Goal: Task Accomplishment & Management: Manage account settings

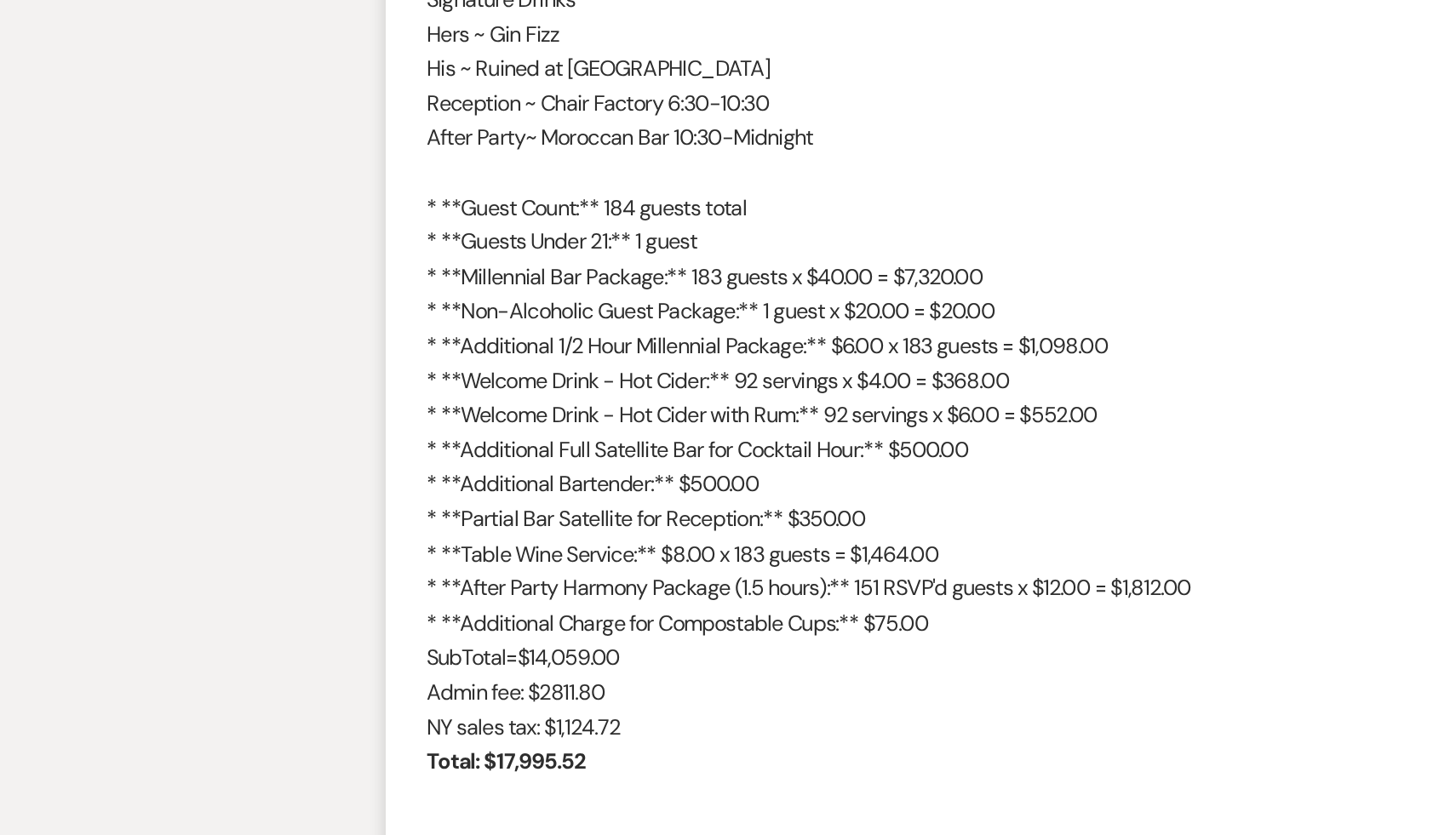
scroll to position [479, 0]
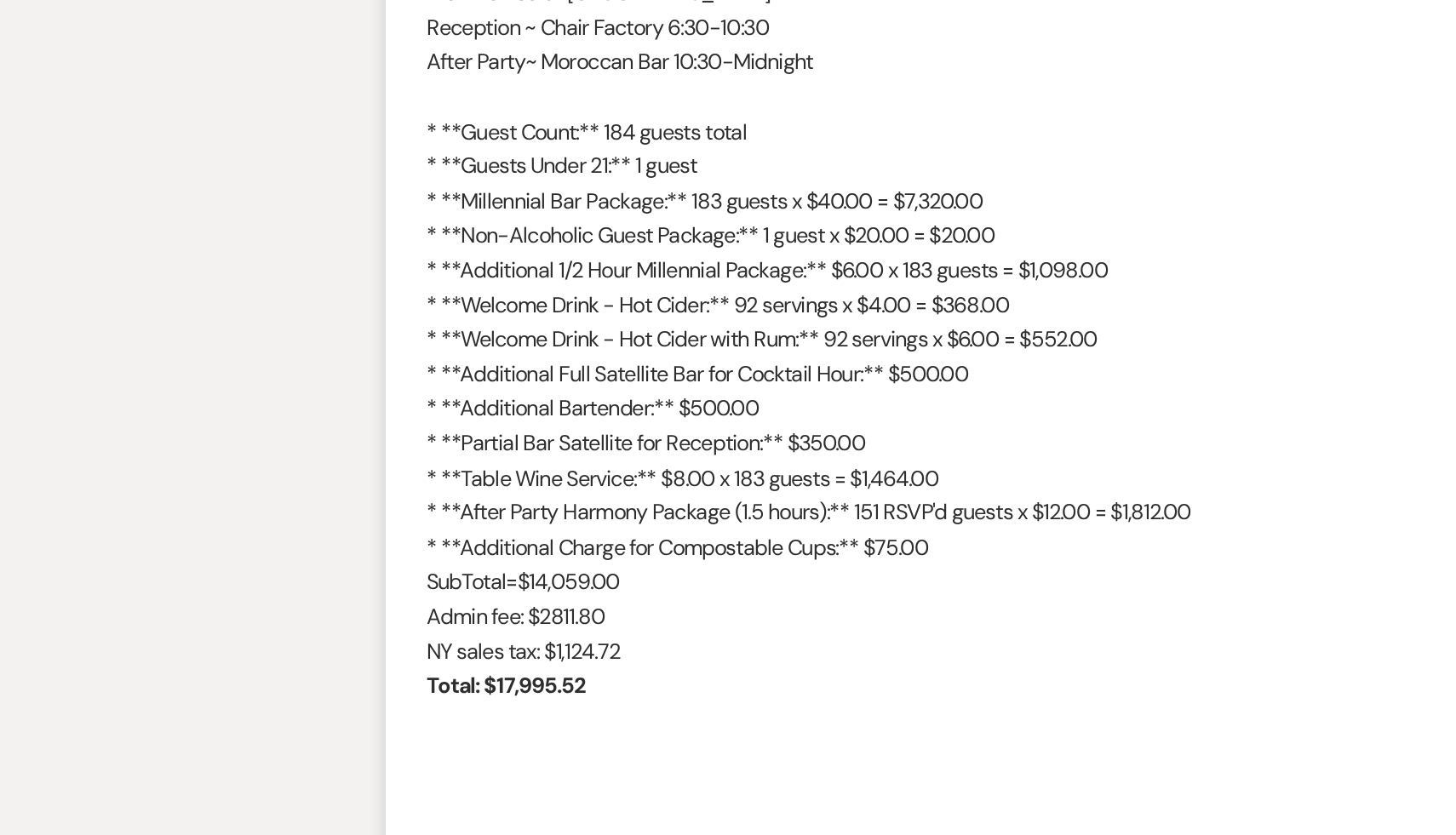
click at [699, 461] on p "* **Non-Alcoholic Guest Package:** 1 guest x $20.00 = $20.00" at bounding box center [728, 459] width 920 height 22
click at [697, 461] on p "* **Non-Alcoholic Guest Package:** 1 guest x $20.00 = $20.00" at bounding box center [728, 459] width 920 height 22
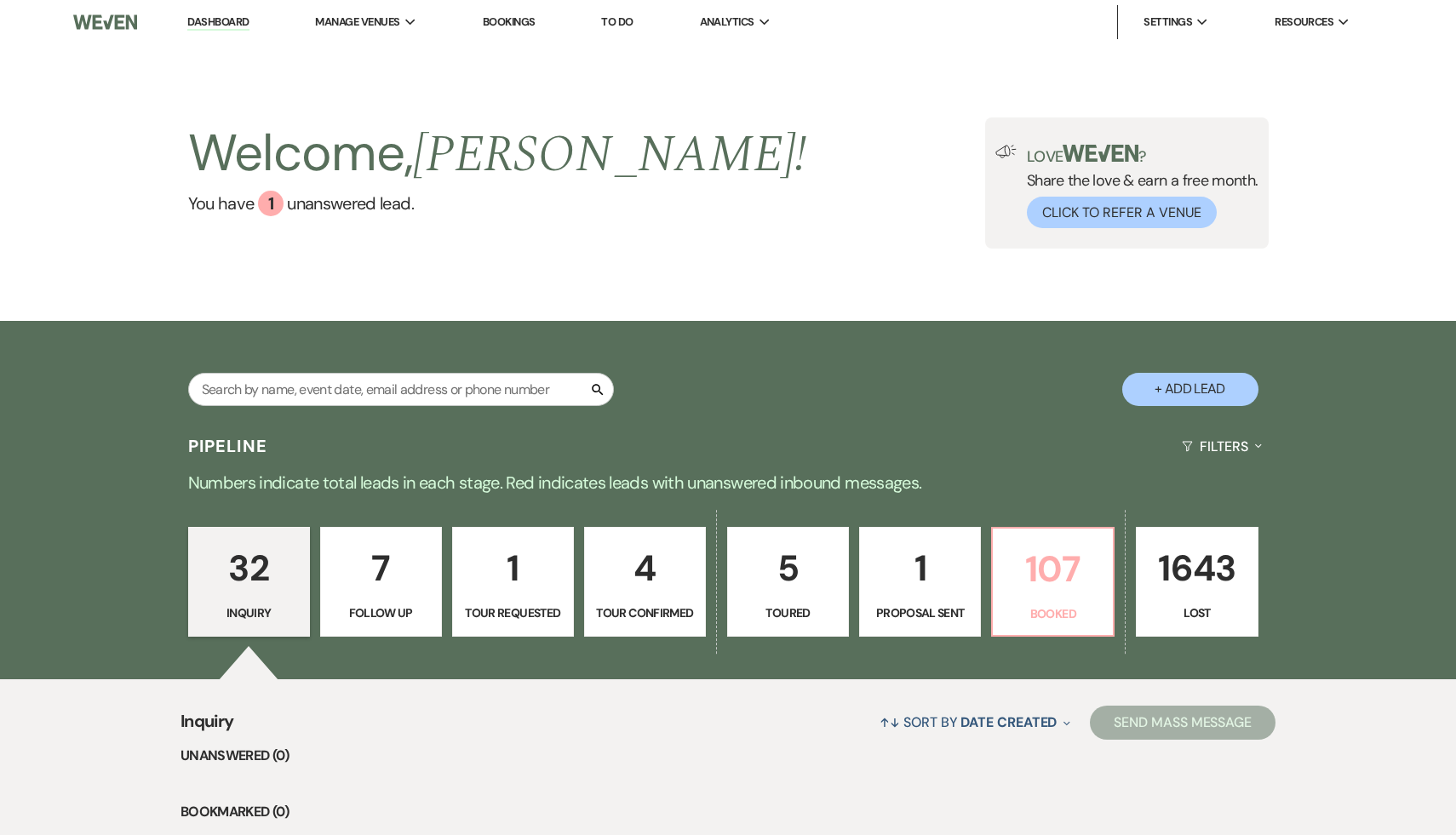
click at [1066, 578] on p "107" at bounding box center [1053, 569] width 99 height 57
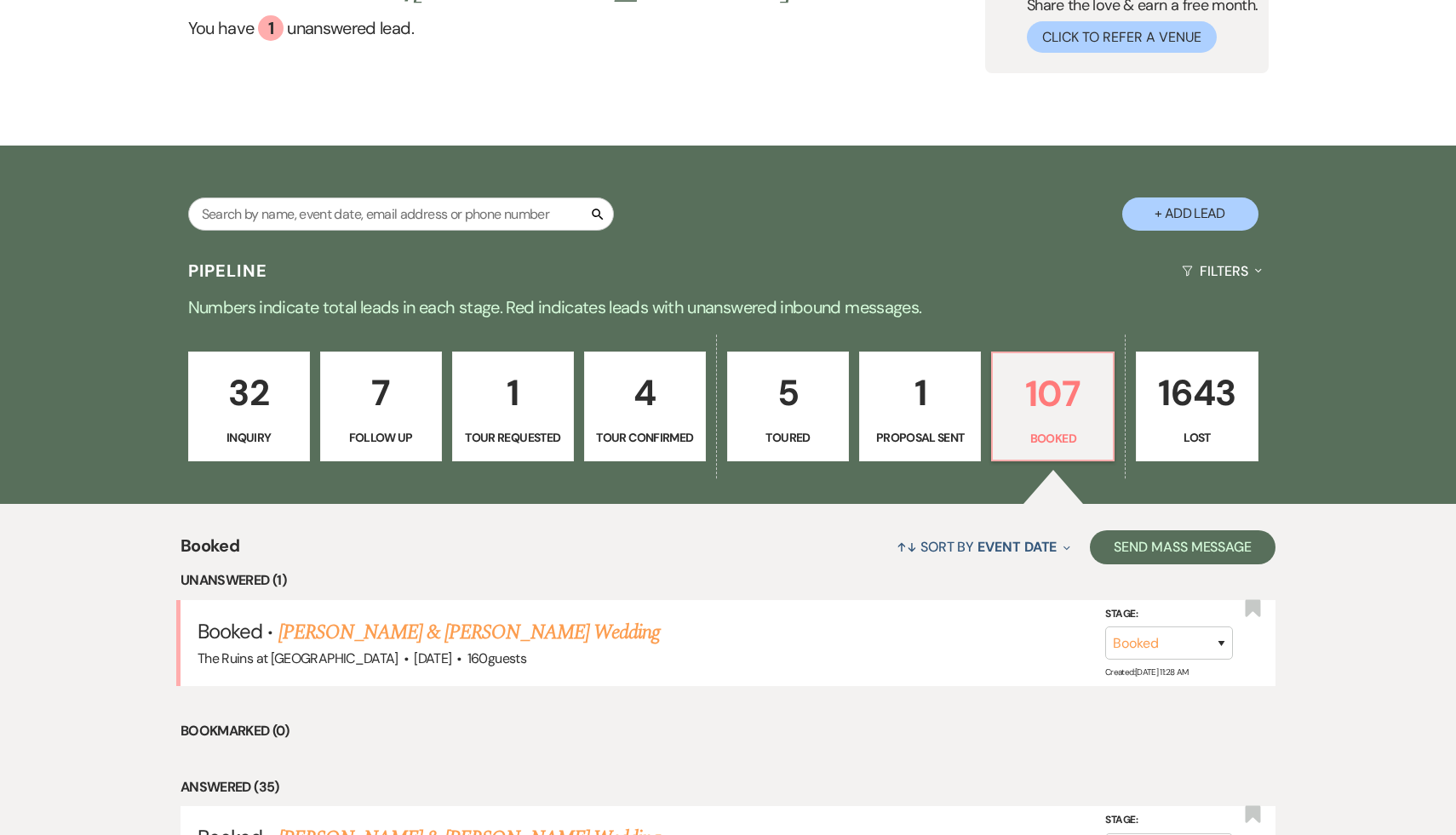
scroll to position [233, 0]
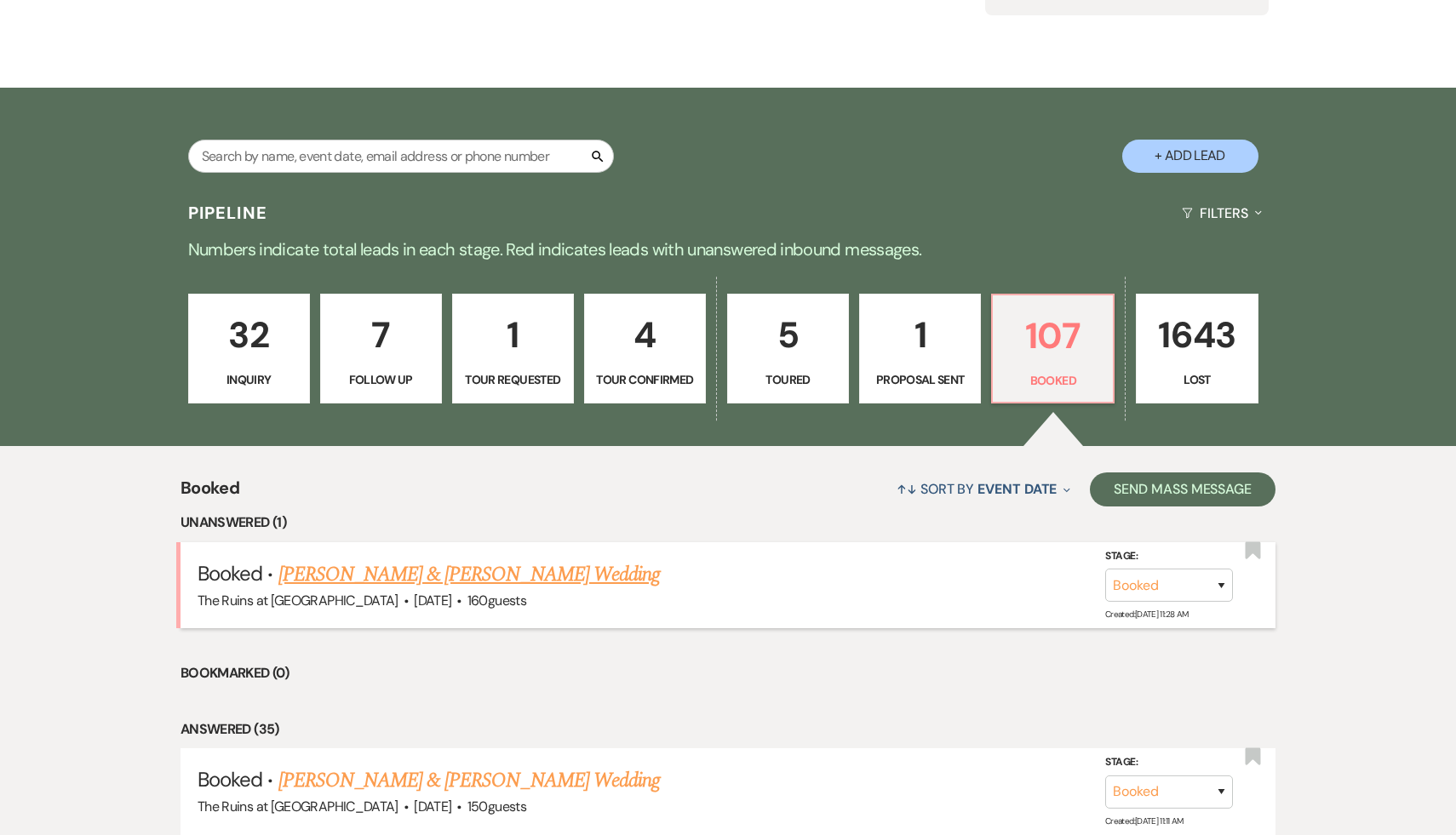
click at [419, 573] on link "[PERSON_NAME] & [PERSON_NAME] Wedding" at bounding box center [469, 575] width 382 height 31
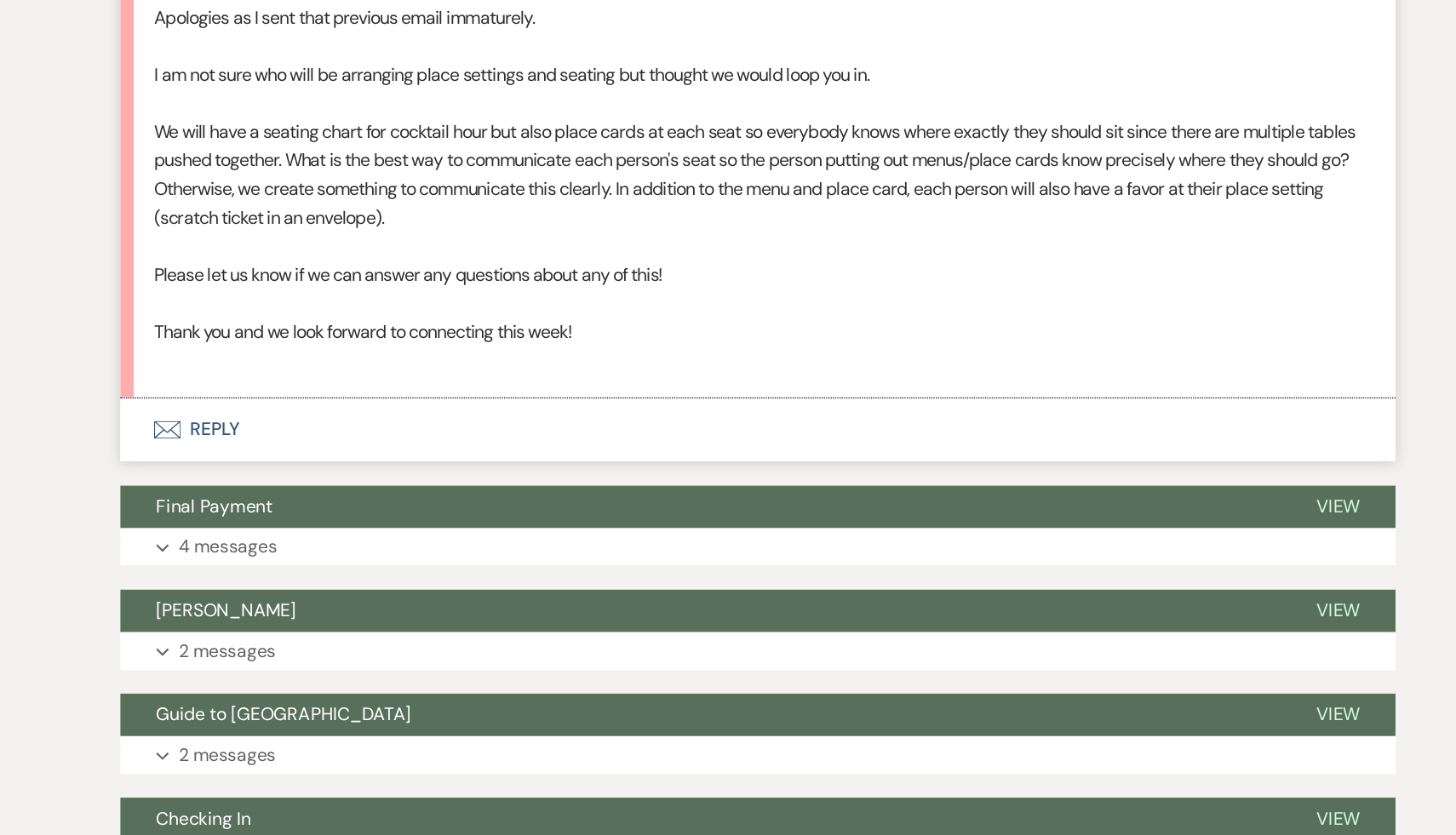
scroll to position [6454, 0]
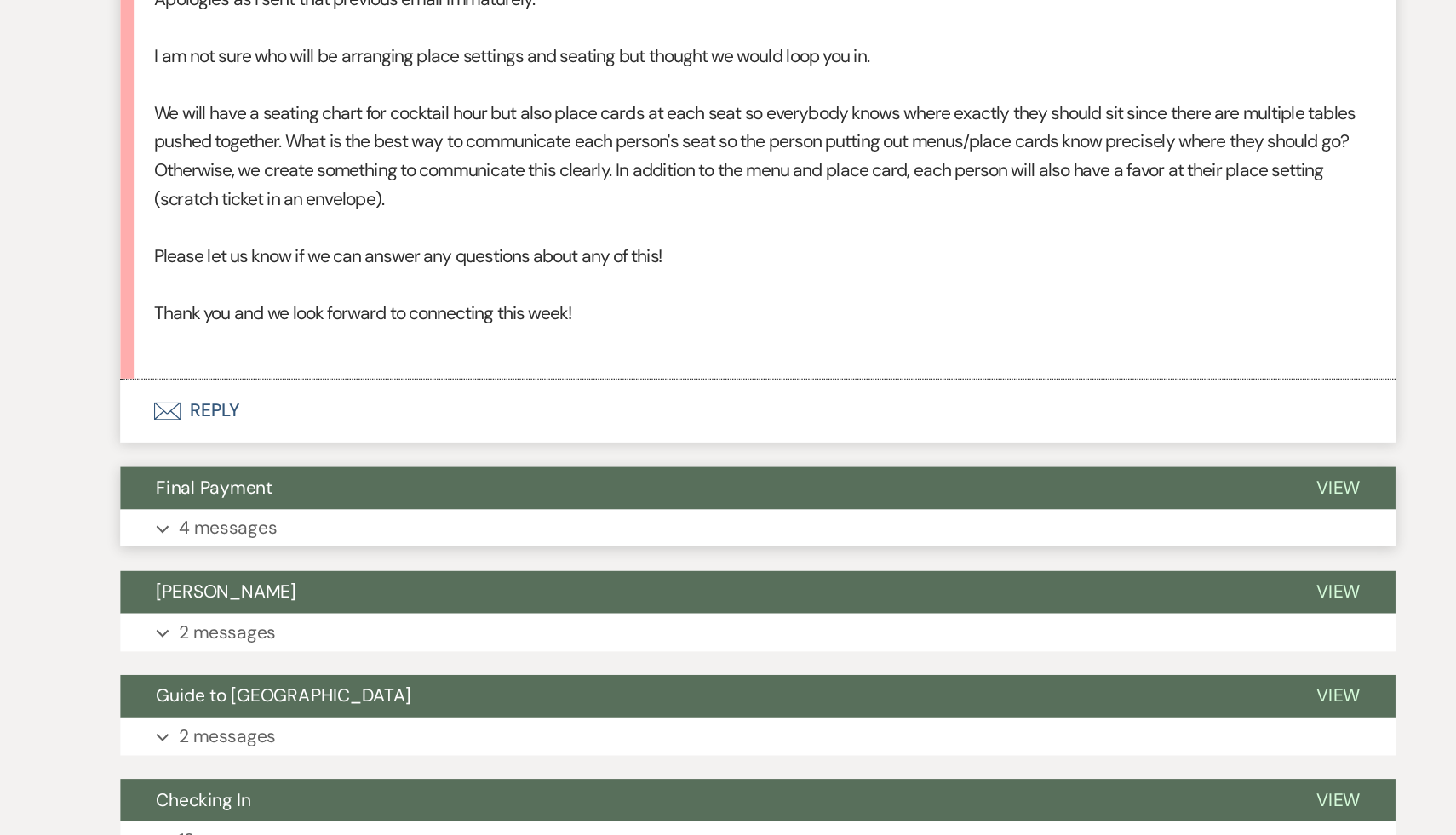
click at [337, 573] on span "Final Payment" at bounding box center [314, 571] width 89 height 18
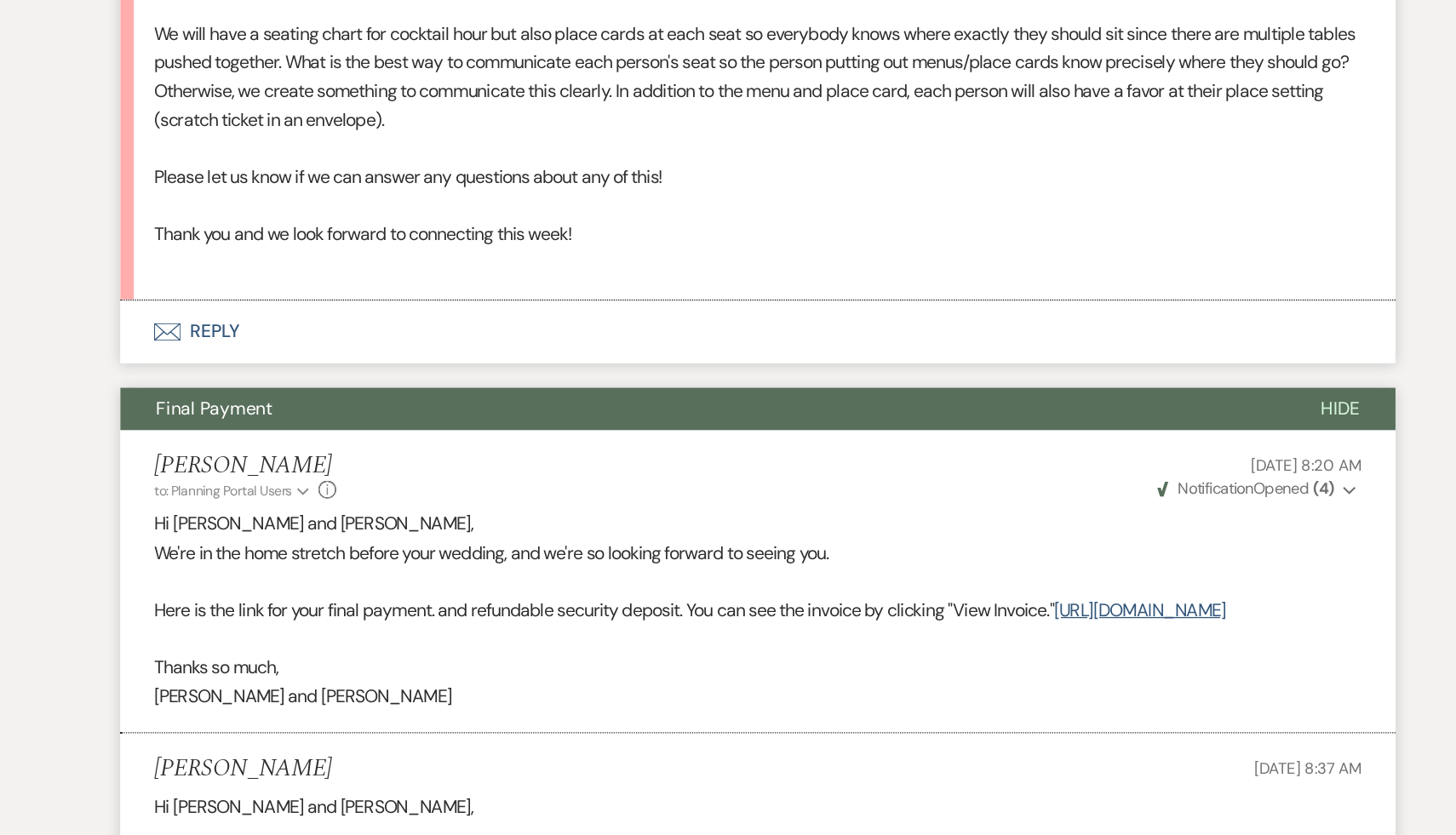
scroll to position [6515, 0]
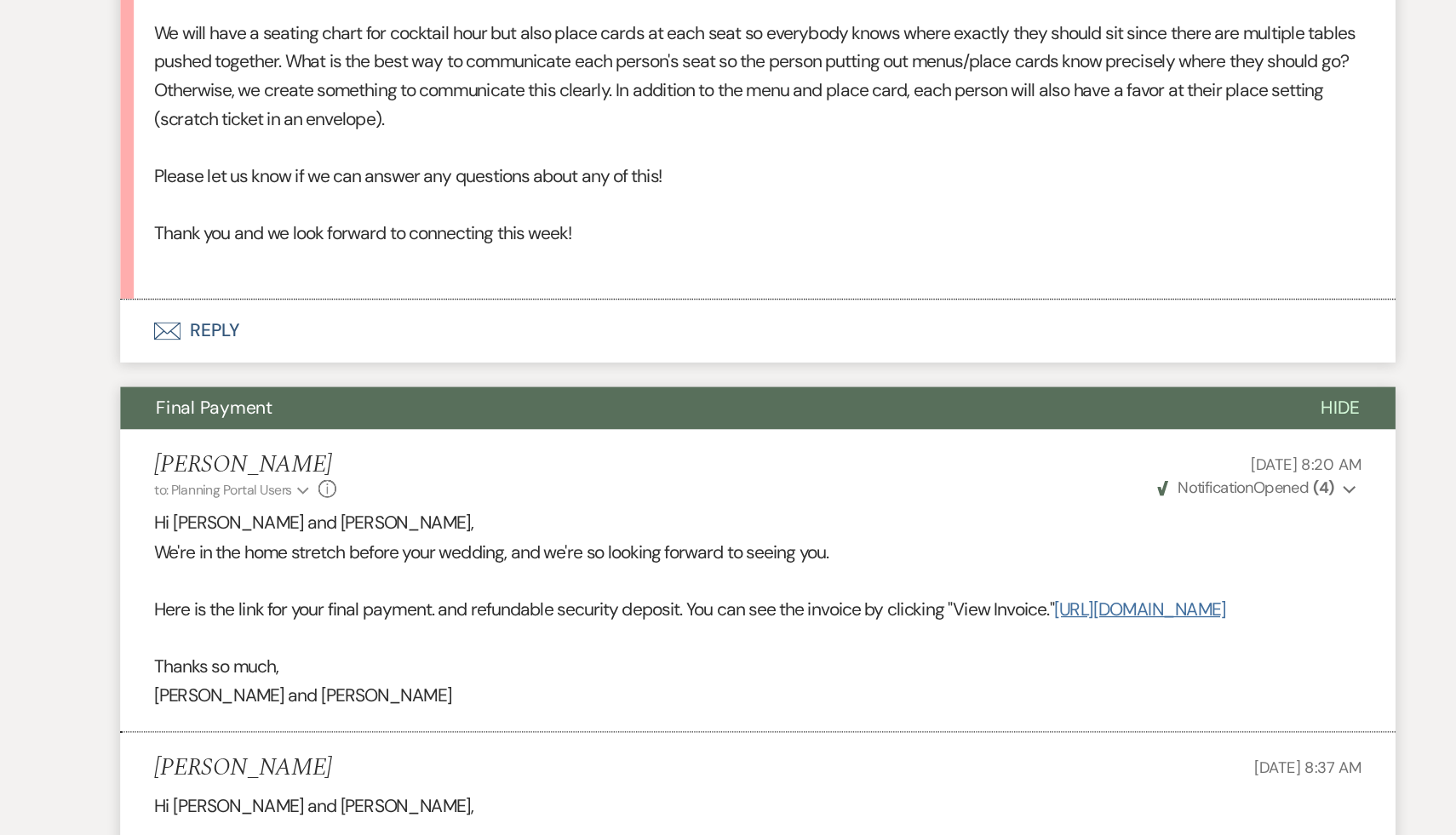
click at [954, 672] on link "https://customer.billergenie.com/MTc1NDc=/Invoices/DetailInfo/1a9oB33ZXDvx/Ap98…" at bounding box center [1019, 662] width 130 height 18
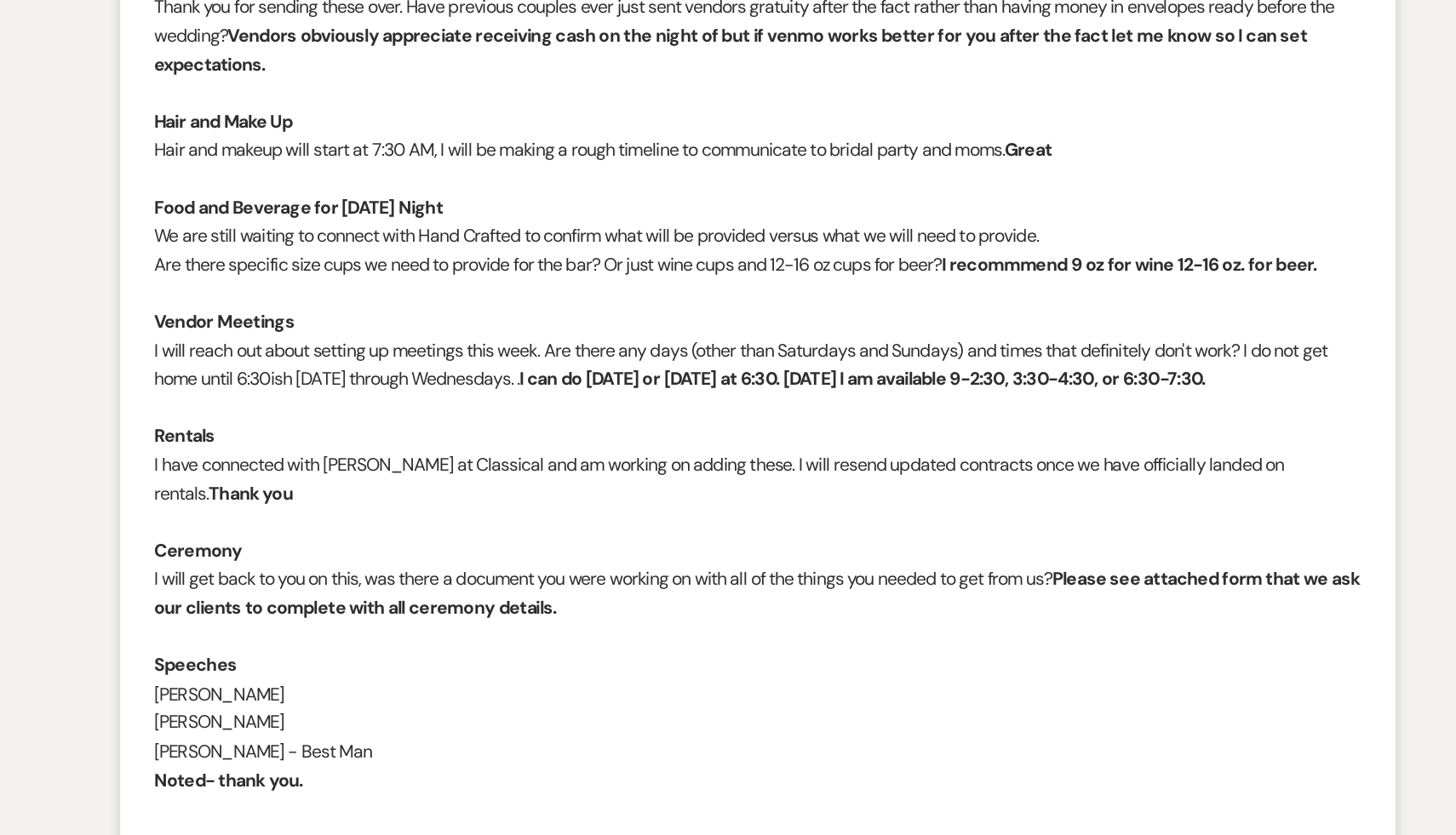
scroll to position [3963, 0]
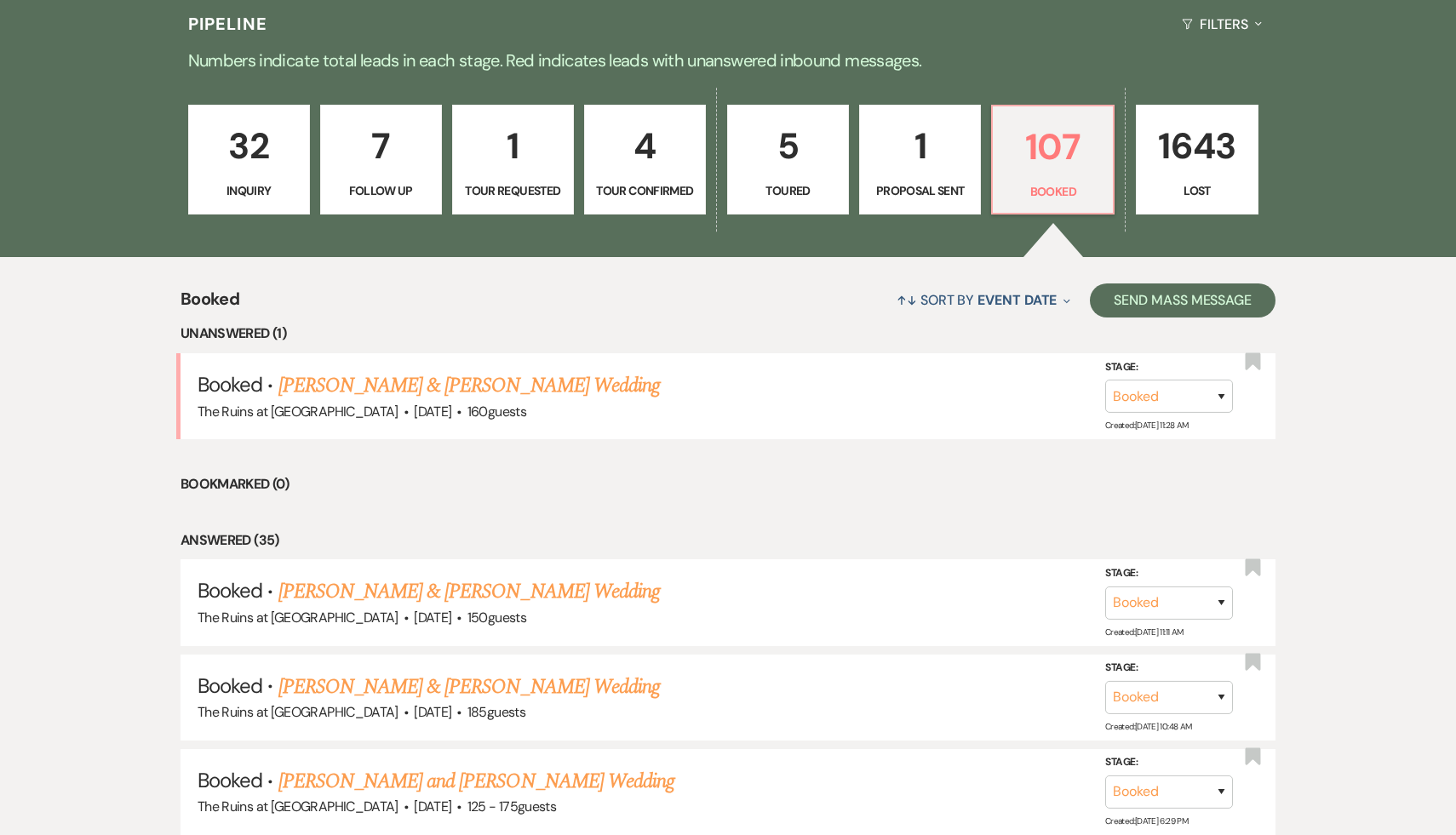
scroll to position [463, 0]
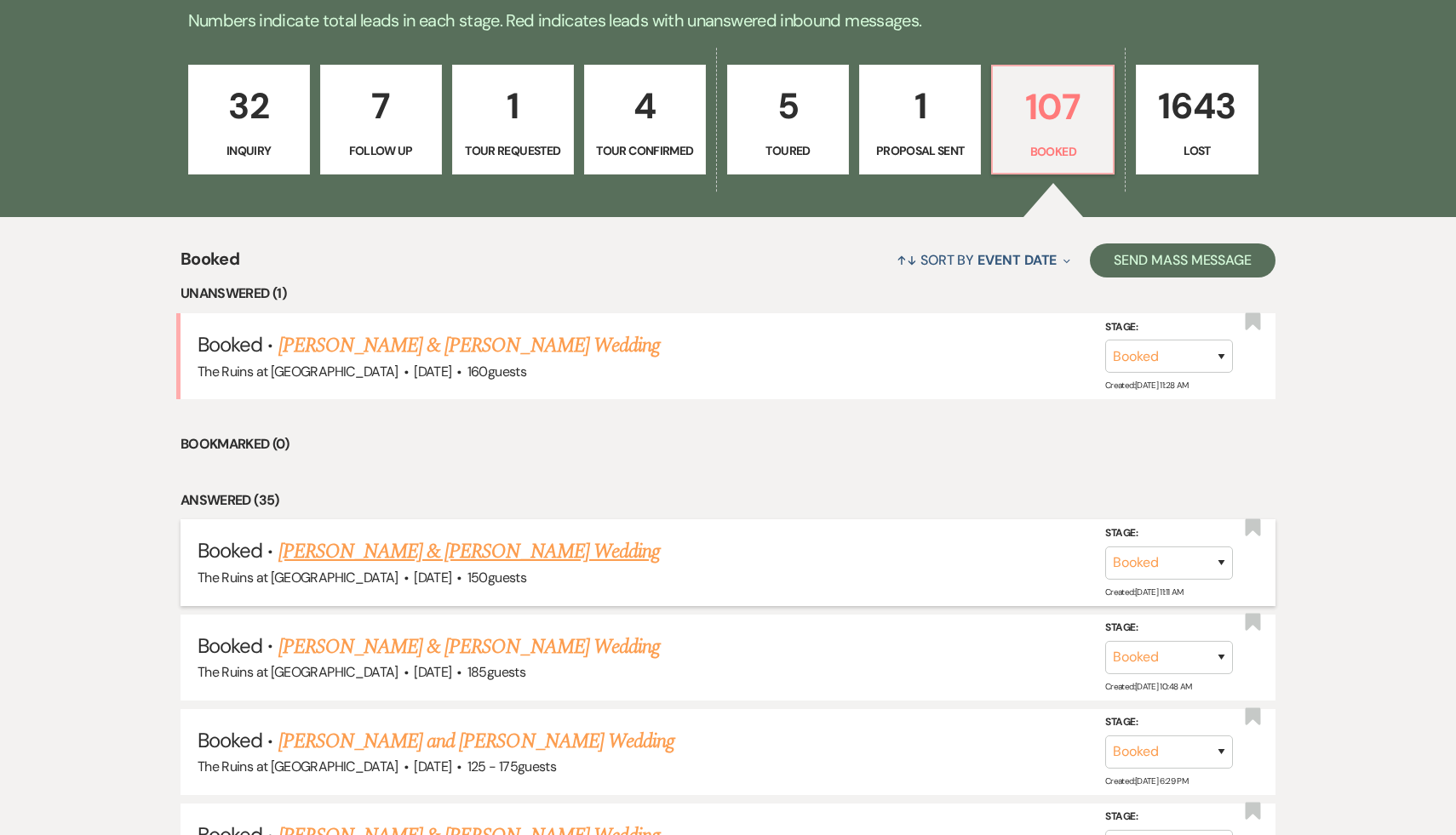
click at [570, 547] on link "[PERSON_NAME] & [PERSON_NAME] Wedding" at bounding box center [469, 552] width 382 height 31
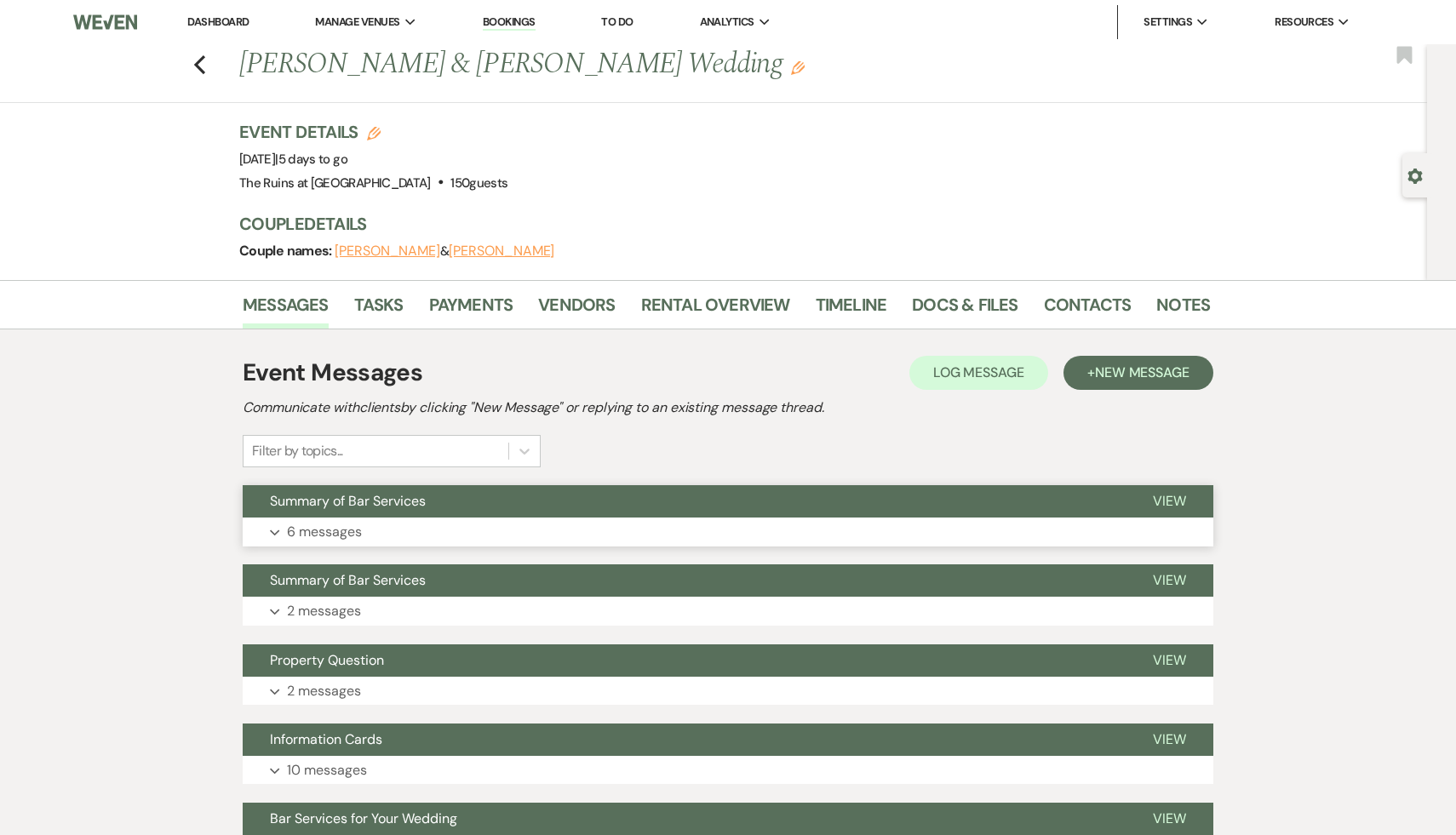
click at [368, 506] on span "Summary of Bar Services" at bounding box center [348, 501] width 155 height 18
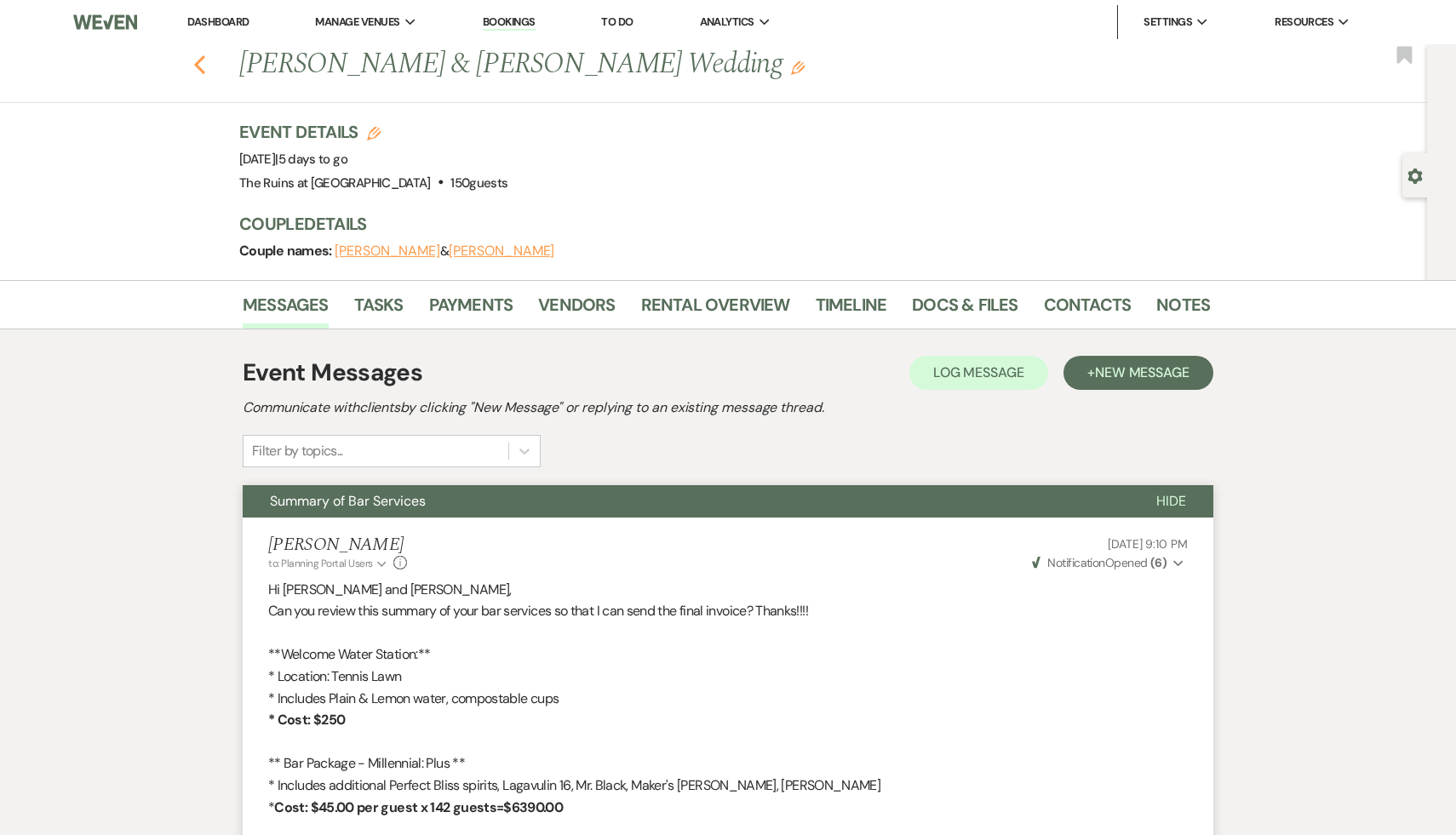
click at [197, 60] on icon "Previous" at bounding box center [199, 65] width 13 height 21
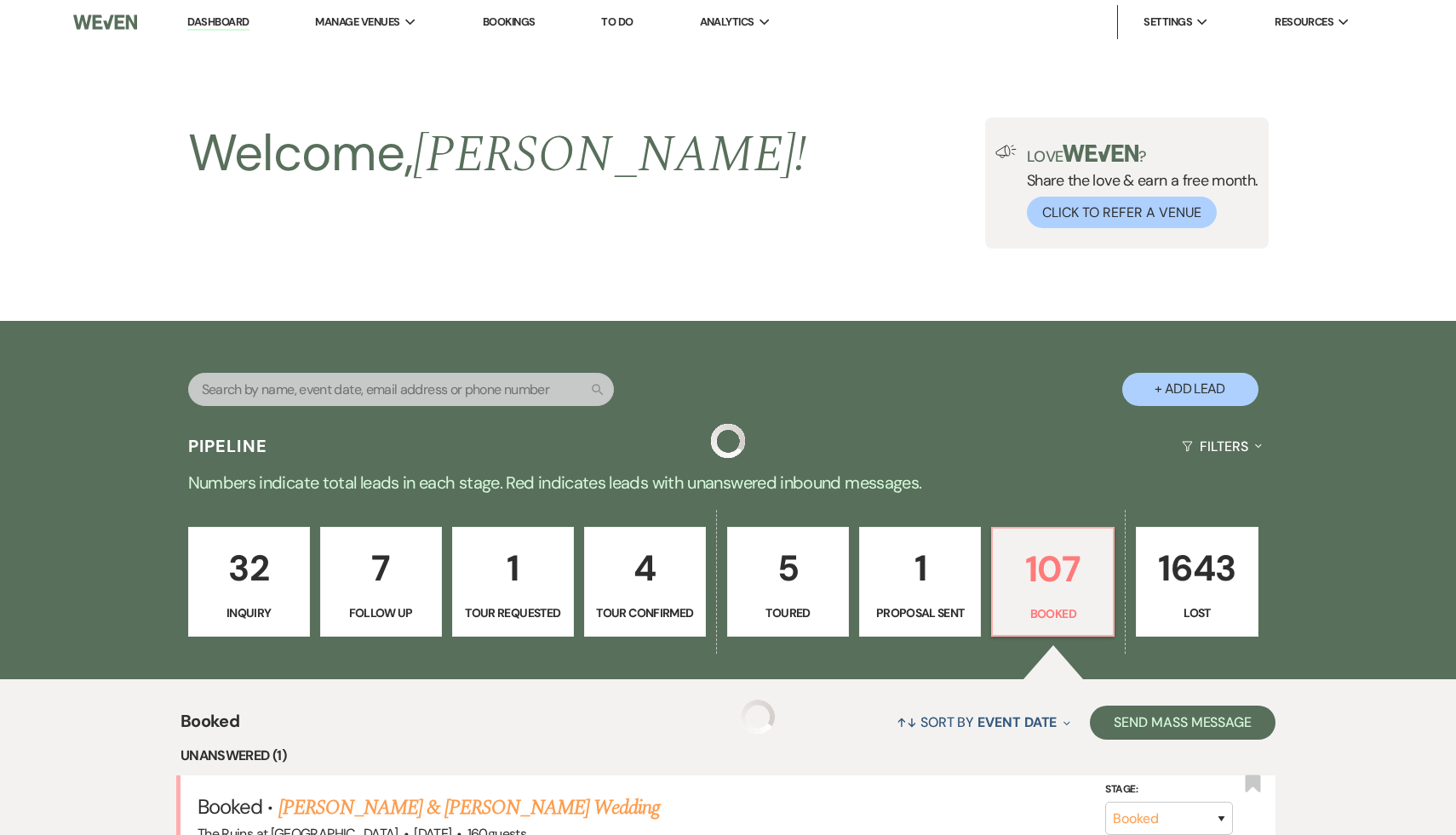
scroll to position [463, 0]
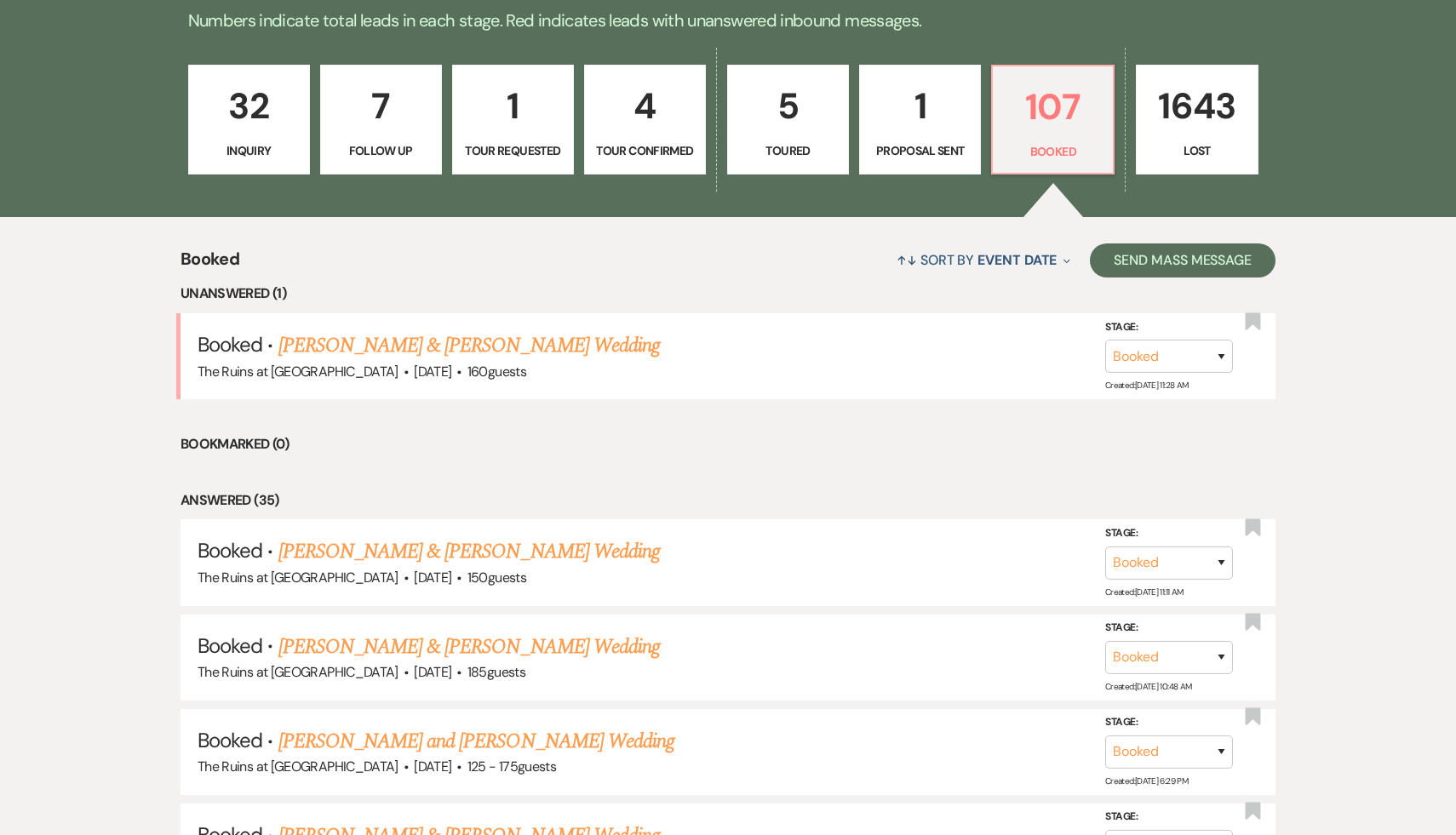
click at [530, 452] on li "Bookmarked (0)" at bounding box center [728, 445] width 1095 height 22
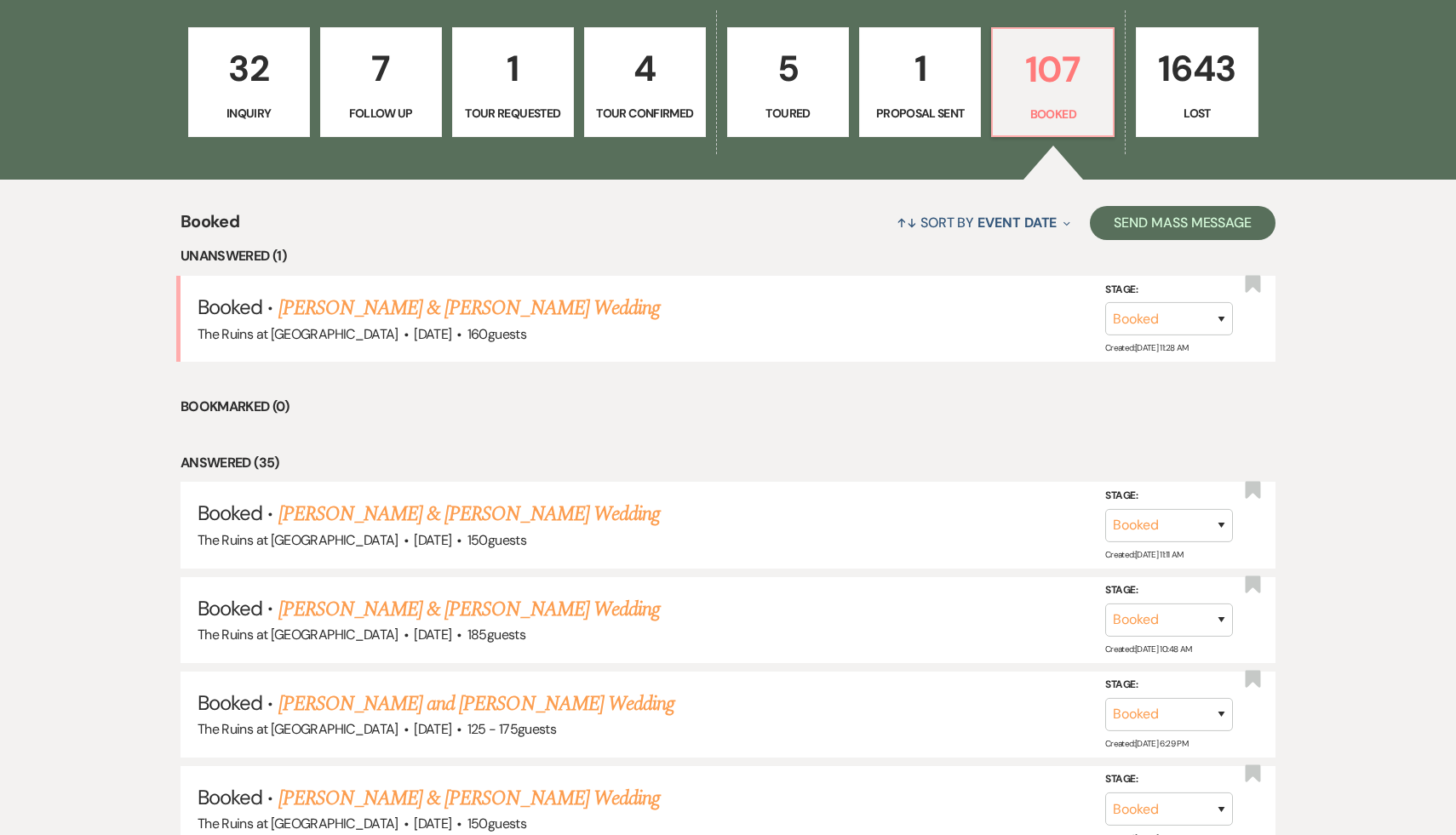
scroll to position [502, 0]
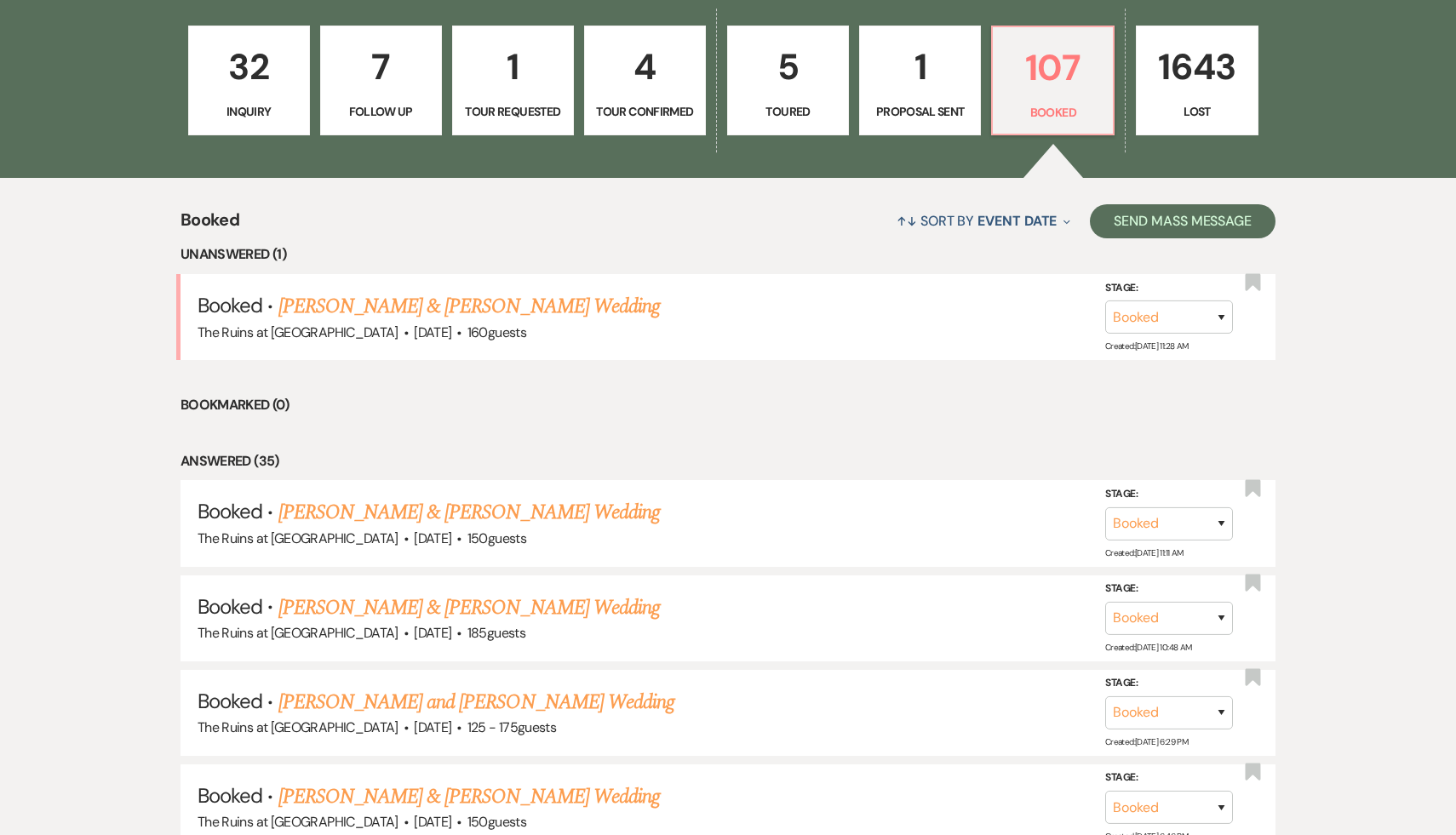
click at [504, 395] on li "Bookmarked (0)" at bounding box center [728, 406] width 1095 height 22
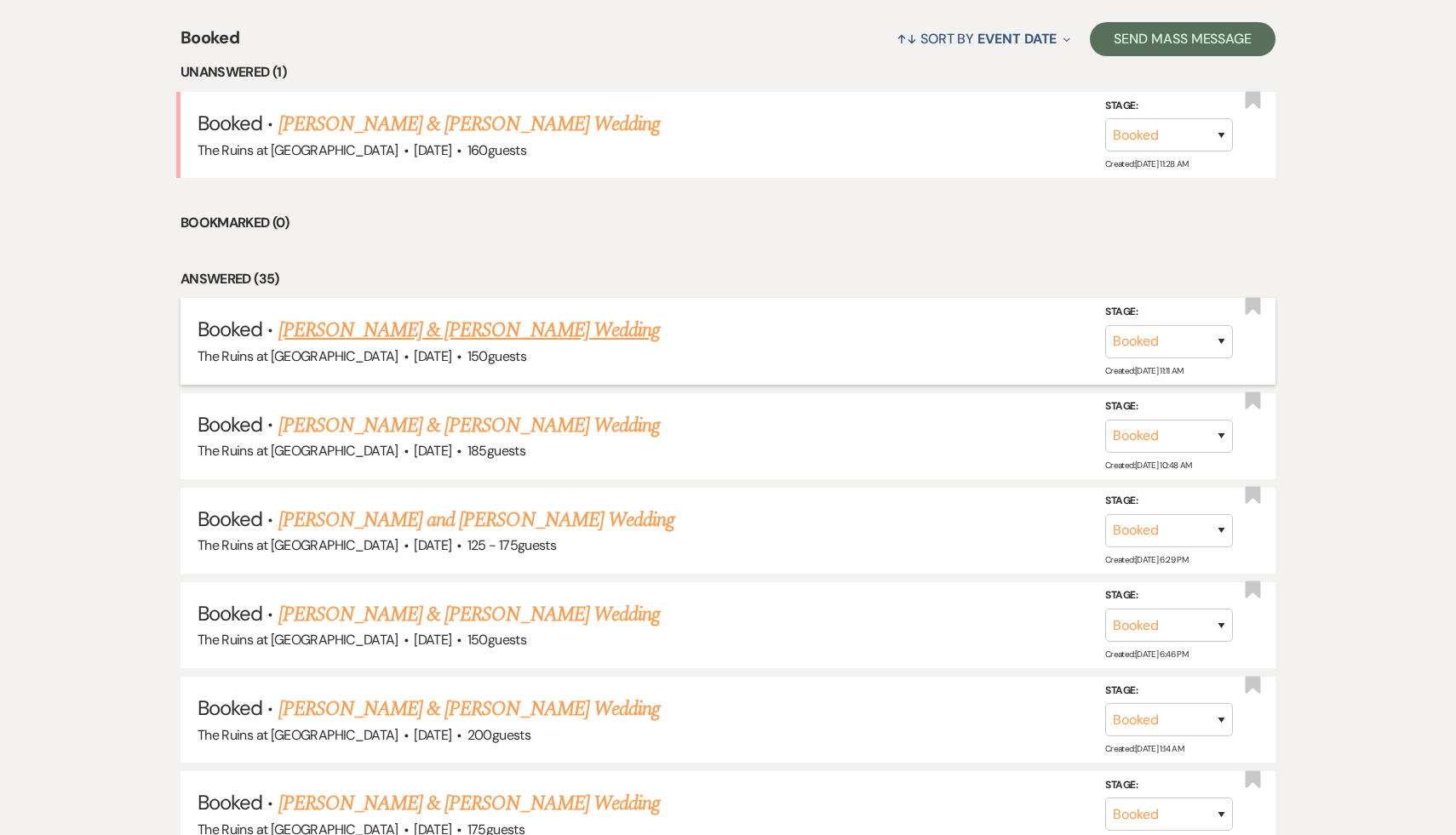
scroll to position [686, 0]
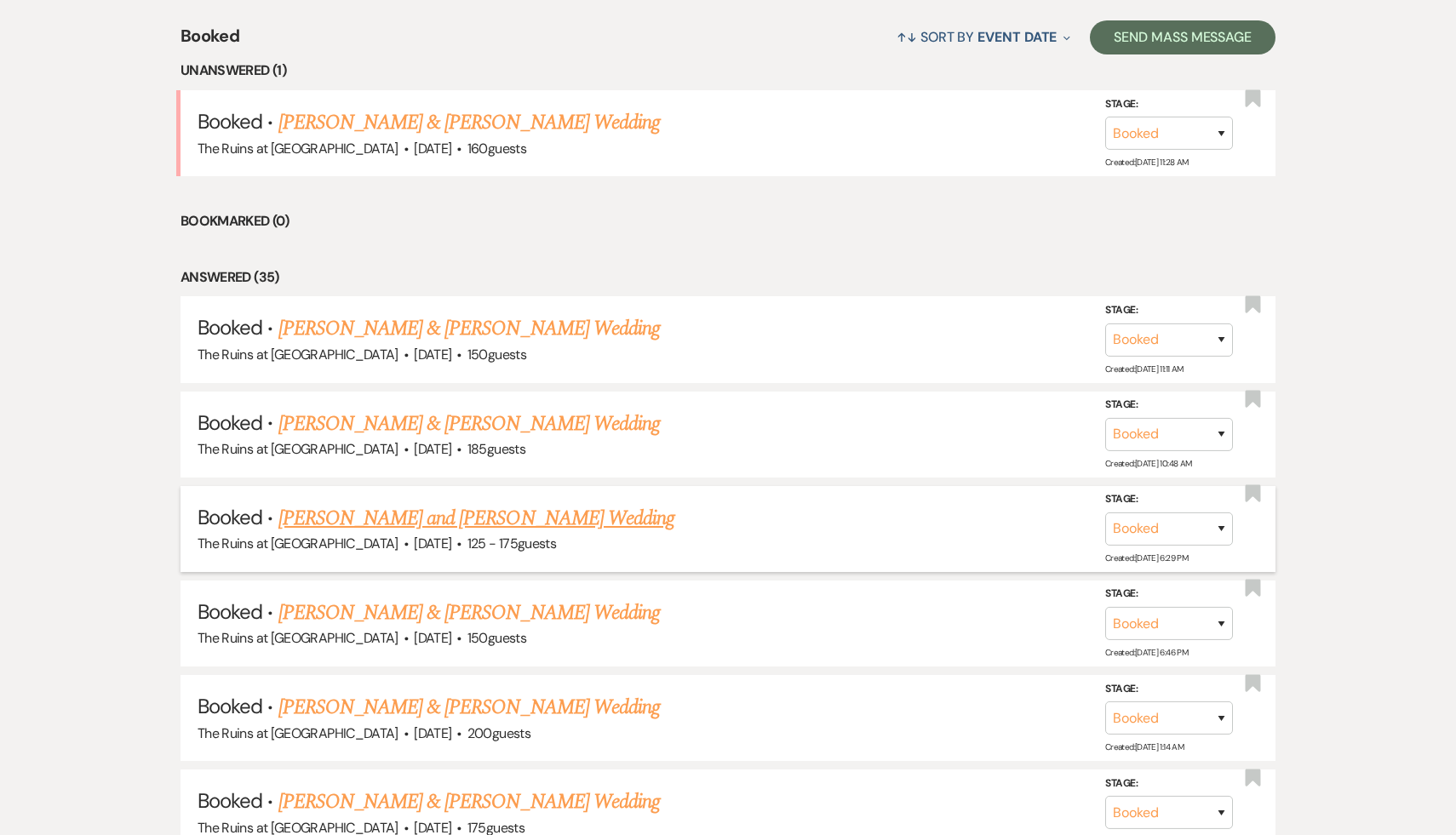
click at [515, 508] on link "[PERSON_NAME] and [PERSON_NAME] Wedding" at bounding box center [477, 519] width 397 height 31
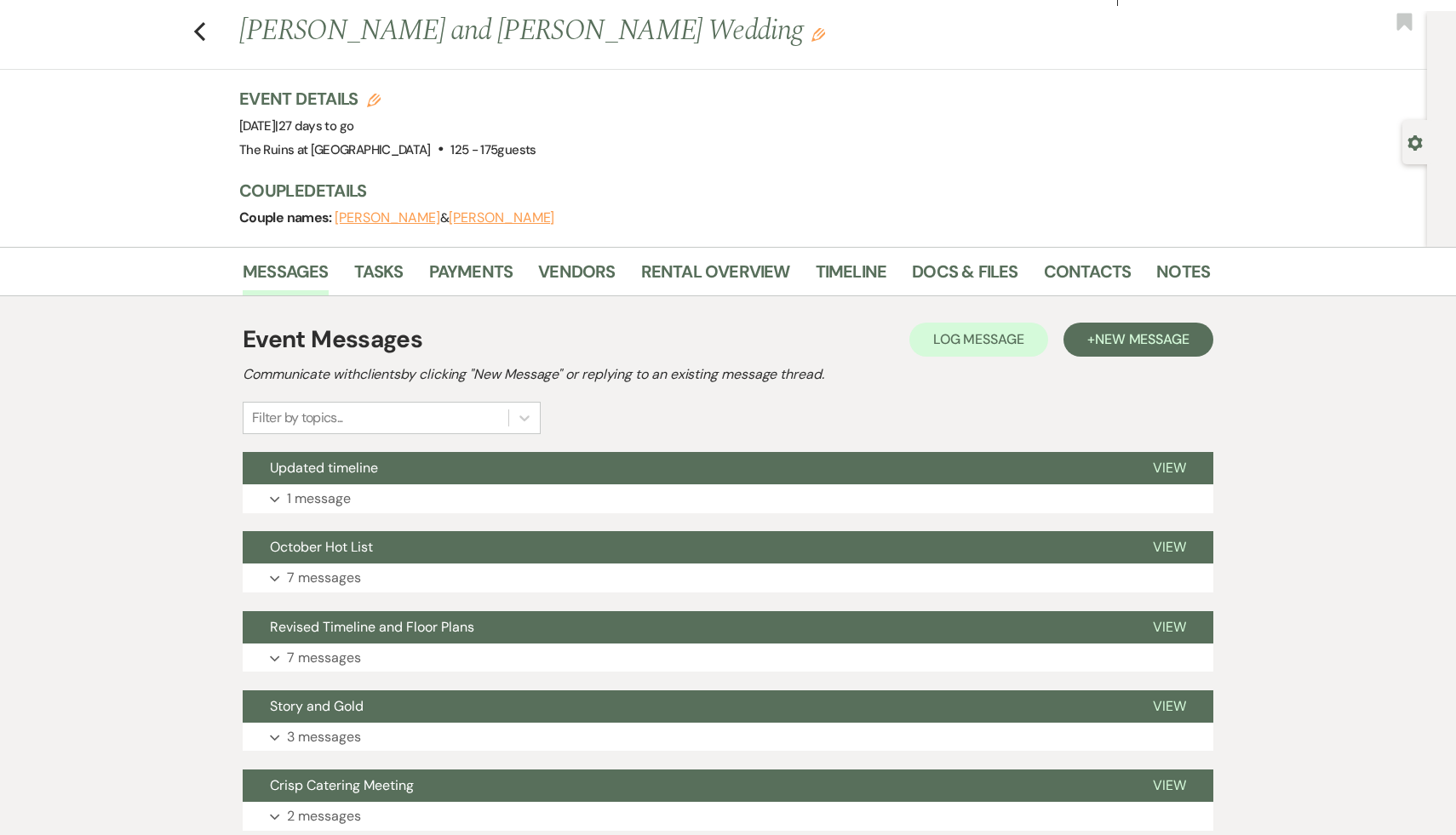
scroll to position [37, 0]
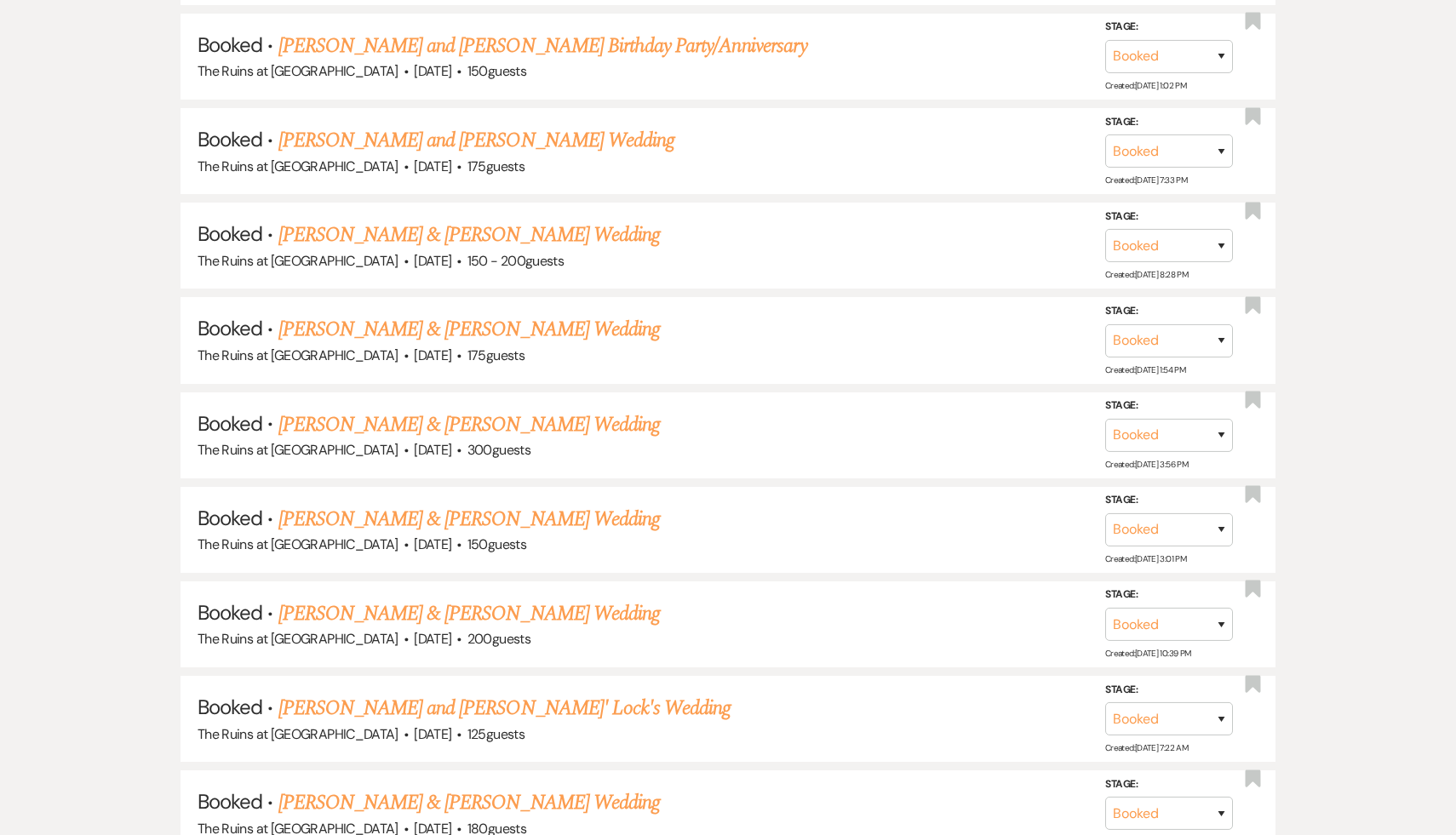
scroll to position [8359, 0]
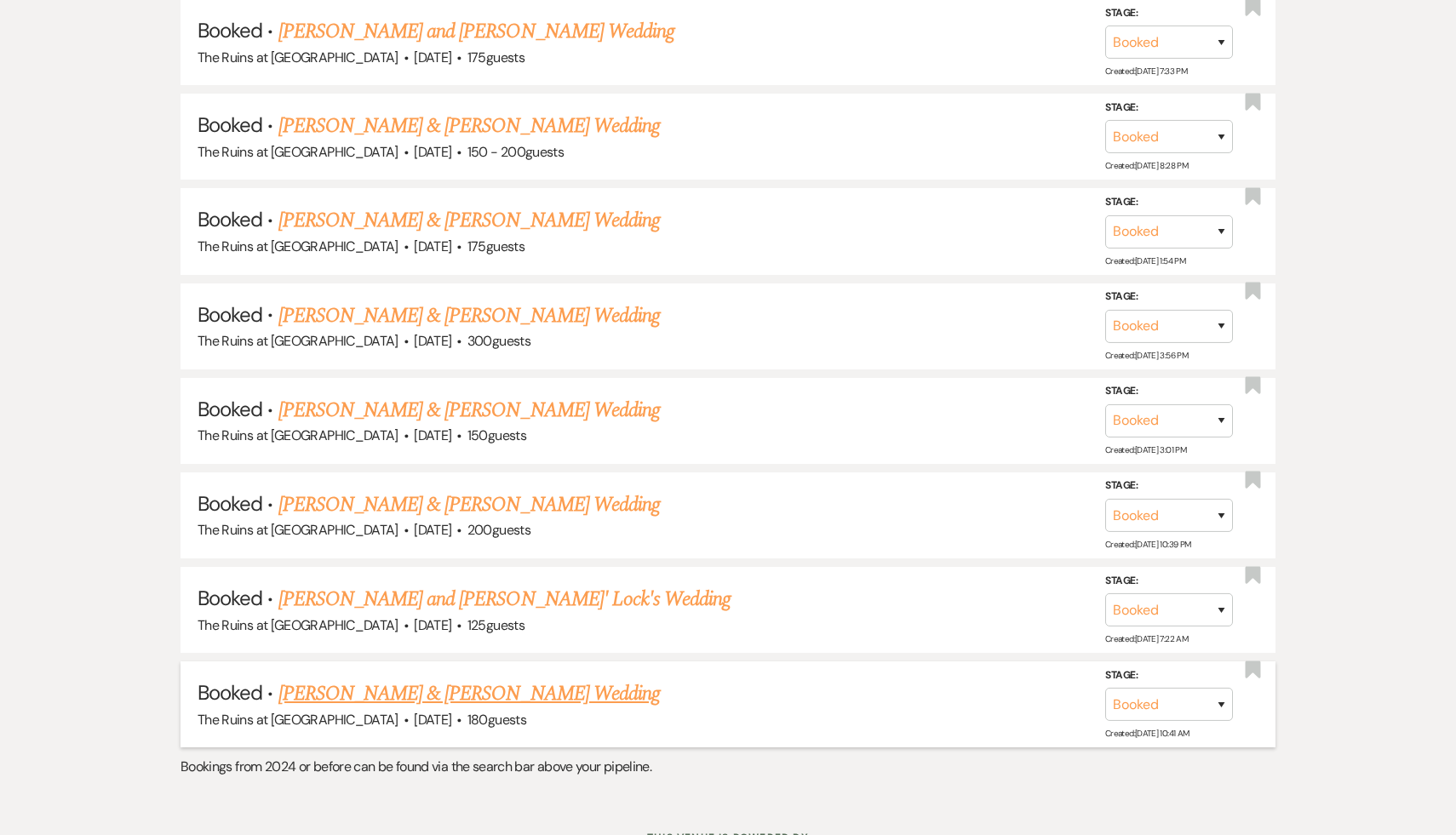
click at [494, 679] on link "[PERSON_NAME] & [PERSON_NAME] Wedding" at bounding box center [469, 694] width 382 height 31
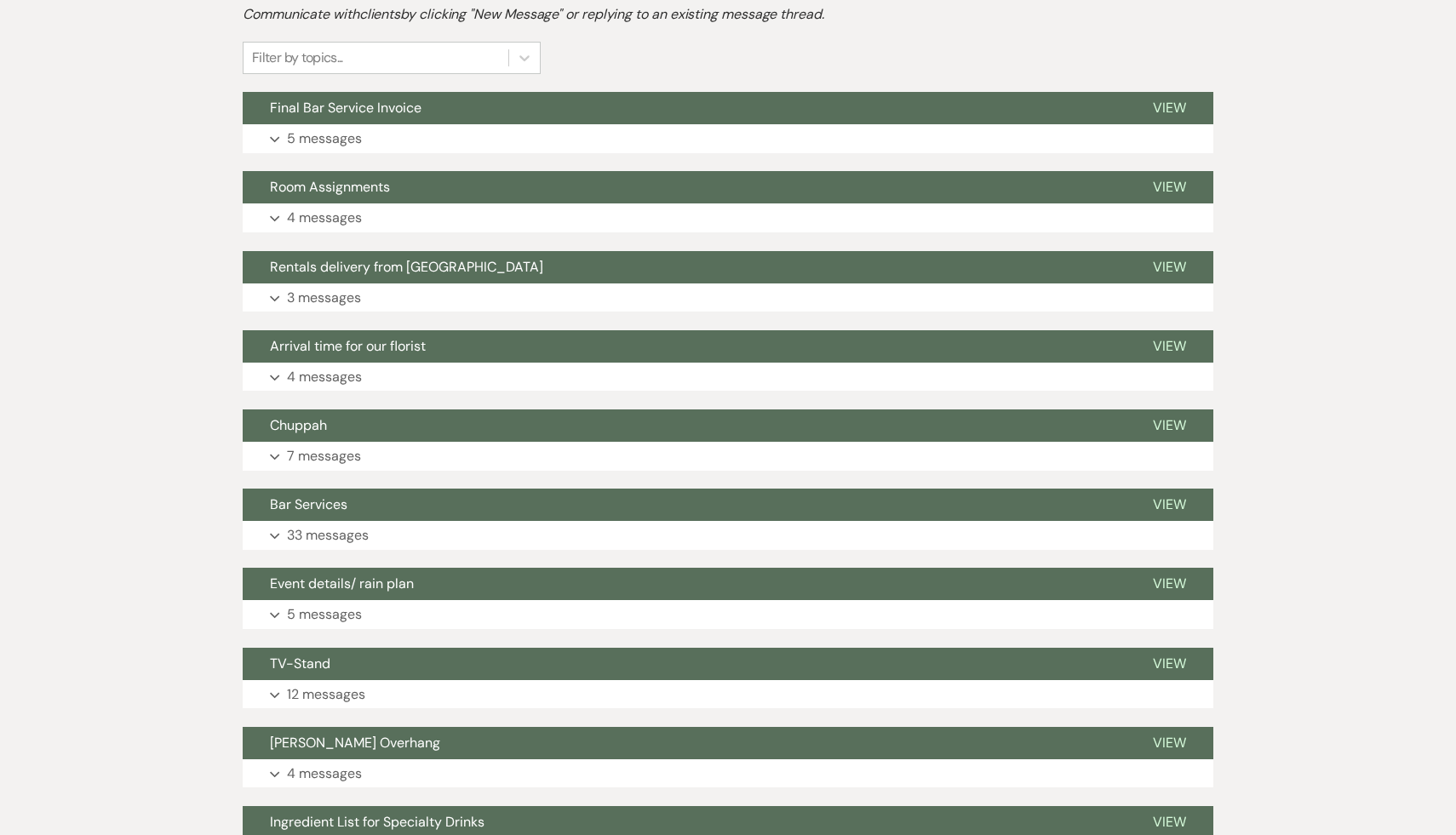
scroll to position [401, 0]
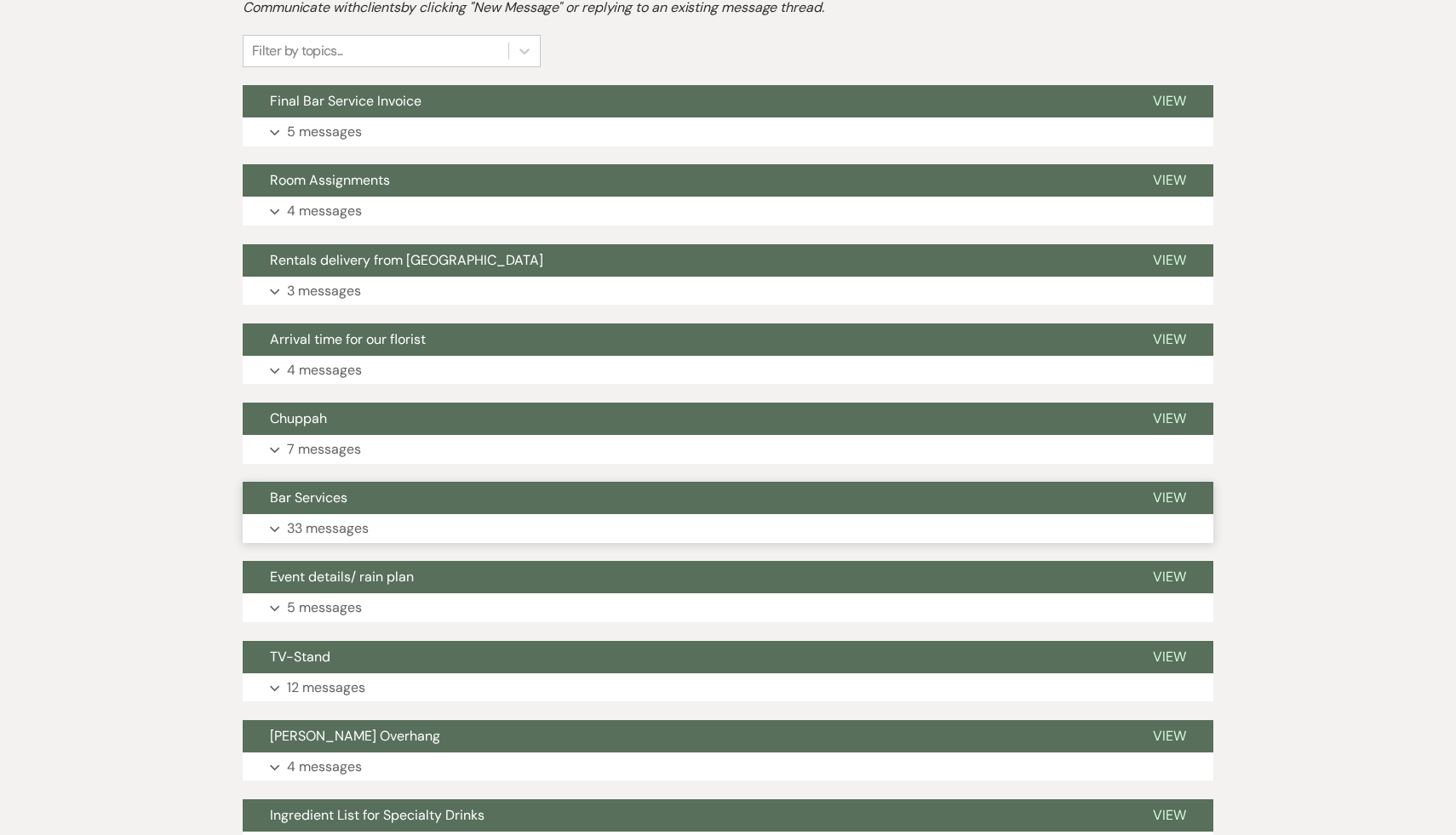
click at [312, 497] on span "Bar Services" at bounding box center [309, 497] width 78 height 18
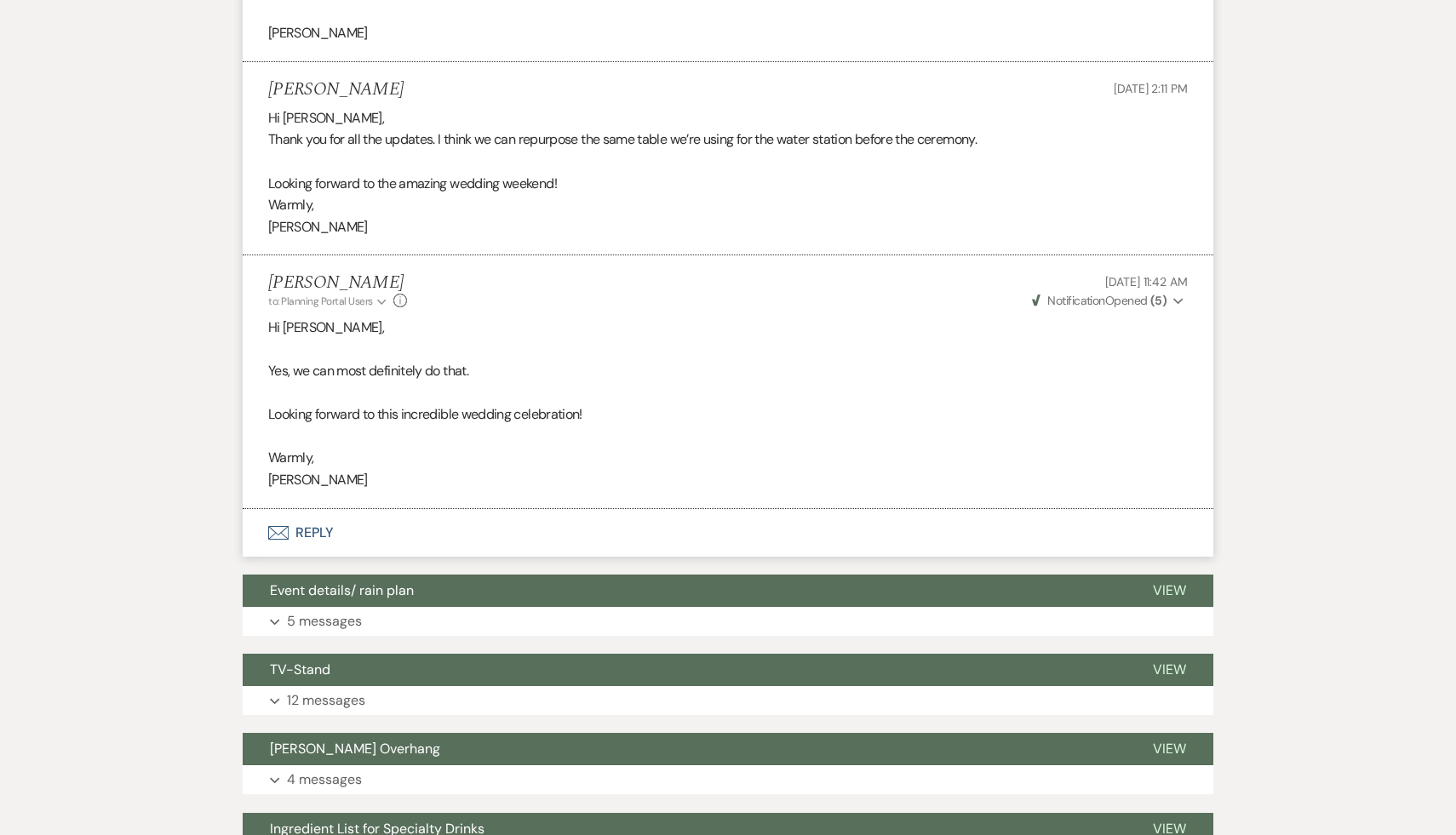
scroll to position [11689, 0]
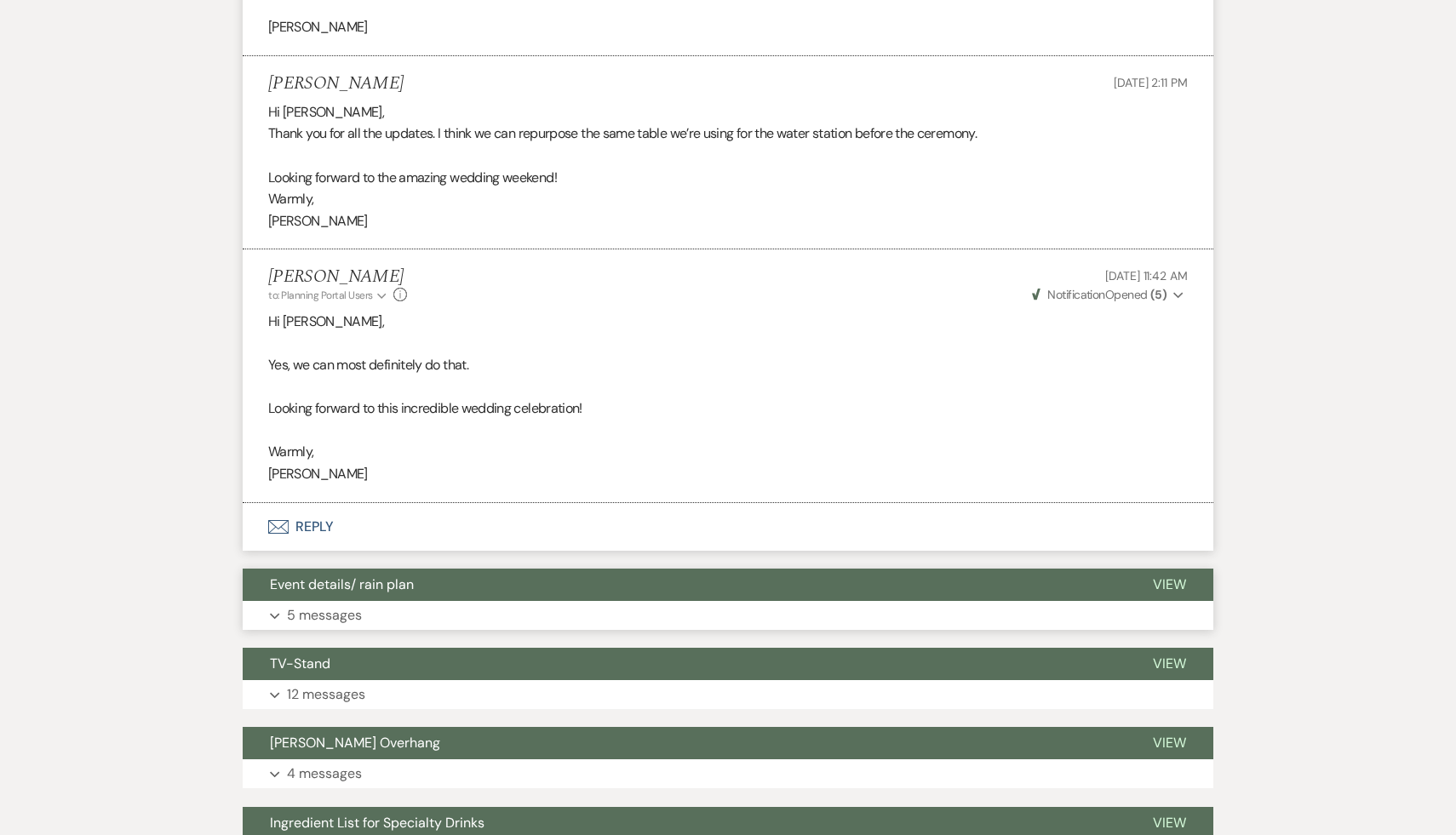
click at [376, 593] on span "Event details/ rain plan" at bounding box center [342, 585] width 144 height 18
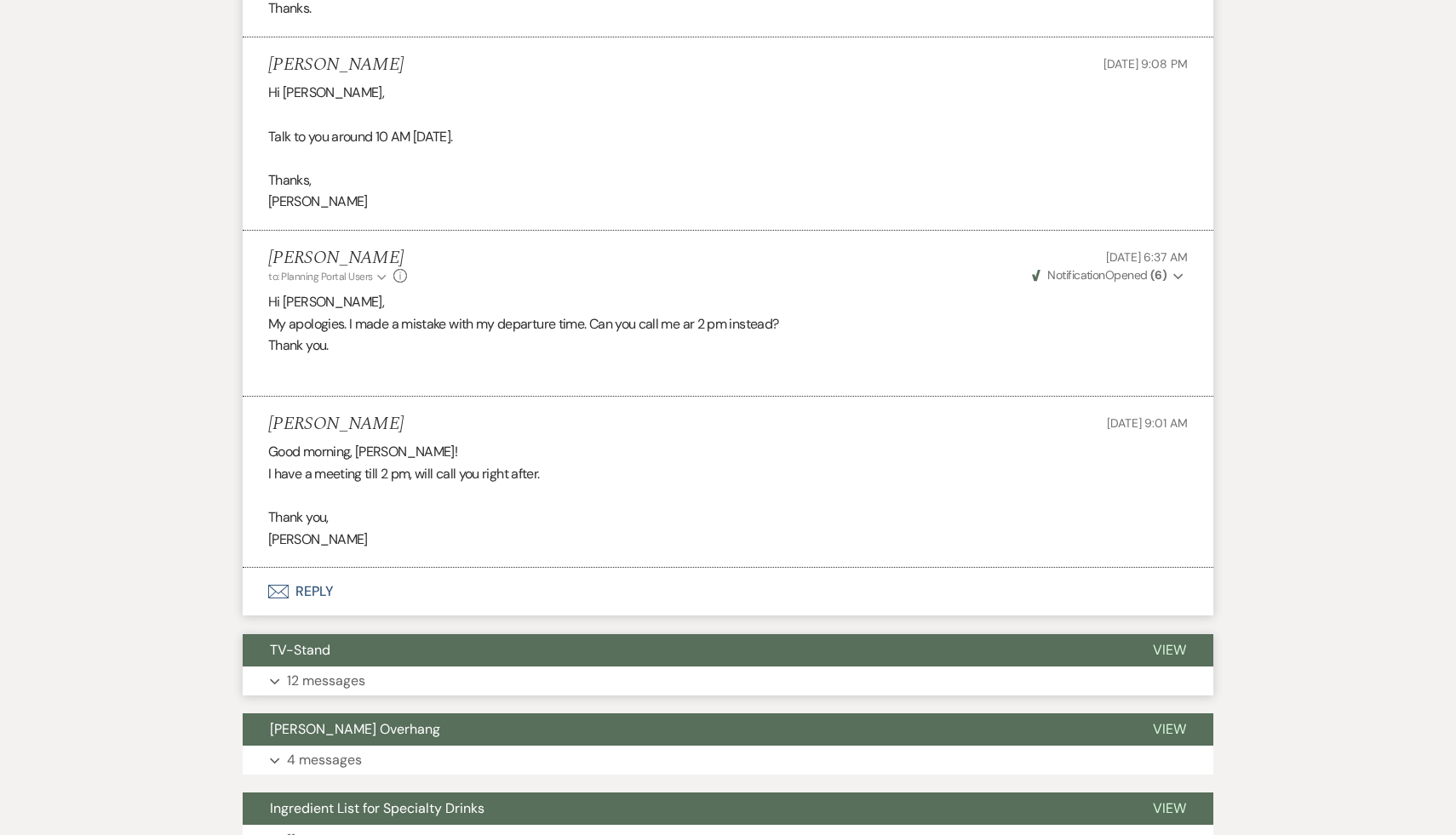
scroll to position [12633, 0]
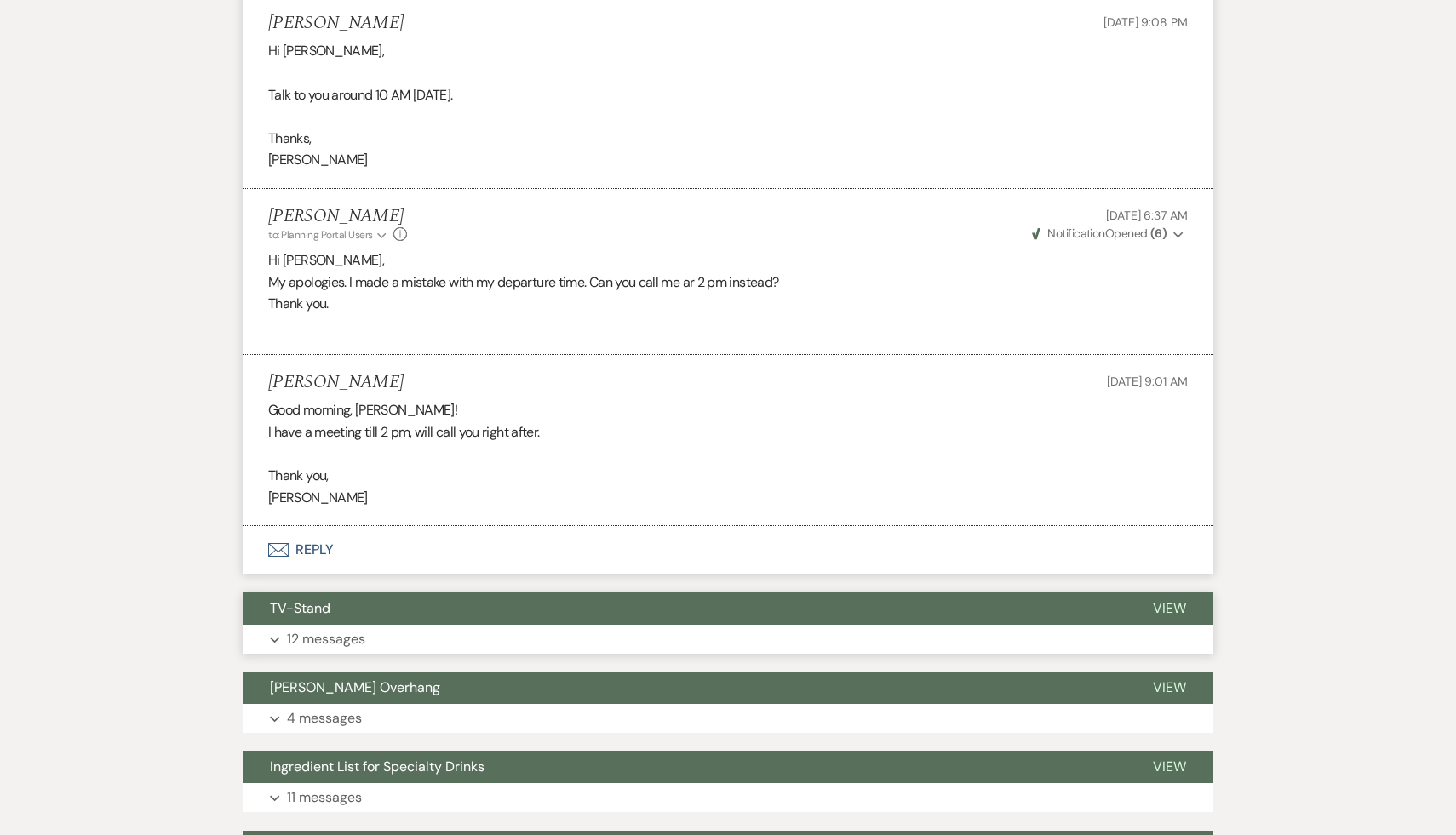
click at [312, 617] on span "TV-Stand" at bounding box center [301, 608] width 60 height 18
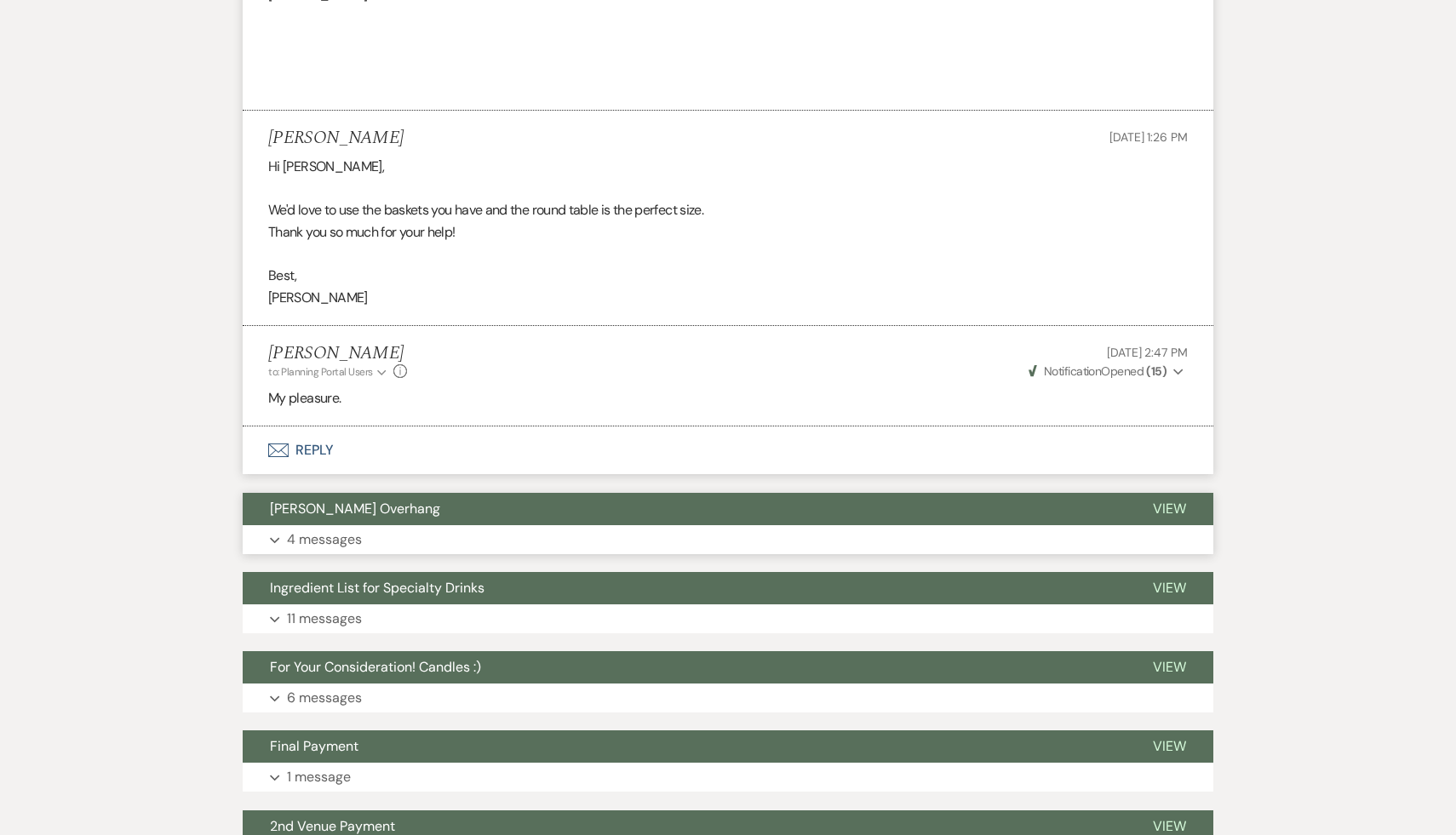
scroll to position [15697, 0]
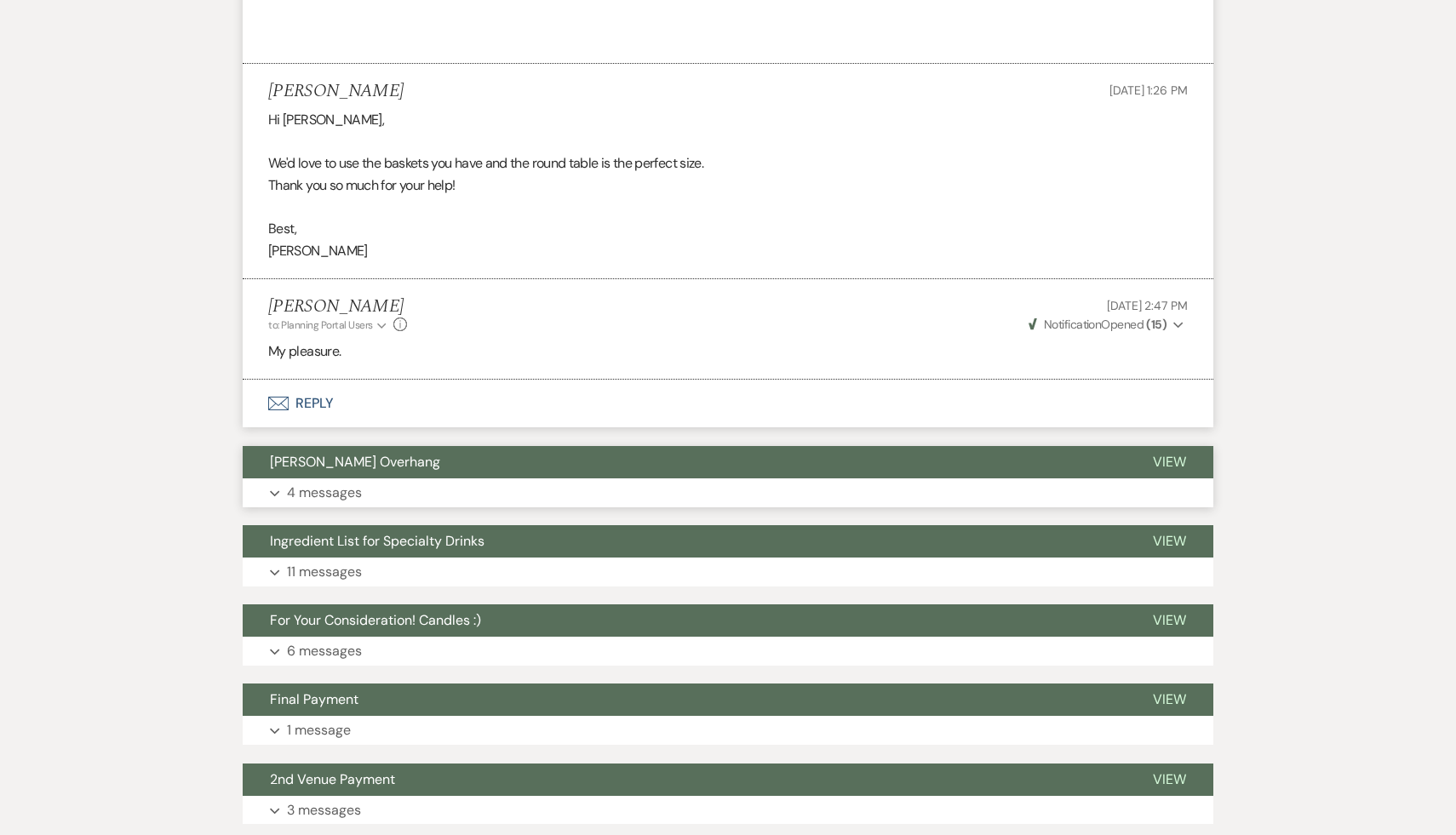
click at [377, 471] on span "Rose Dwelling Overhang" at bounding box center [355, 462] width 170 height 18
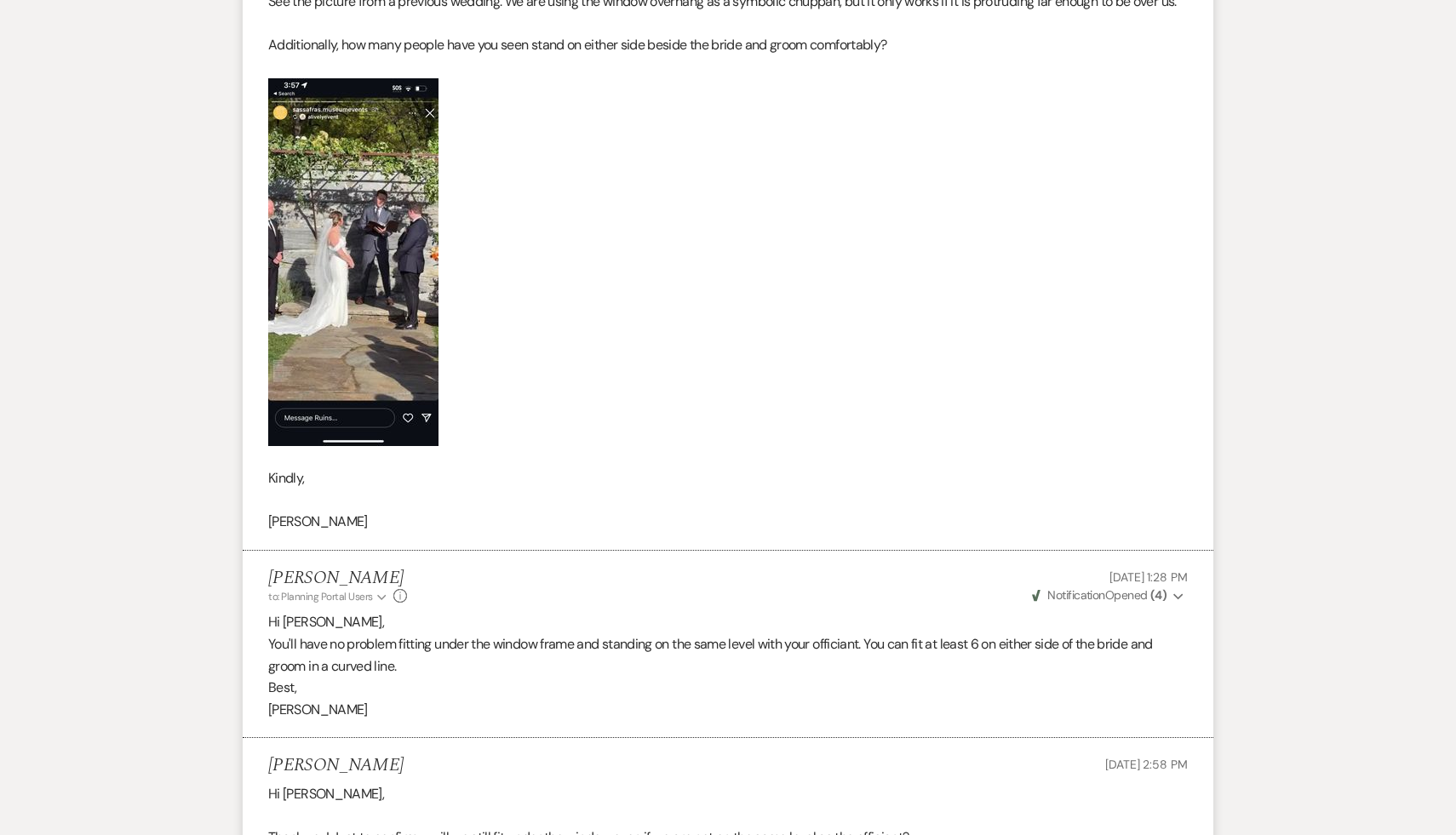
scroll to position [16412, 0]
click at [524, 678] on p "You'll have no problem fitting under the window frame and standing on the same …" at bounding box center [728, 656] width 920 height 43
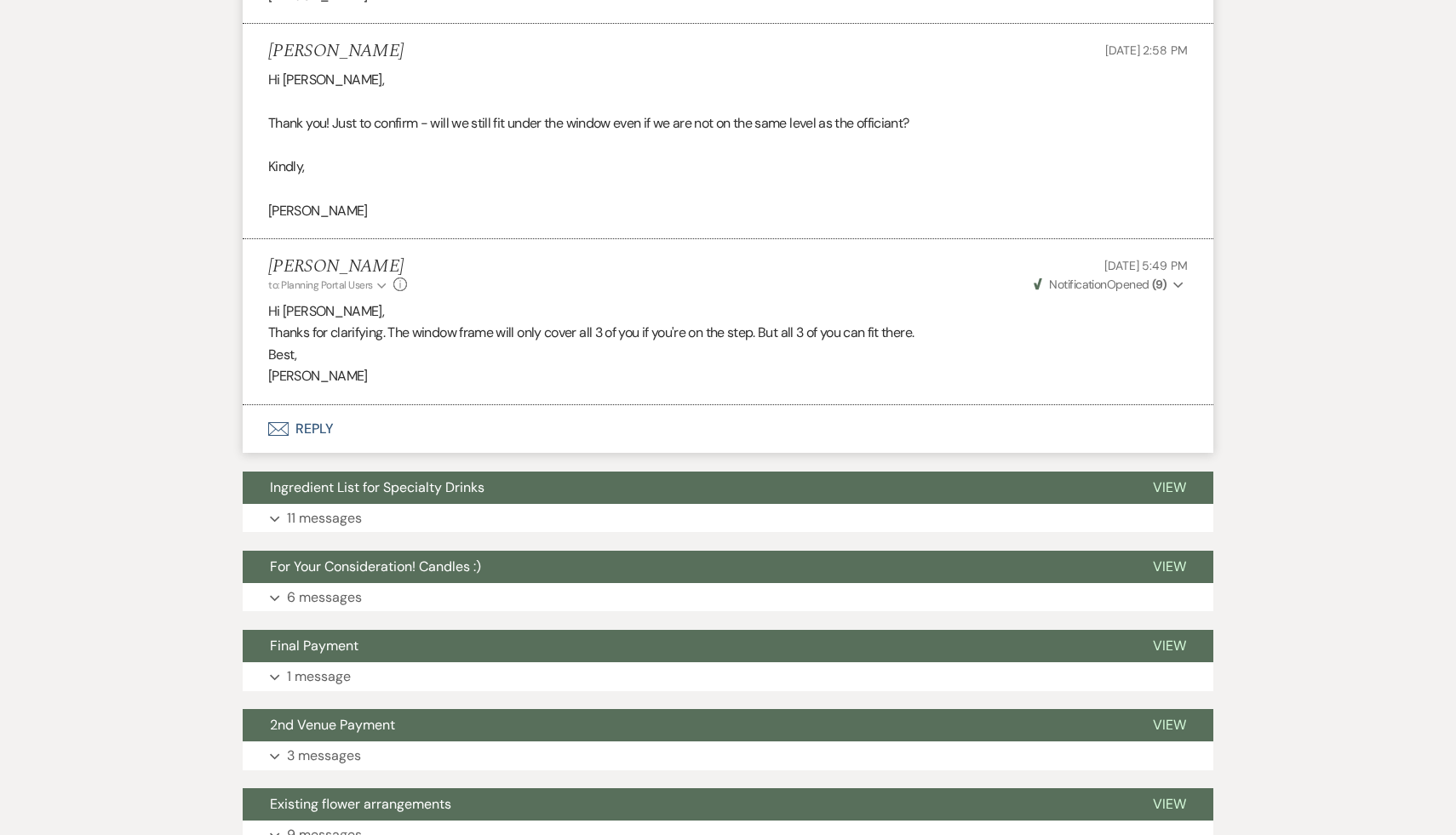
scroll to position [17147, 0]
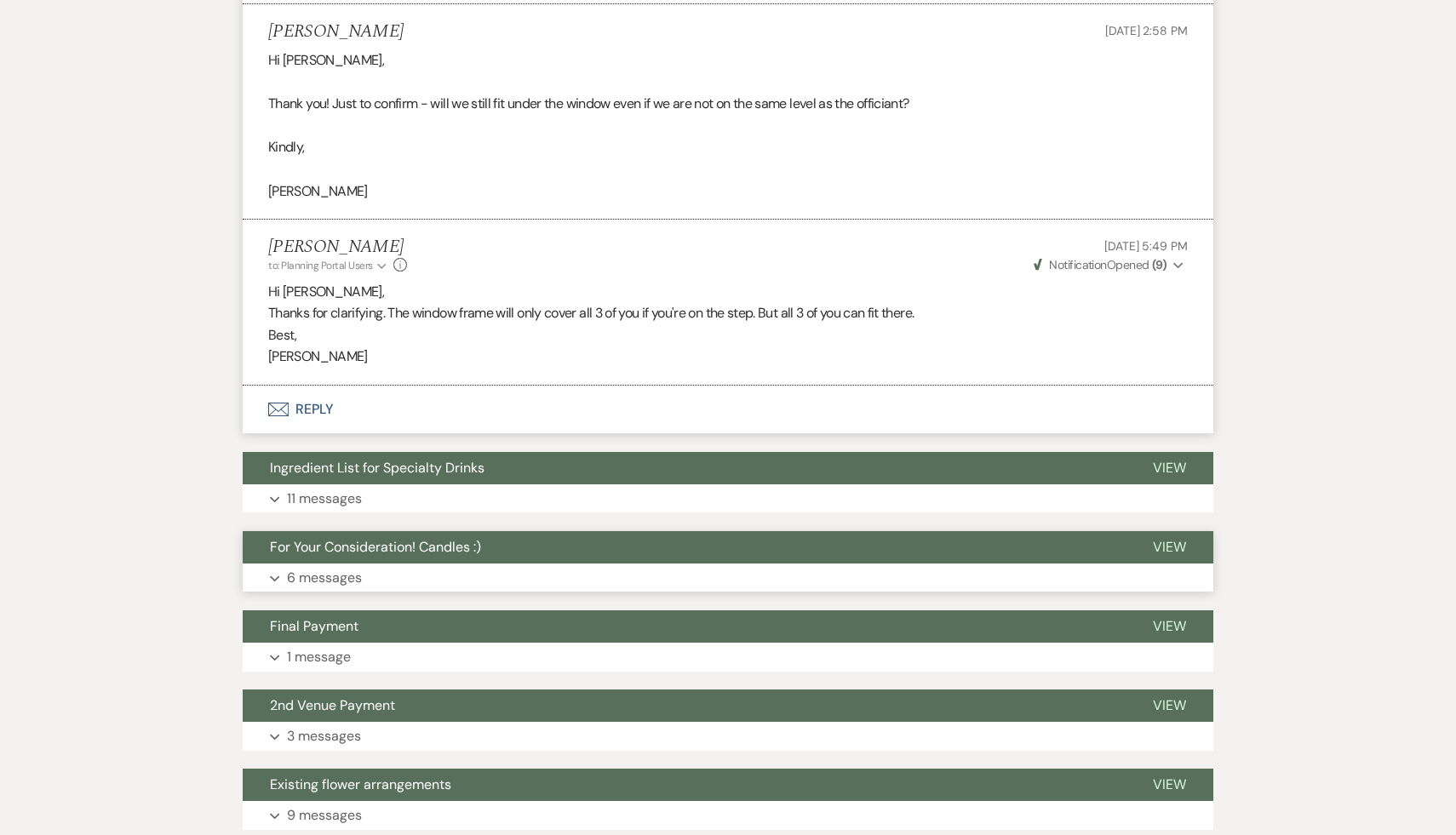
click at [427, 556] on span "For Your Consideration! Candles :)" at bounding box center [376, 547] width 212 height 18
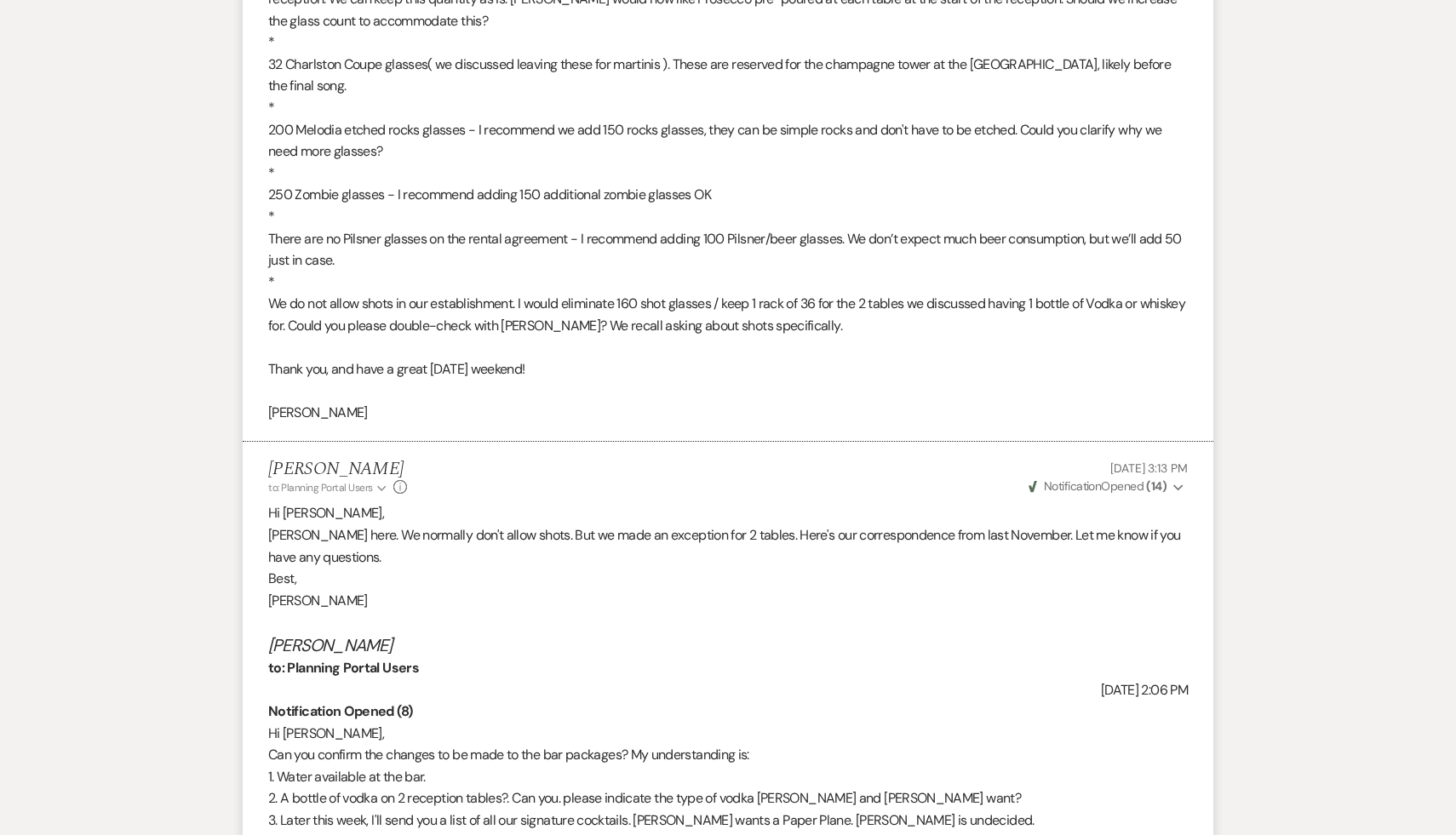
scroll to position [3657, 0]
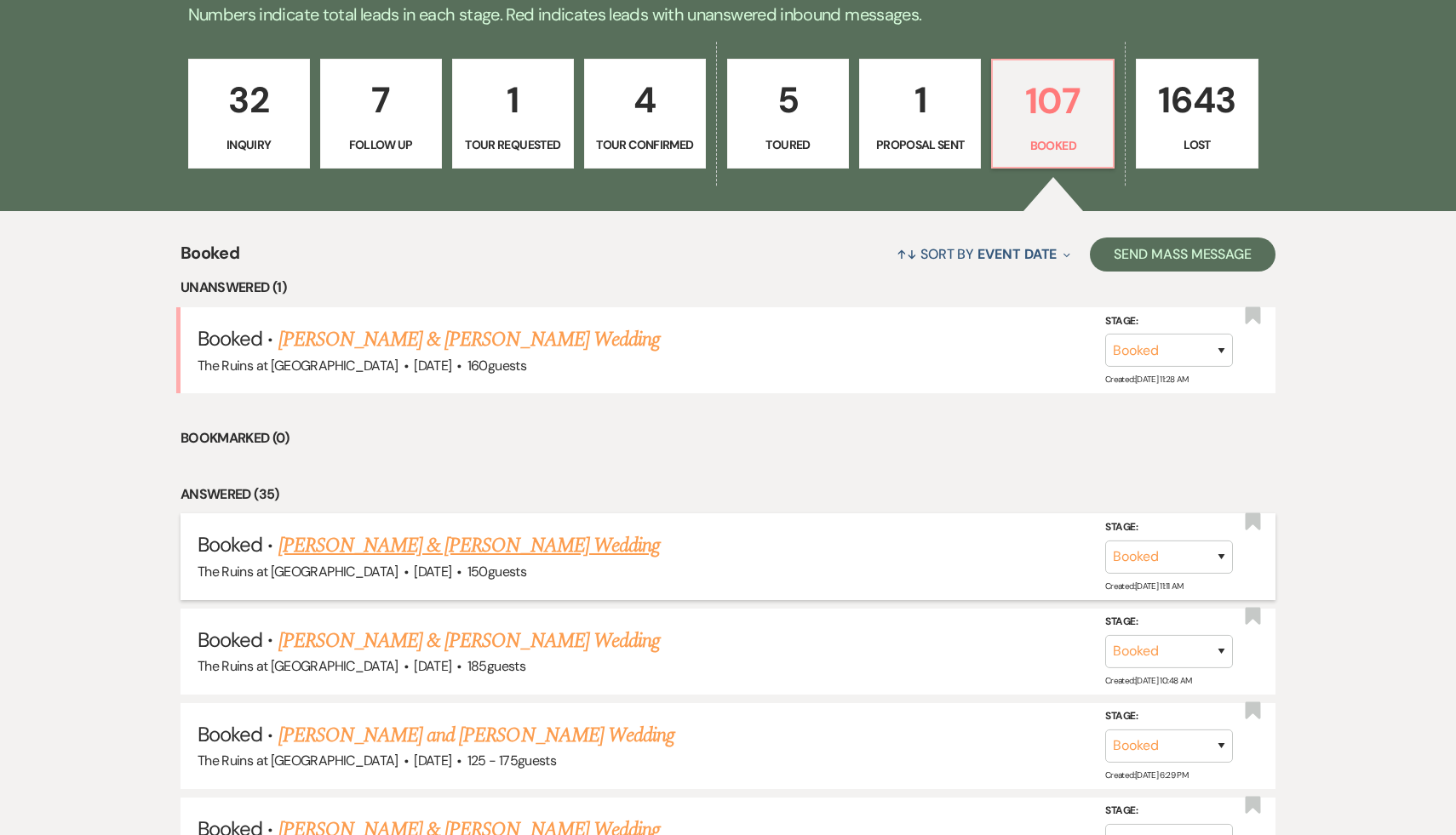
scroll to position [473, 0]
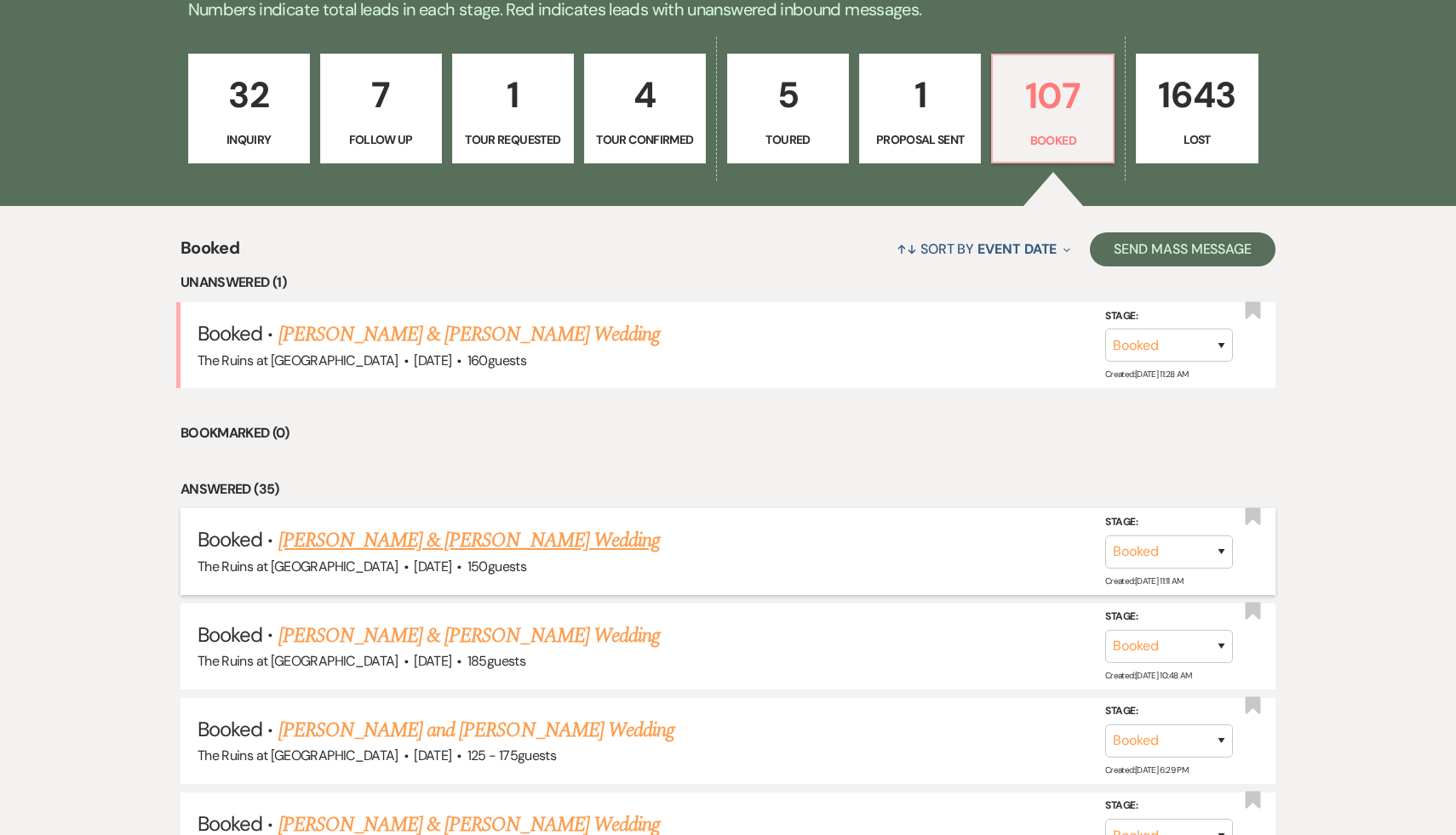
click at [516, 541] on link "[PERSON_NAME] & [PERSON_NAME] Wedding" at bounding box center [469, 541] width 382 height 31
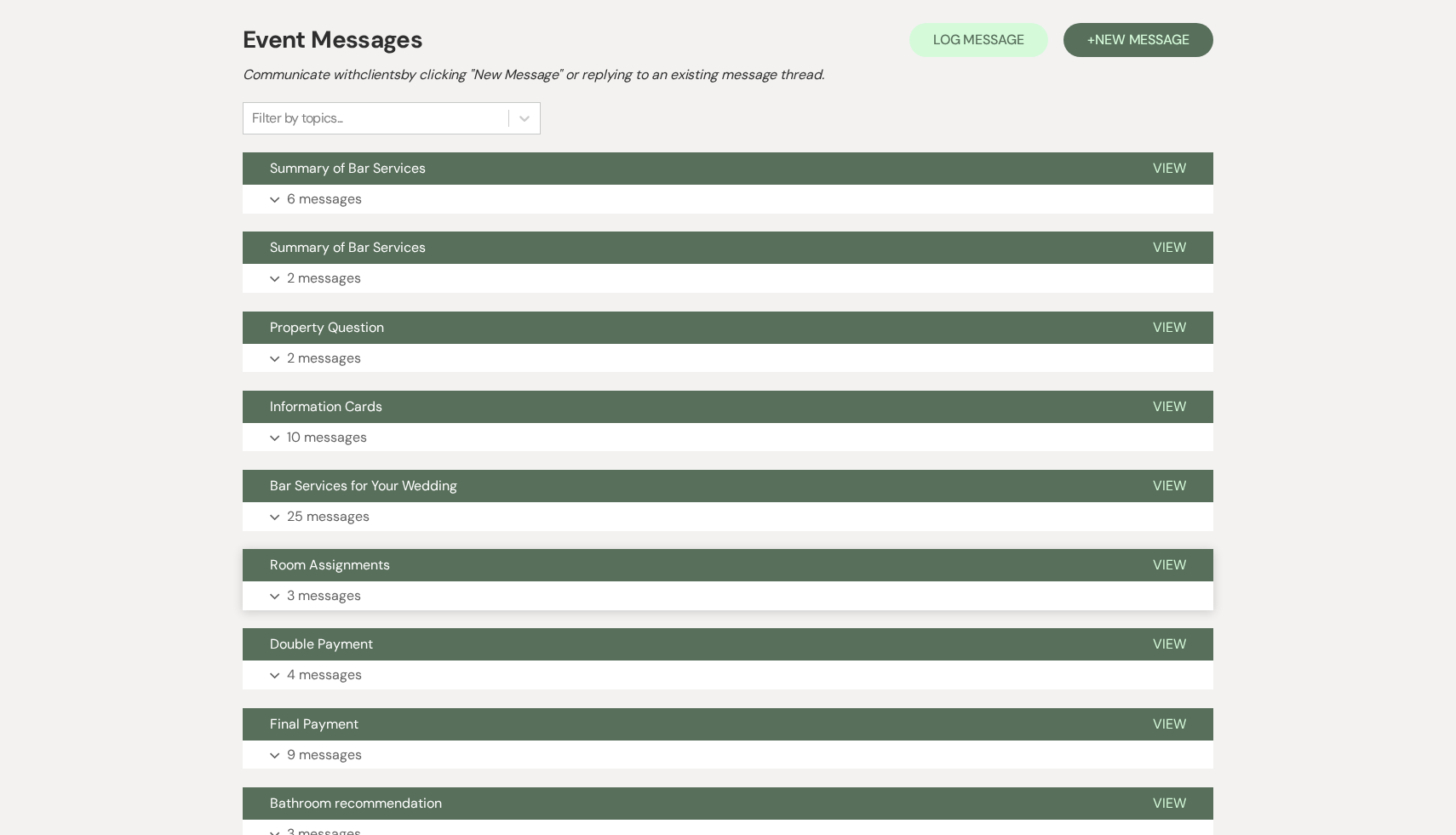
scroll to position [330, 0]
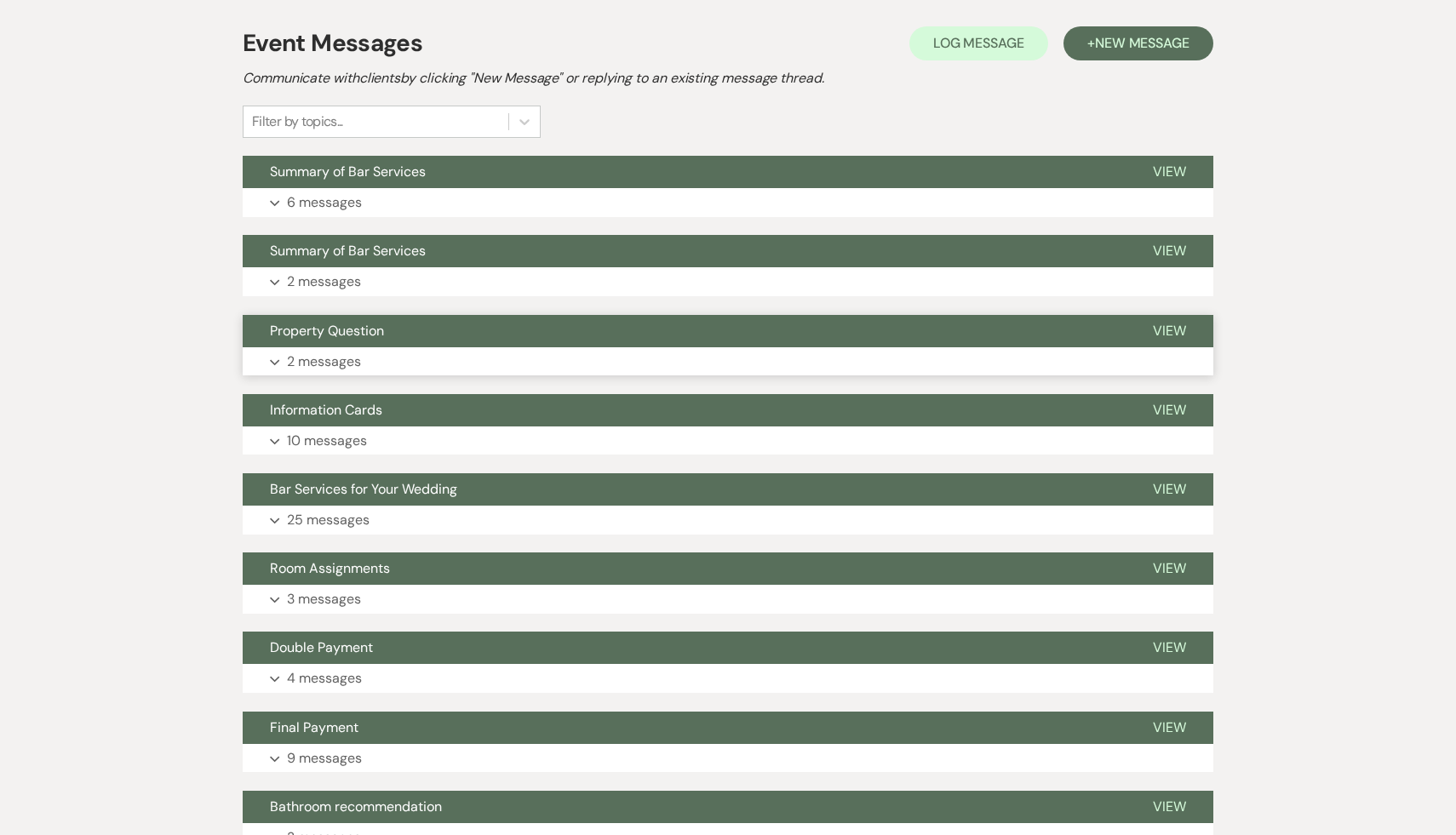
click at [328, 337] on span "Property Question" at bounding box center [327, 331] width 114 height 18
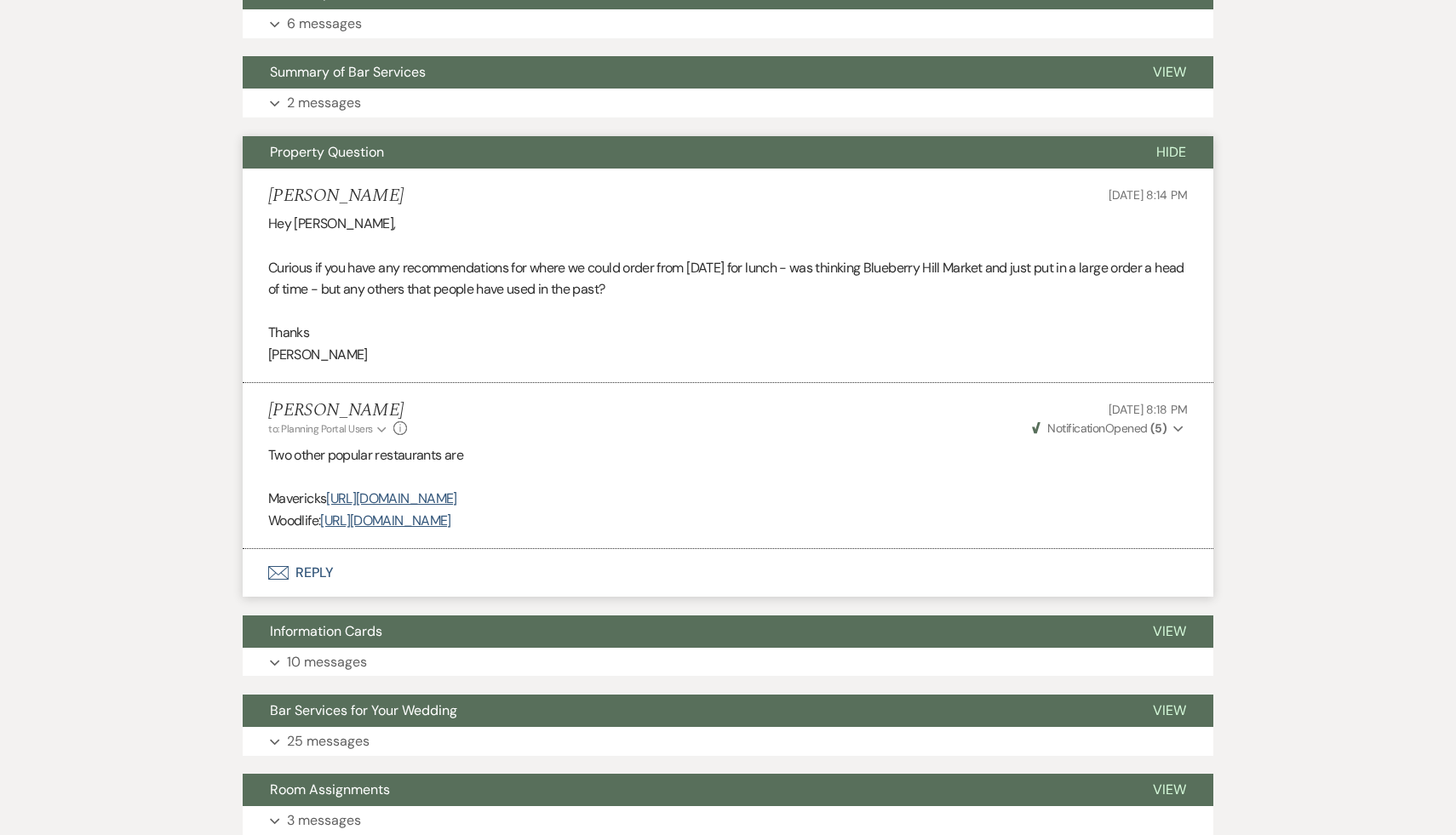
scroll to position [533, 0]
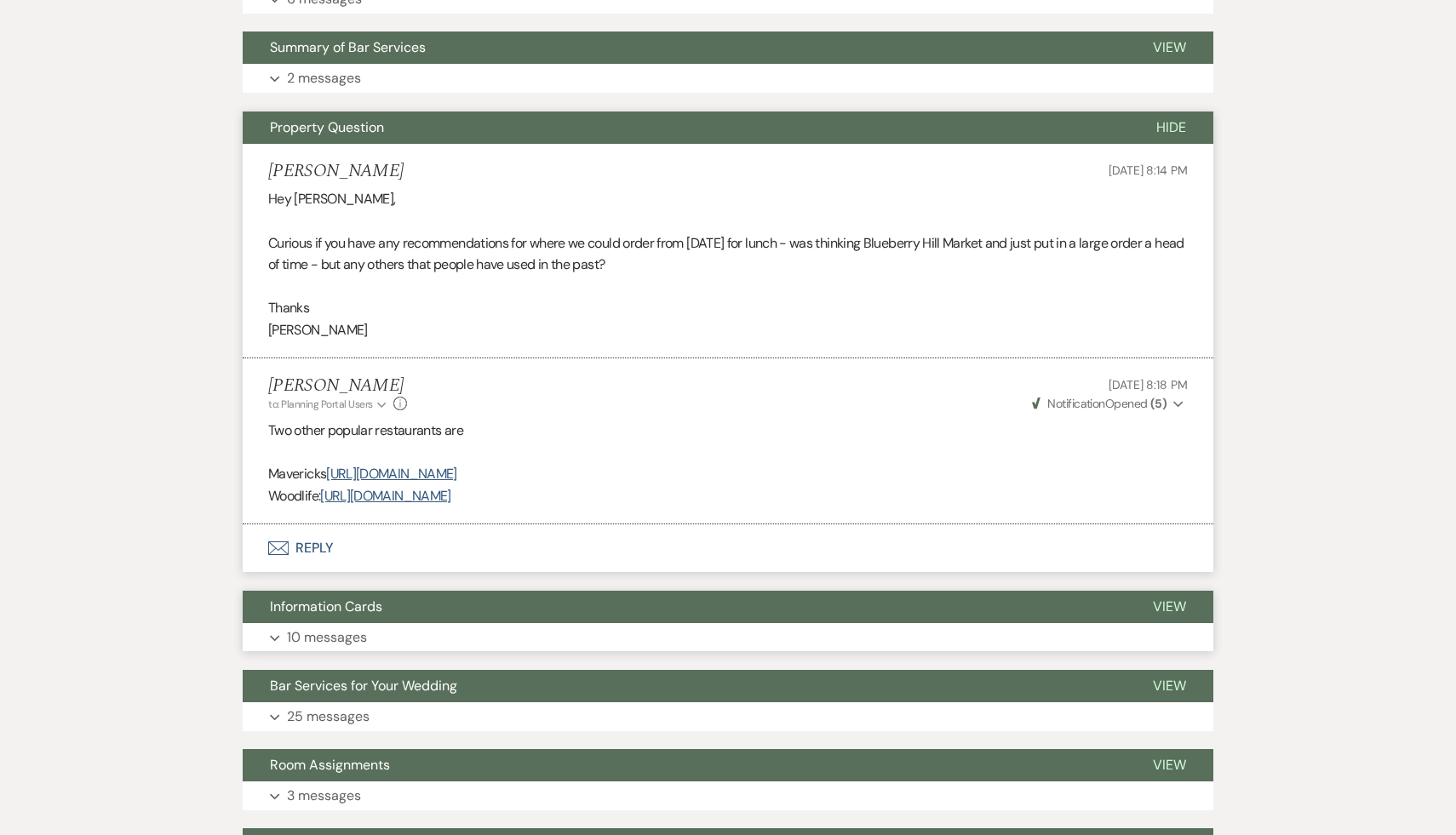
click at [347, 601] on span "Information Cards" at bounding box center [326, 606] width 112 height 18
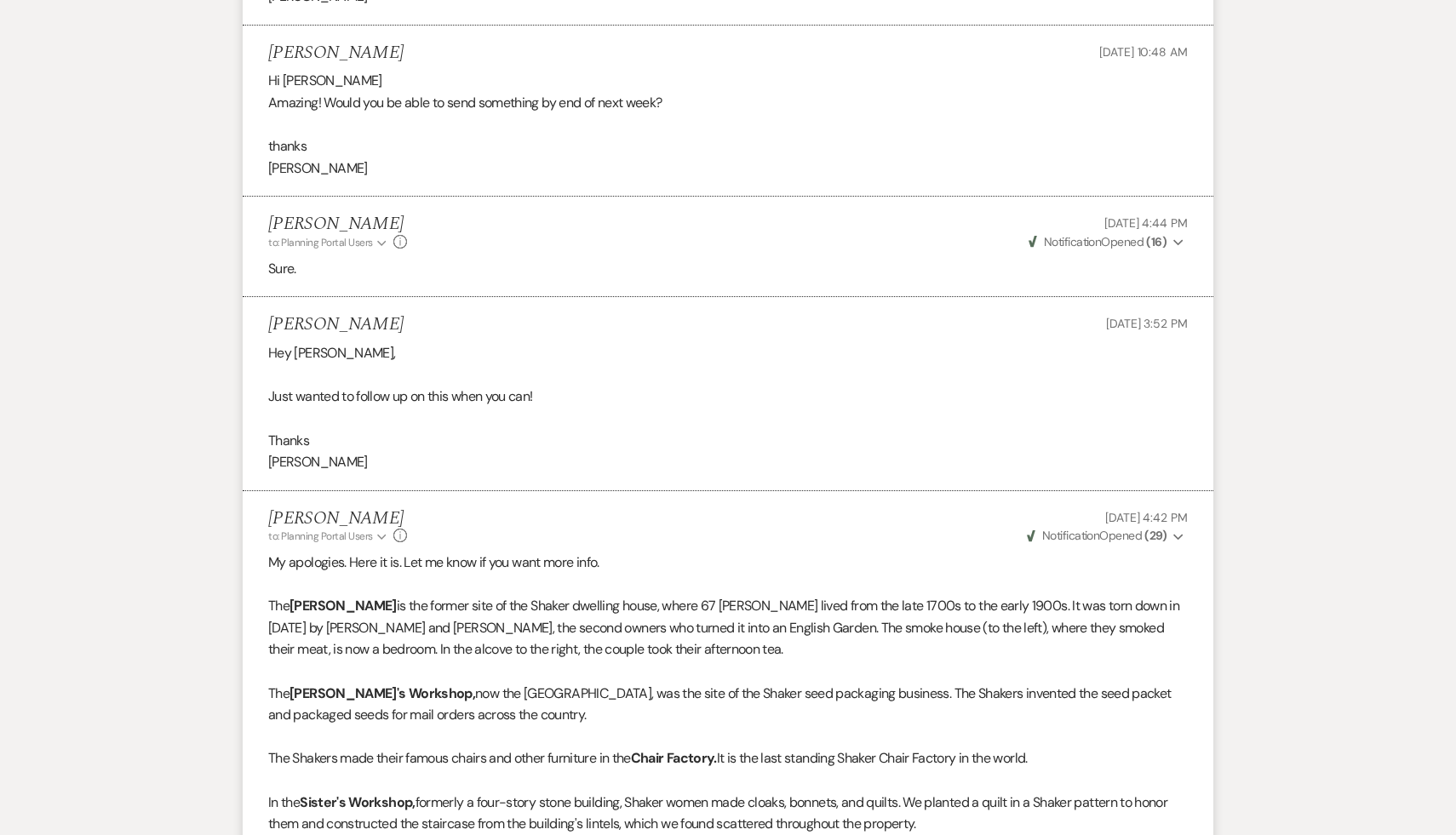
scroll to position [1389, 0]
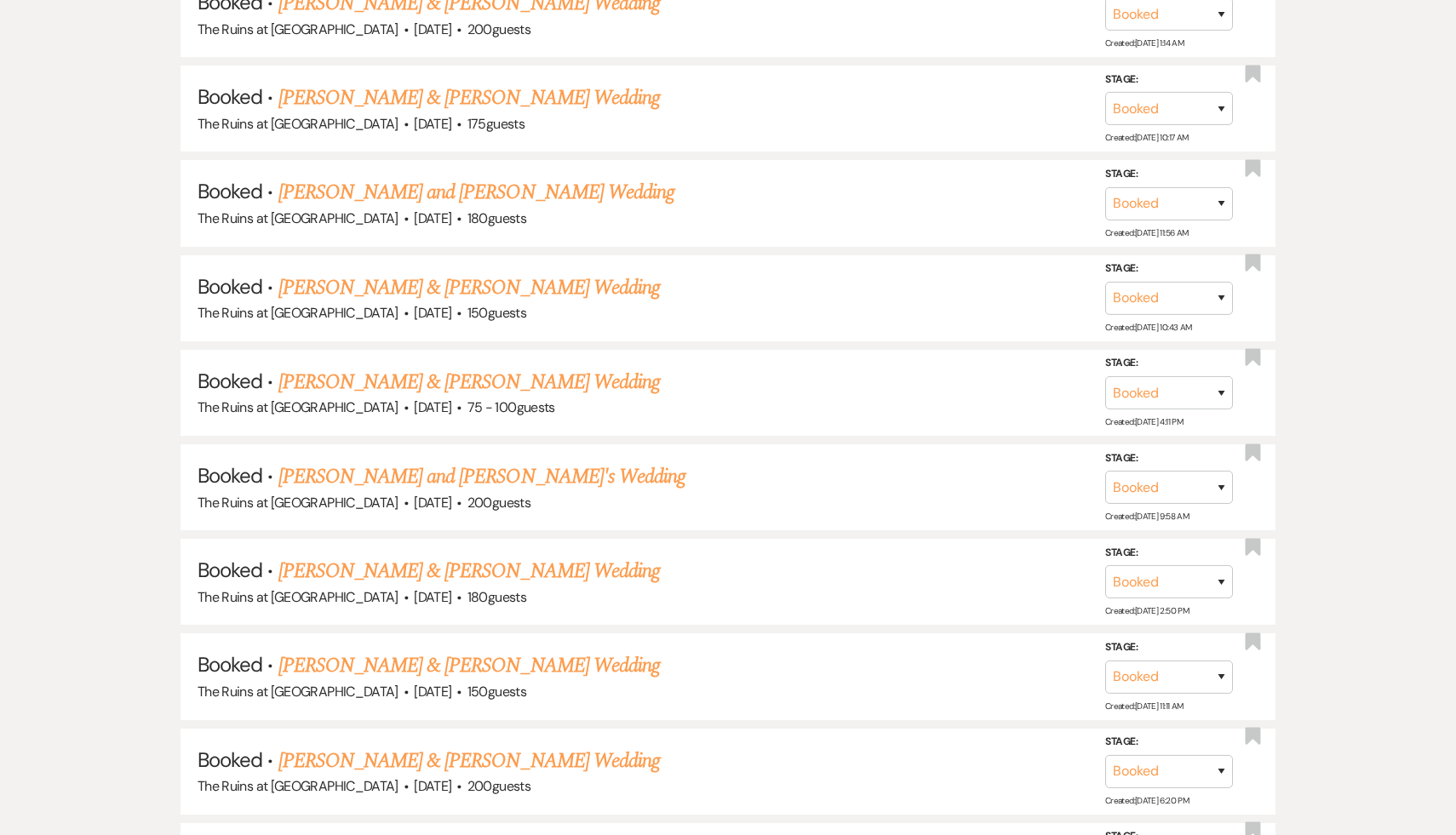
scroll to position [473, 0]
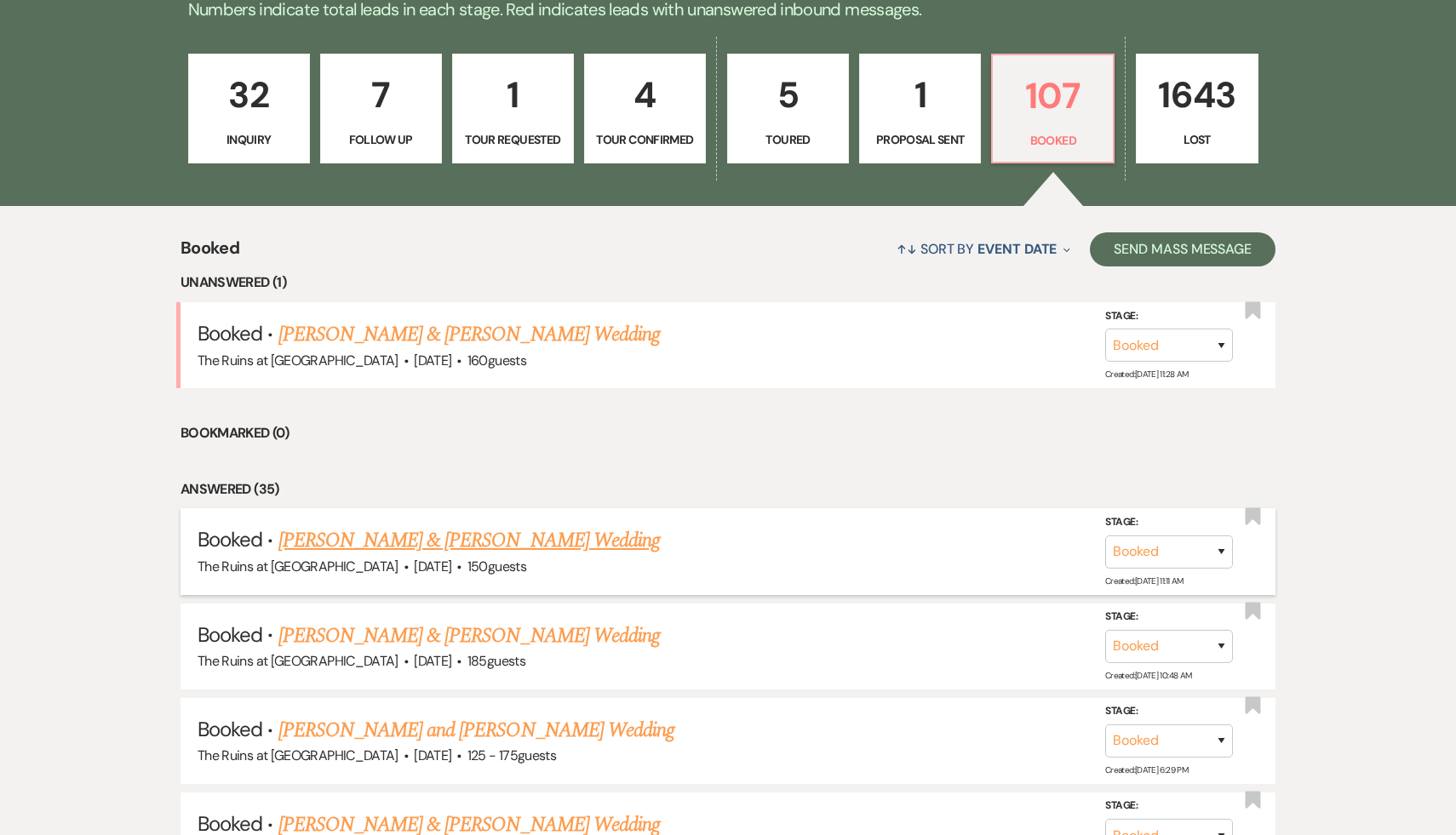
click at [536, 544] on link "[PERSON_NAME] & [PERSON_NAME] Wedding" at bounding box center [469, 541] width 382 height 31
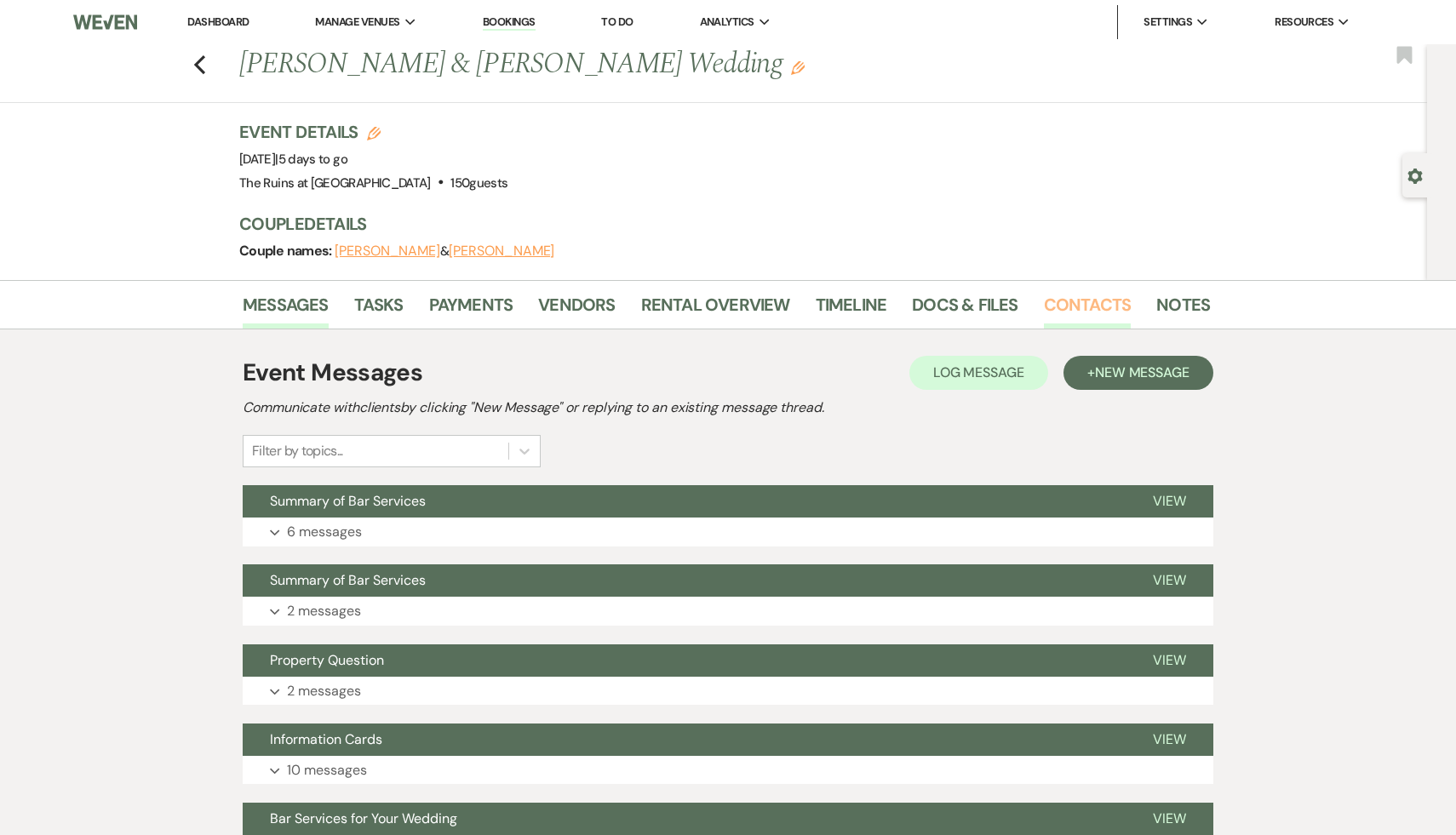
click at [1100, 303] on link "Contacts" at bounding box center [1088, 309] width 88 height 37
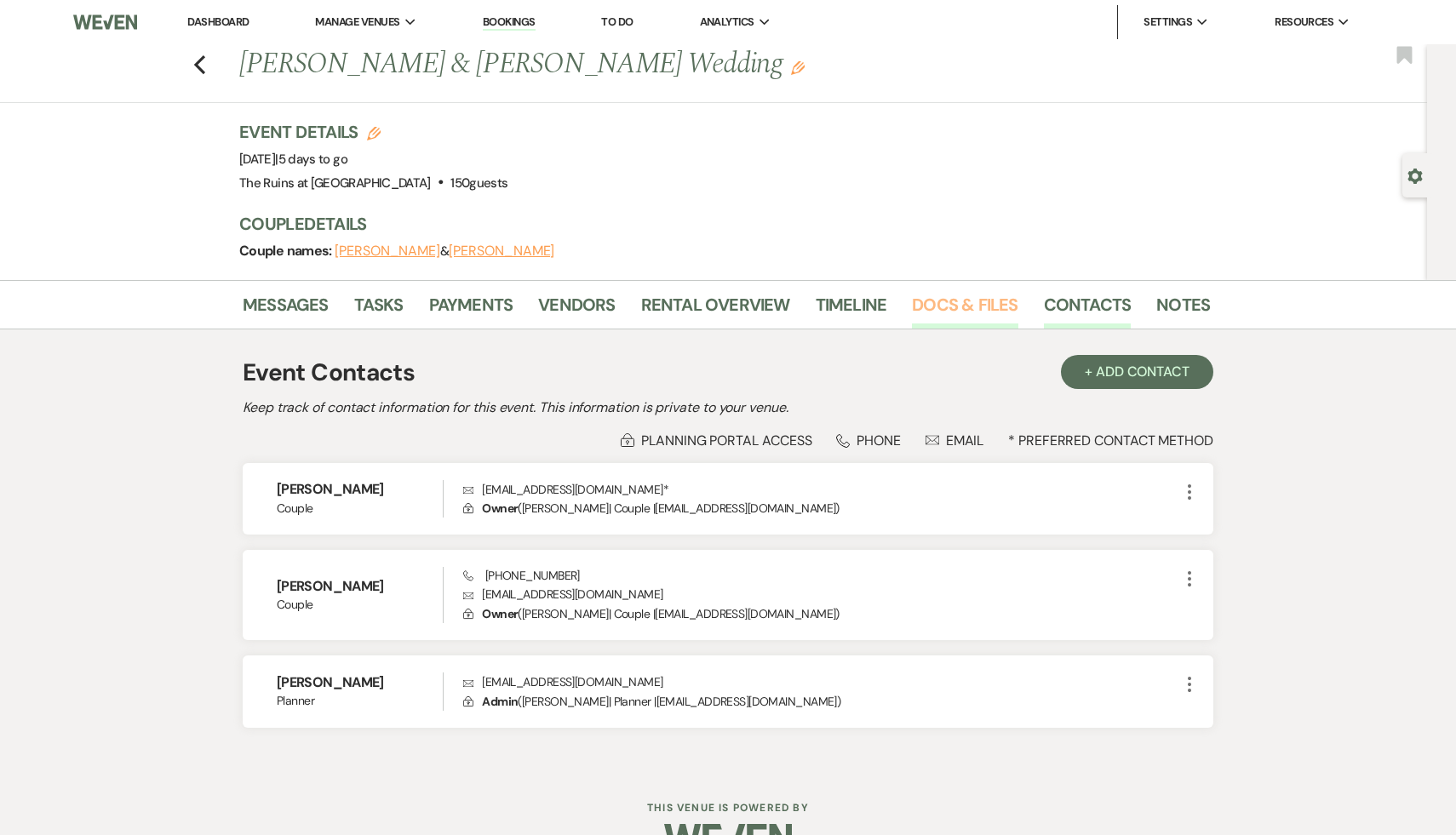
click at [929, 307] on link "Docs & Files" at bounding box center [965, 309] width 105 height 37
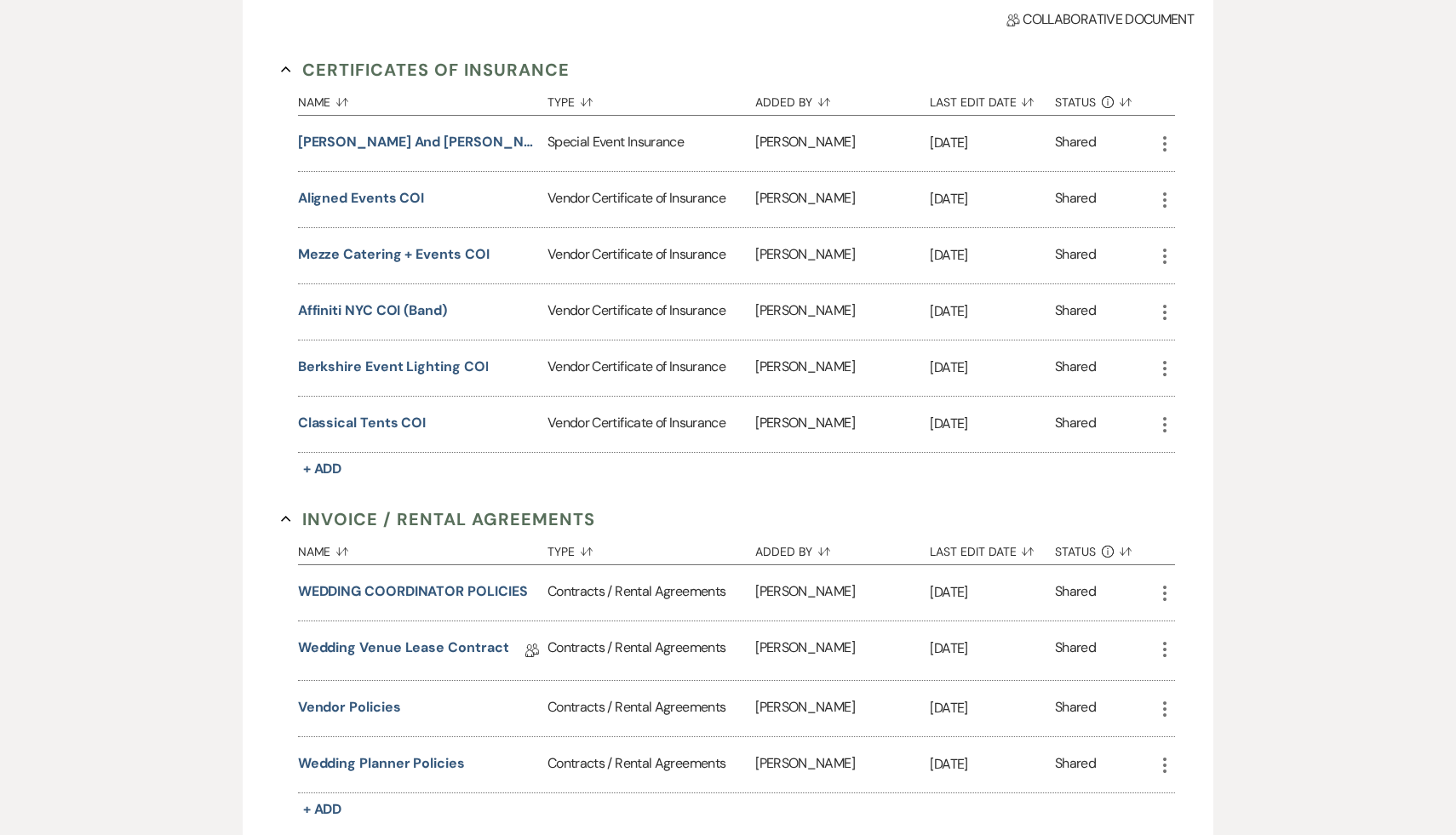
scroll to position [484, 0]
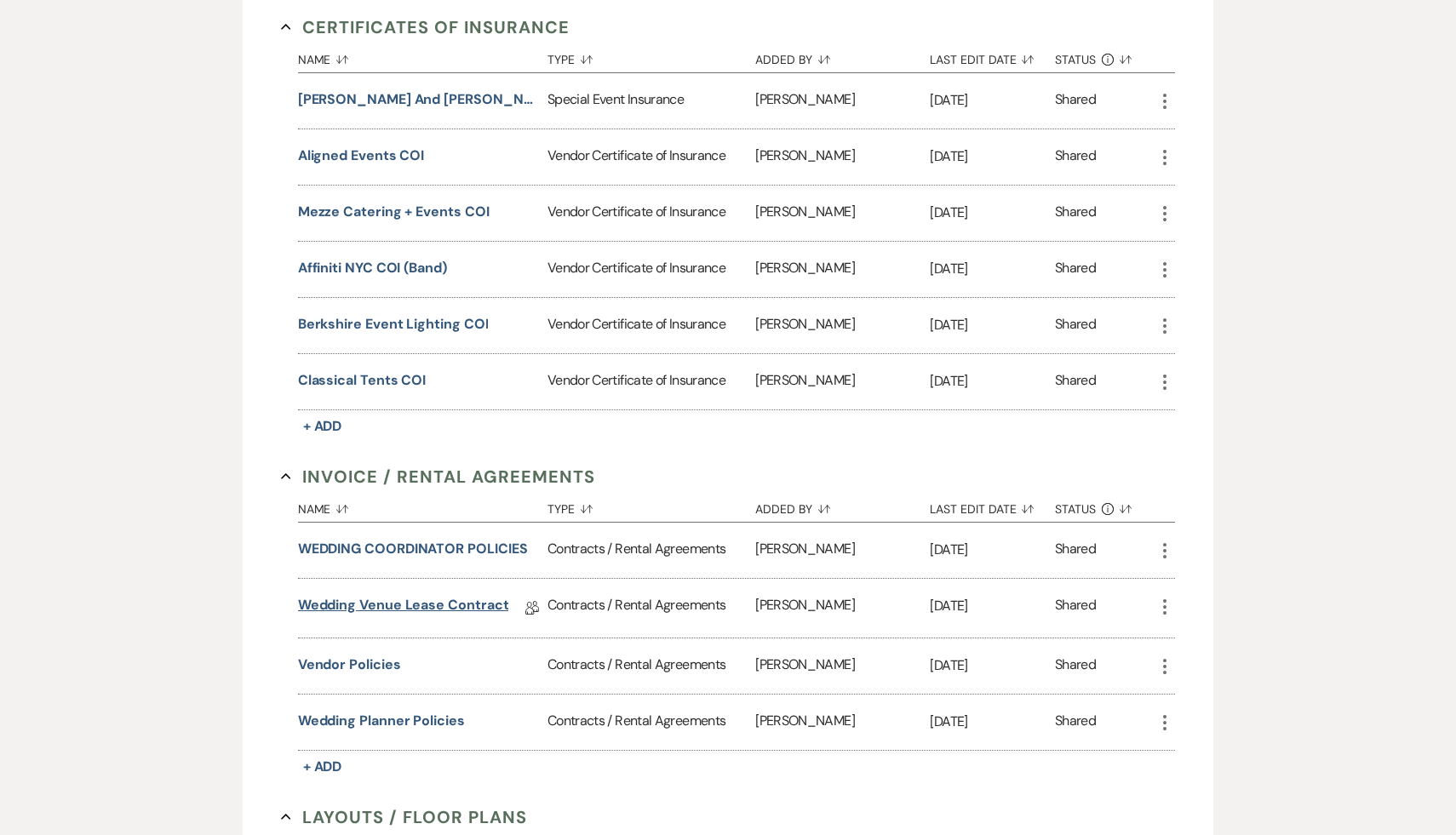
click at [462, 598] on link "Wedding Venue Lease Contract" at bounding box center [403, 608] width 212 height 27
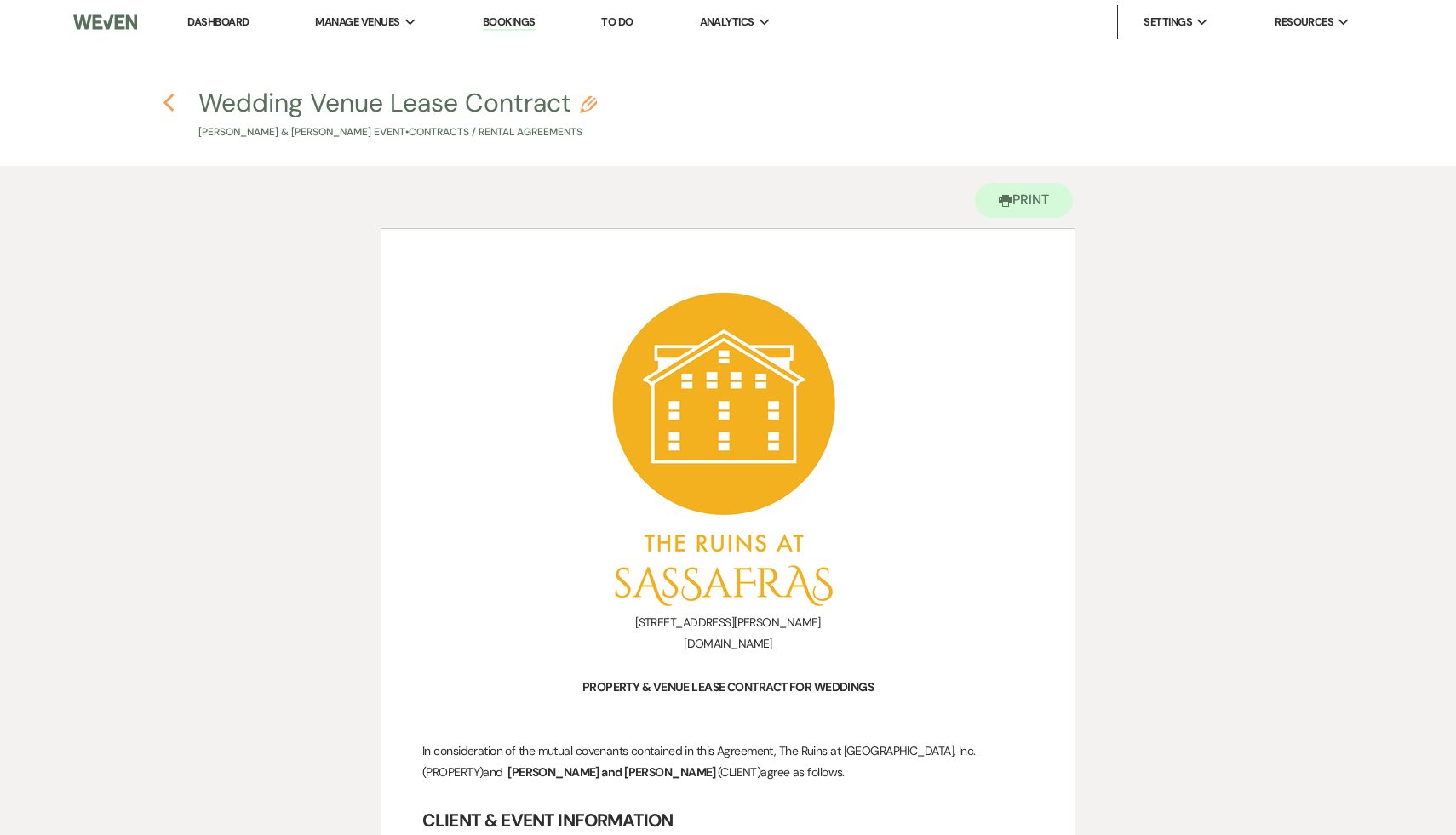
click at [168, 102] on icon "Previous" at bounding box center [168, 103] width 13 height 21
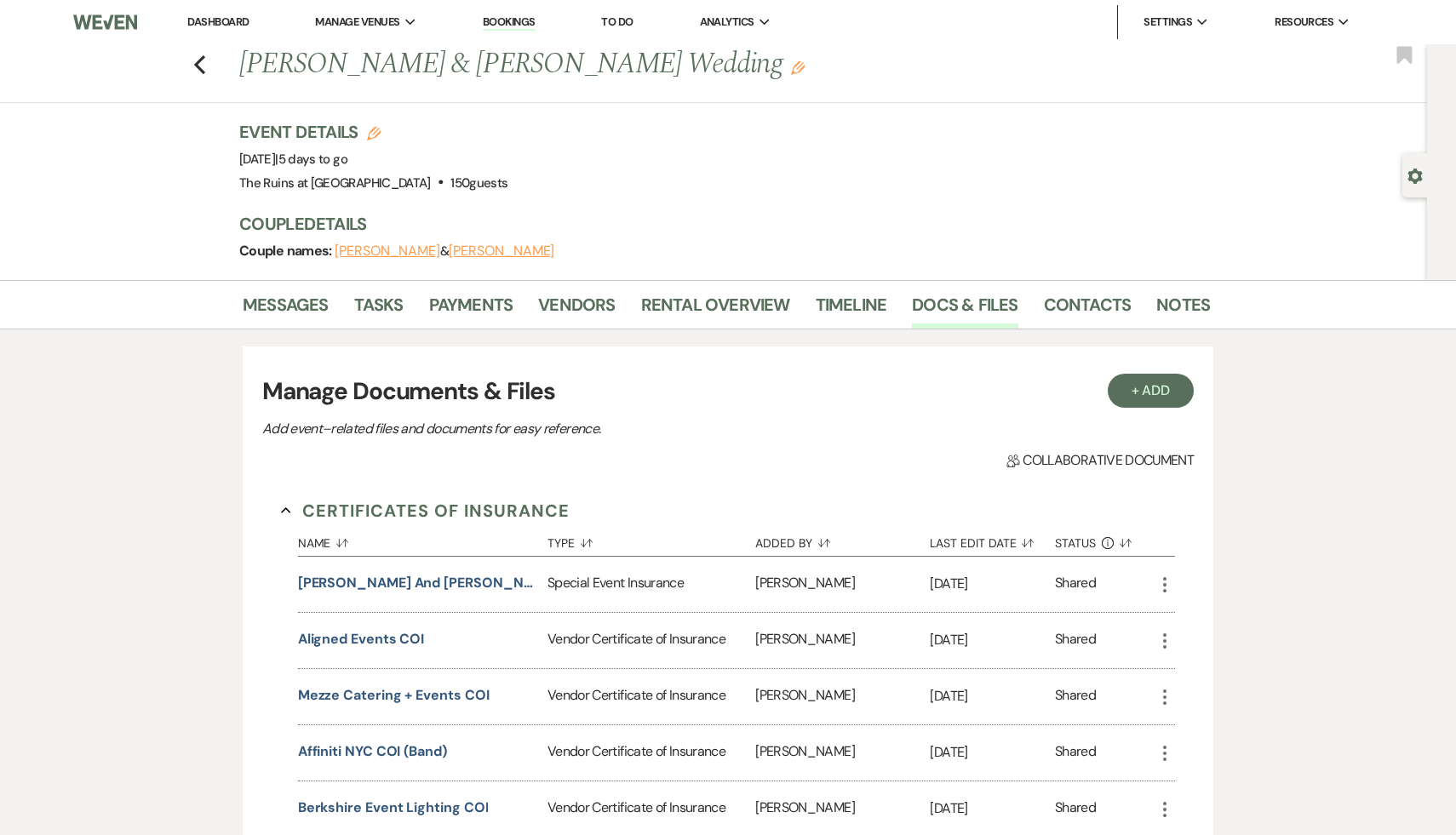
click at [206, 24] on link "Dashboard" at bounding box center [218, 22] width 61 height 15
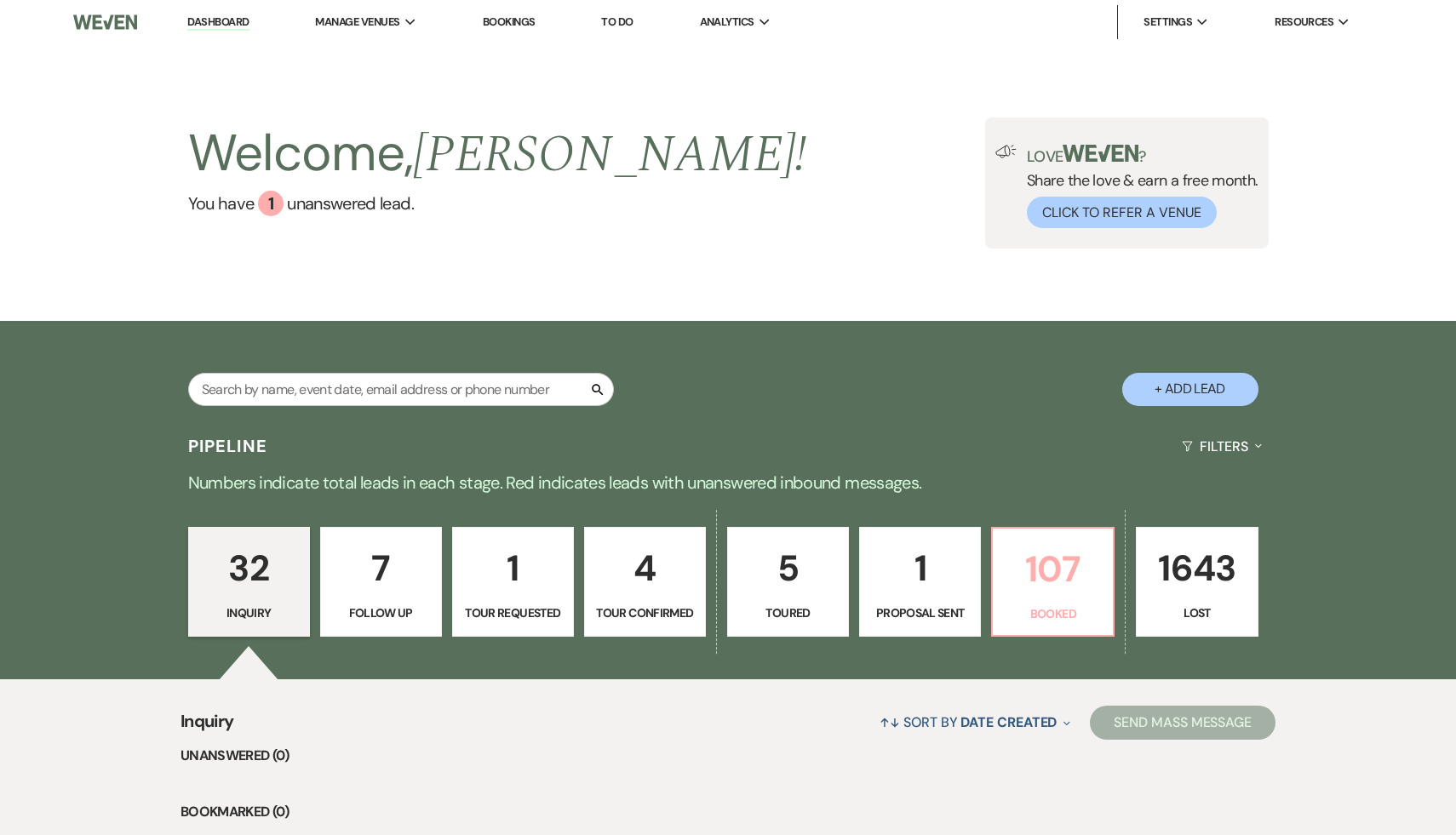
click at [1049, 582] on p "107" at bounding box center [1053, 569] width 99 height 57
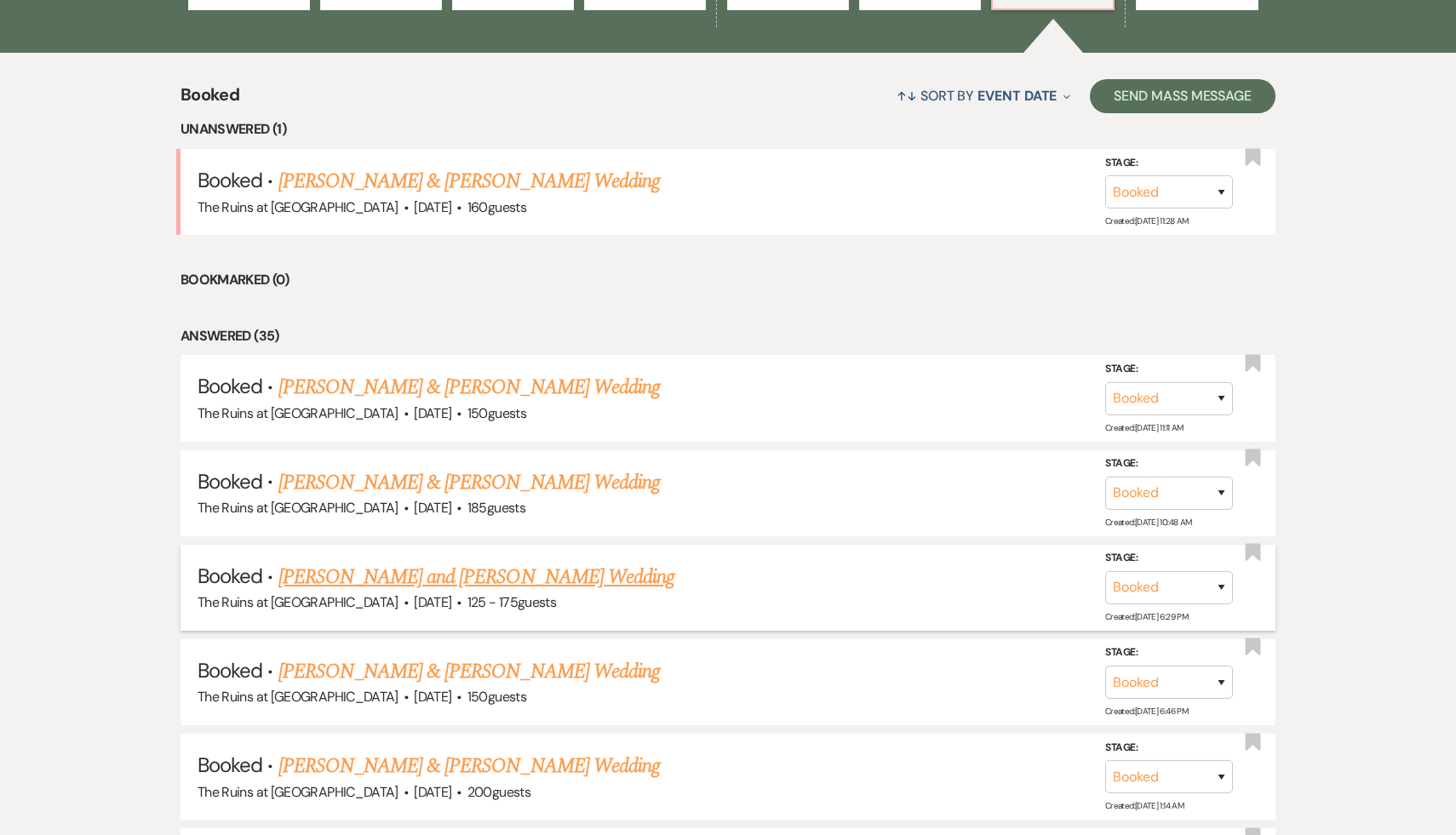
scroll to position [632, 0]
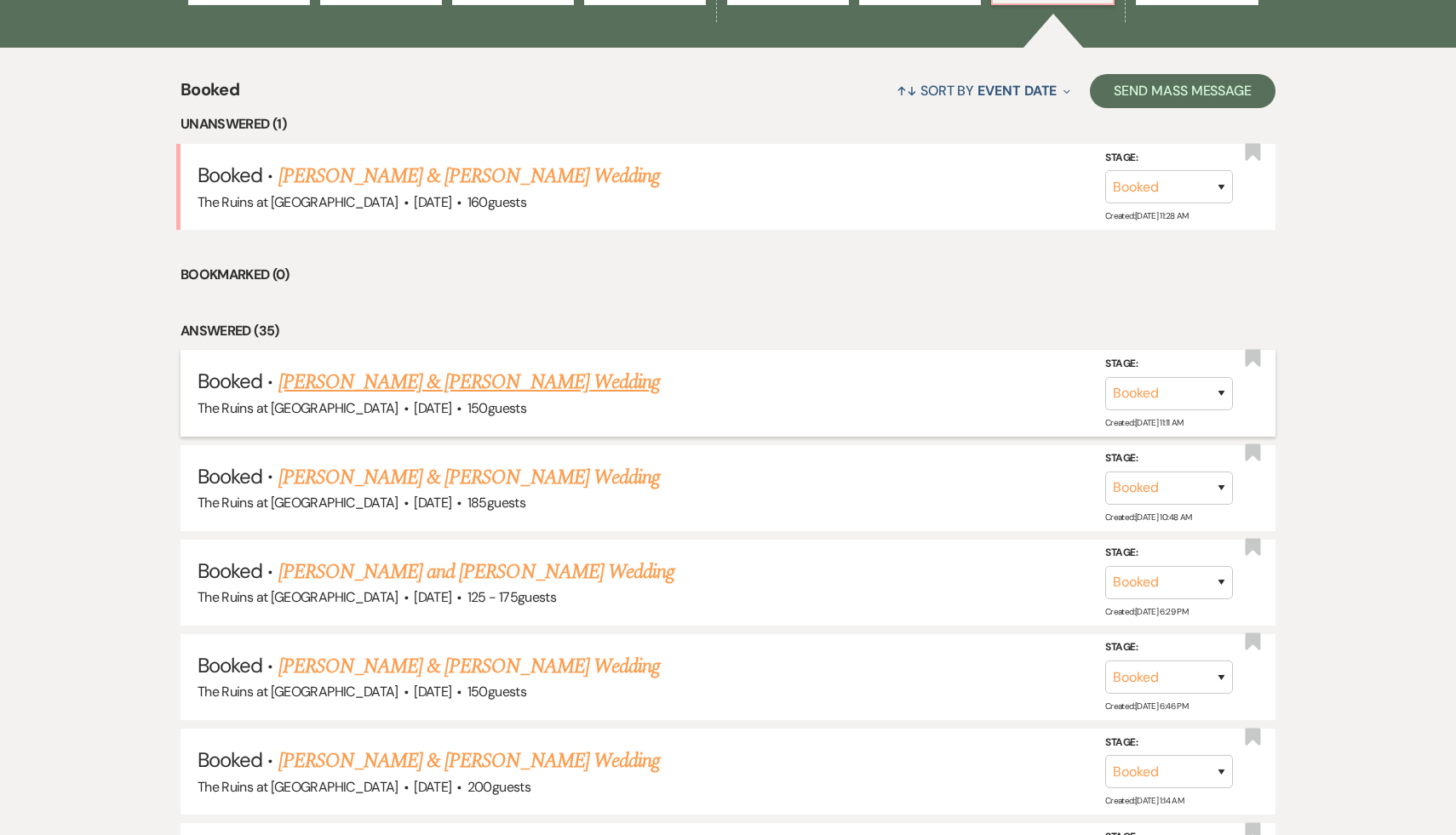
click at [505, 379] on link "[PERSON_NAME] & [PERSON_NAME] Wedding" at bounding box center [469, 383] width 382 height 31
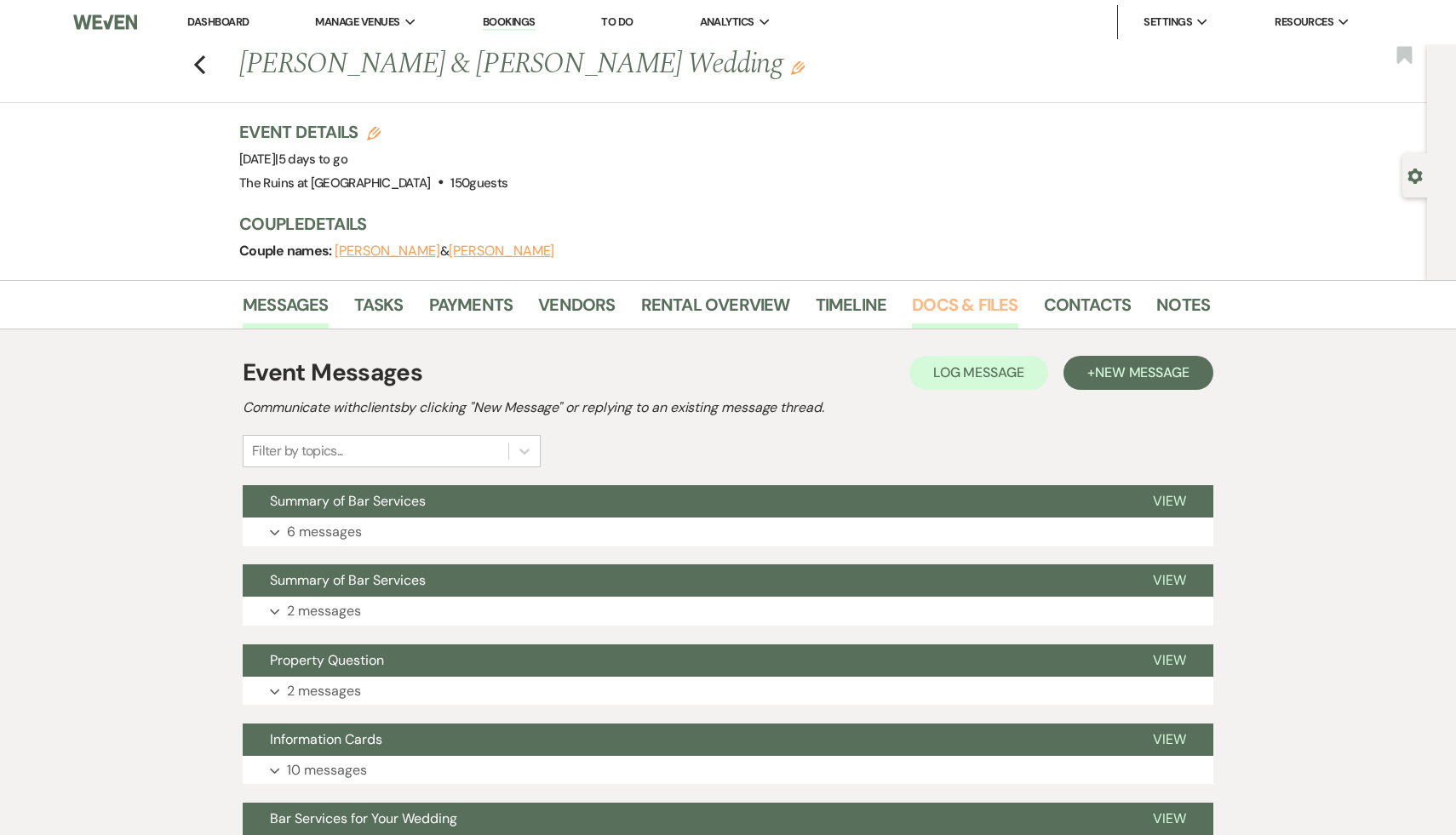
click at [933, 305] on link "Docs & Files" at bounding box center [965, 309] width 105 height 37
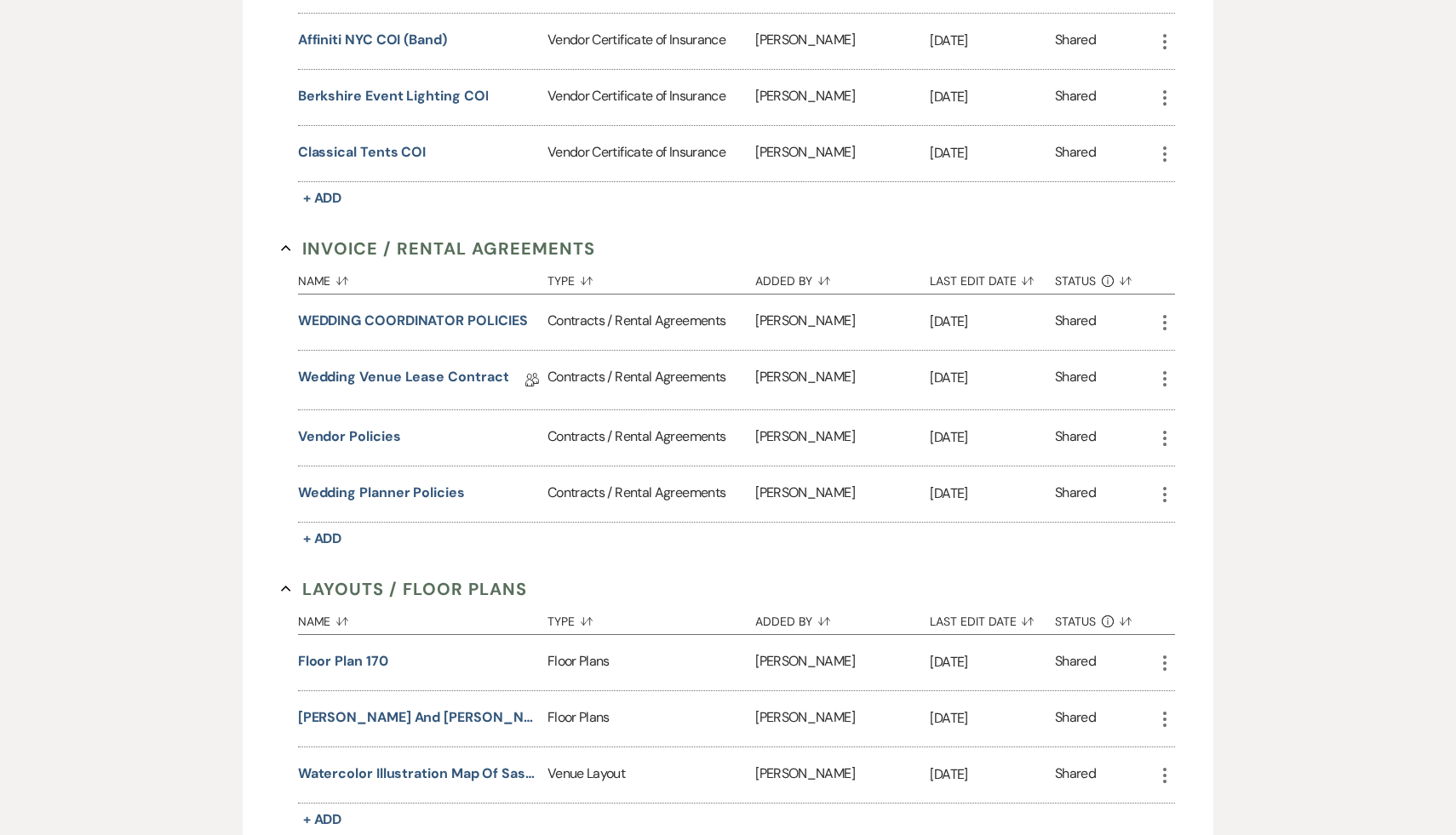
scroll to position [760, 0]
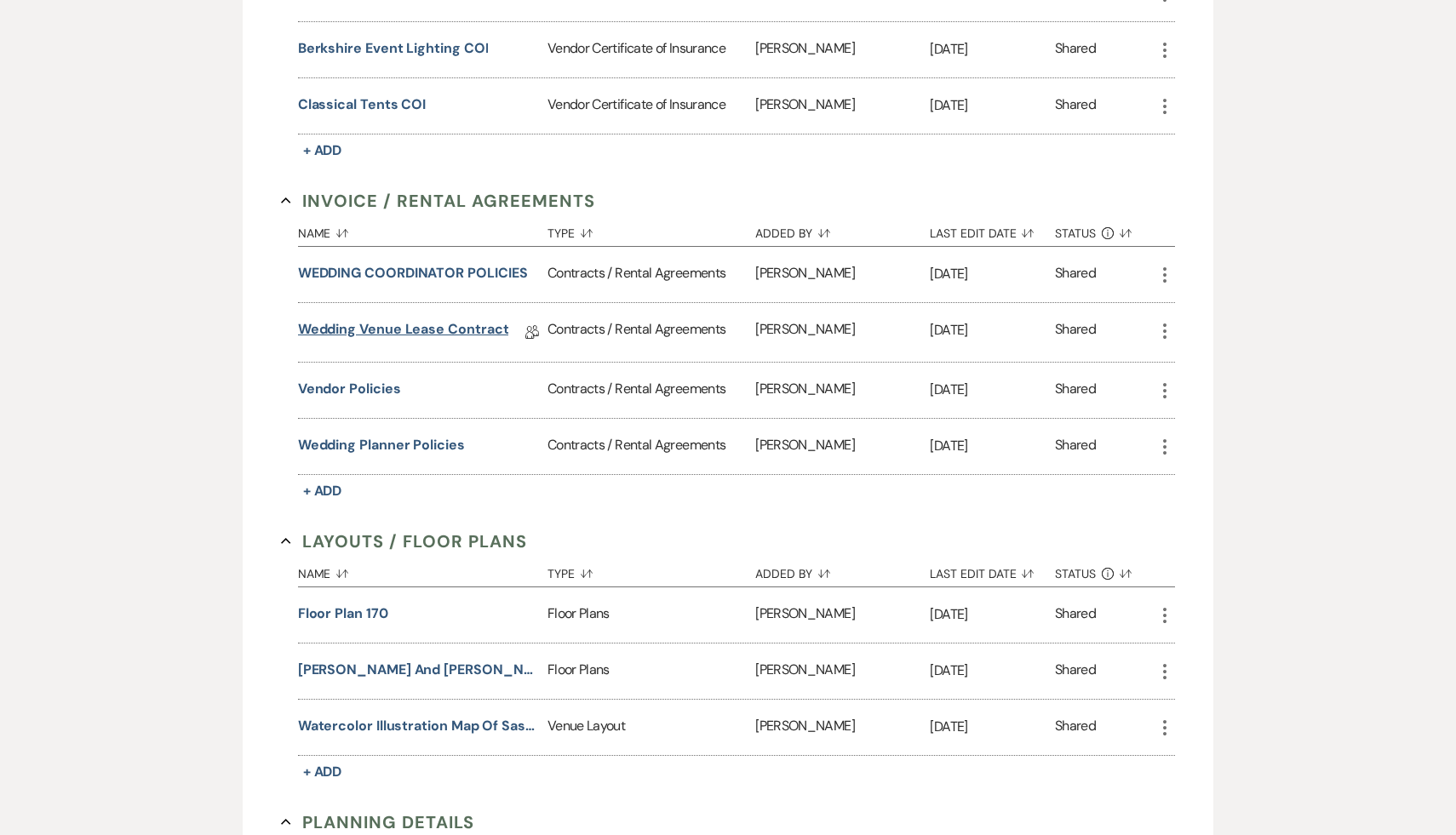
click at [453, 329] on link "Wedding Venue Lease Contract" at bounding box center [403, 332] width 212 height 27
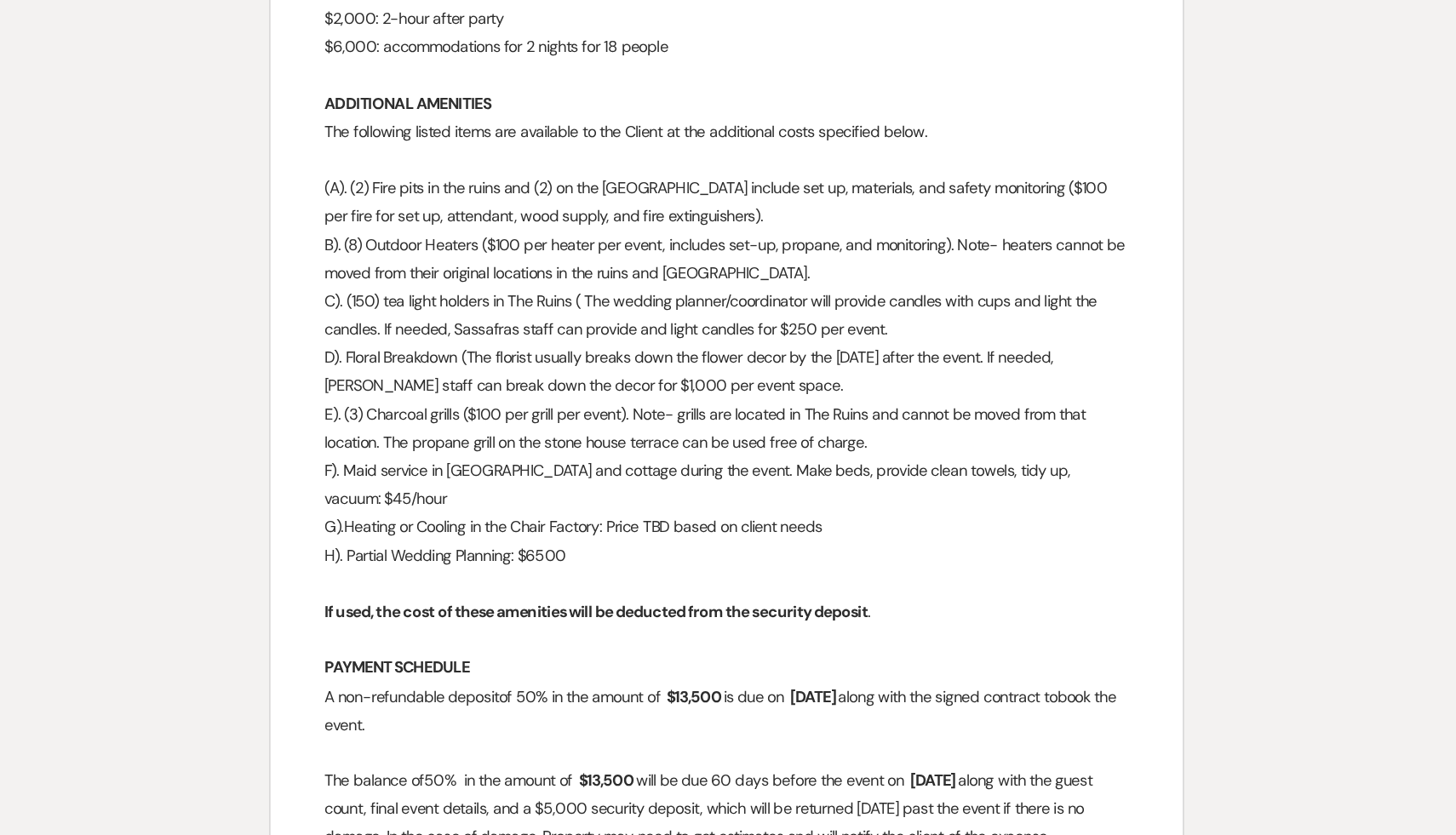
scroll to position [2217, 0]
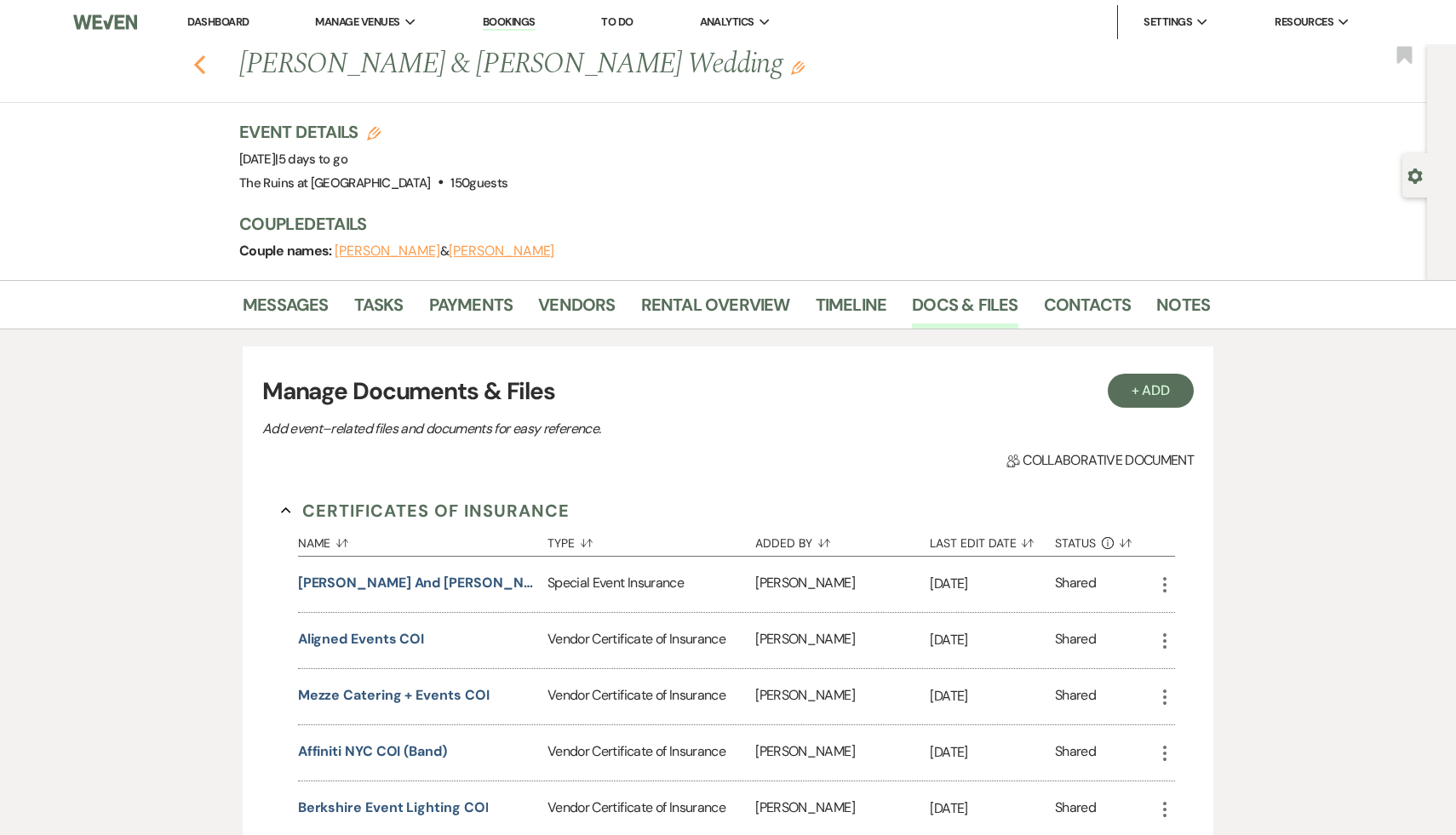
click at [198, 65] on icon "Previous" at bounding box center [199, 65] width 13 height 21
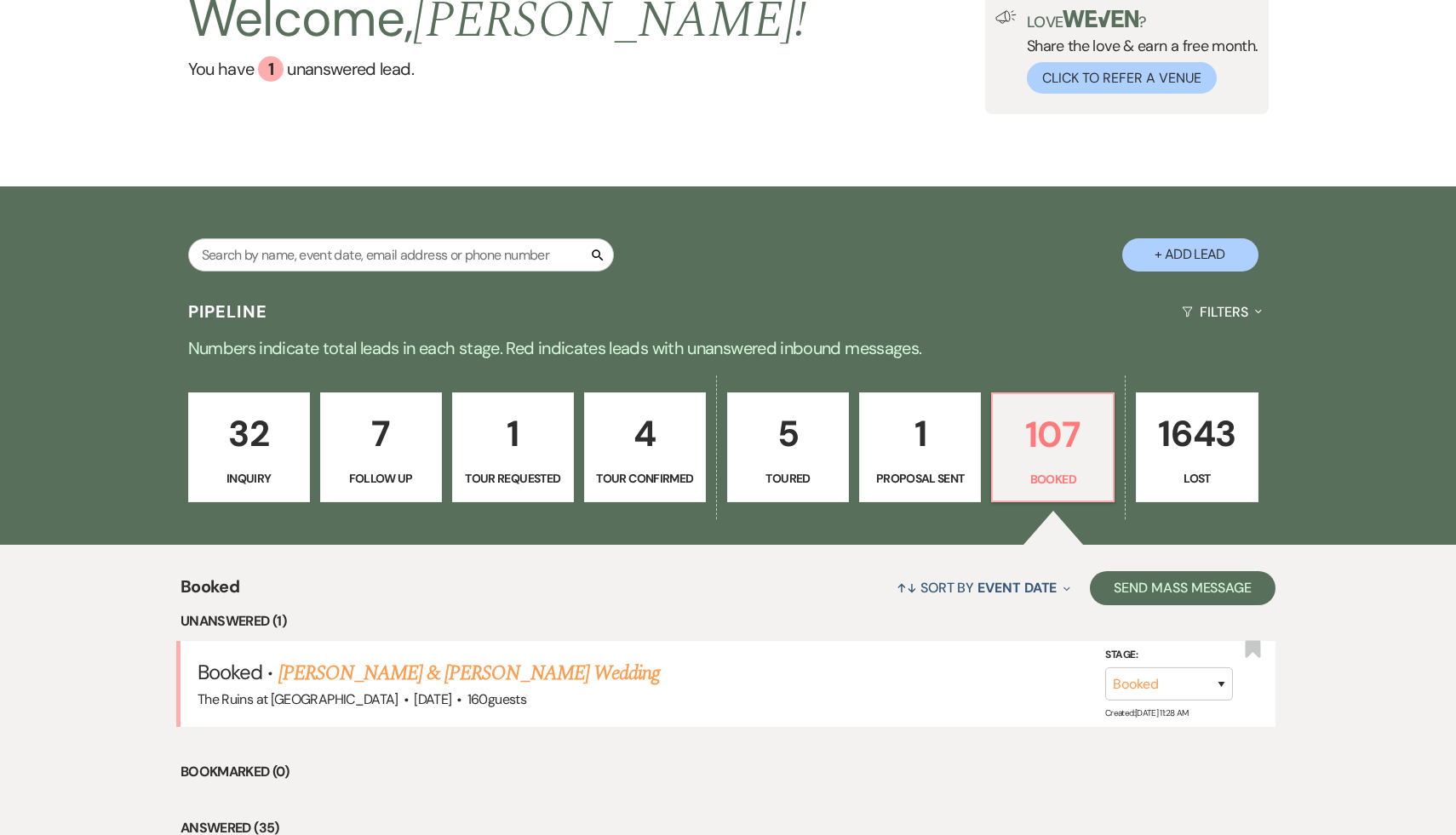
scroll to position [136, 0]
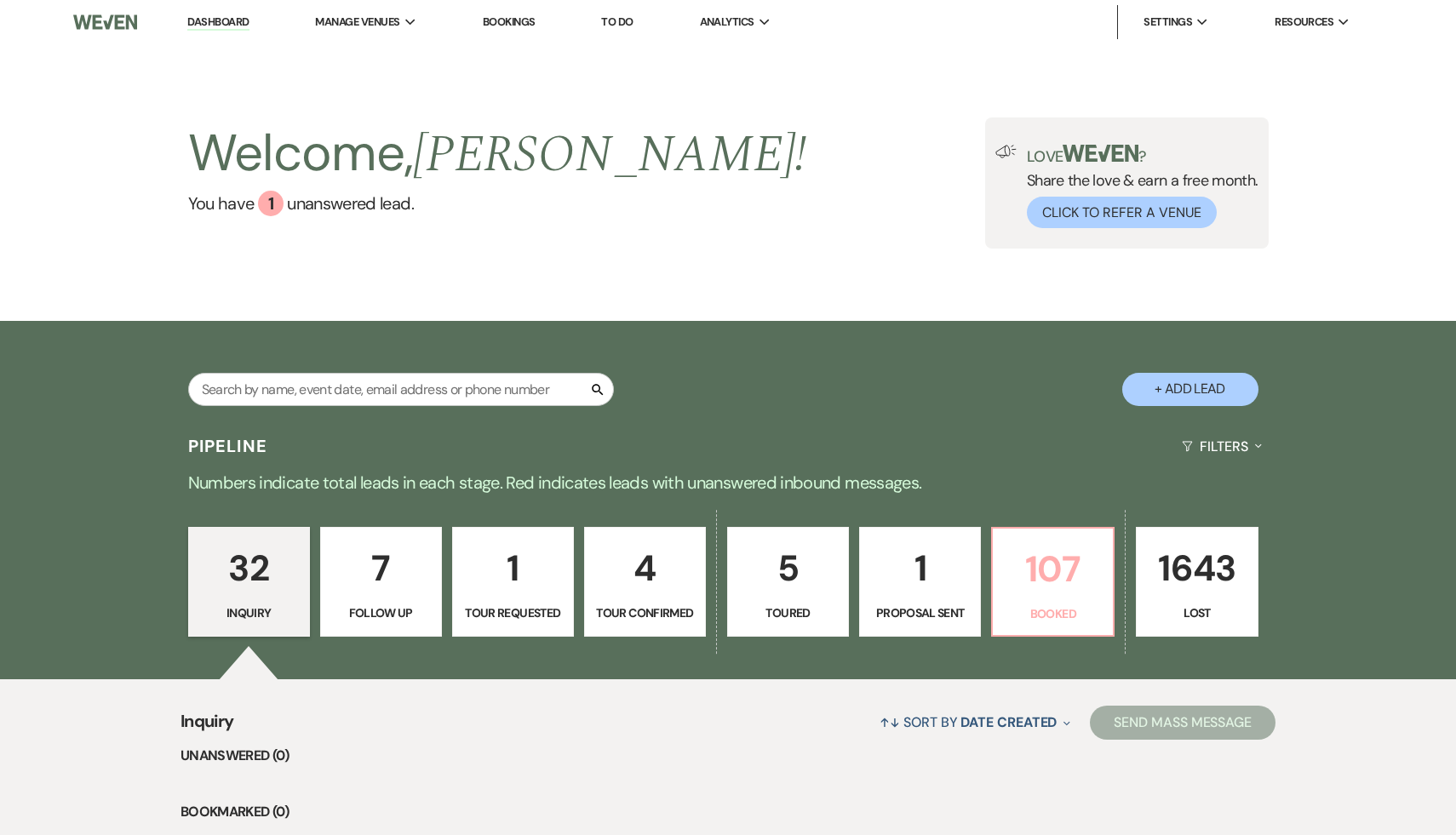
click at [1040, 572] on p "107" at bounding box center [1053, 569] width 99 height 57
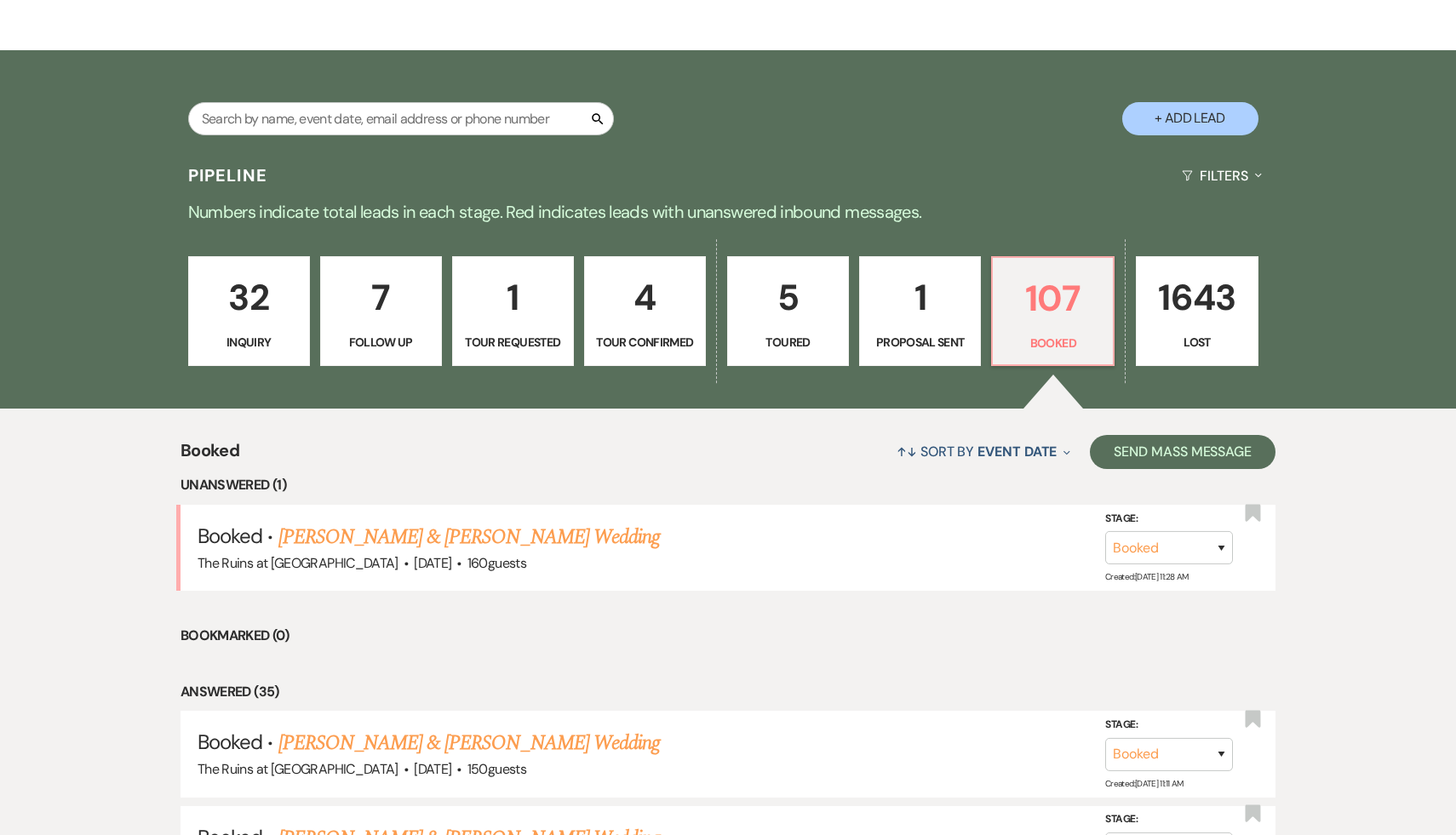
scroll to position [320, 0]
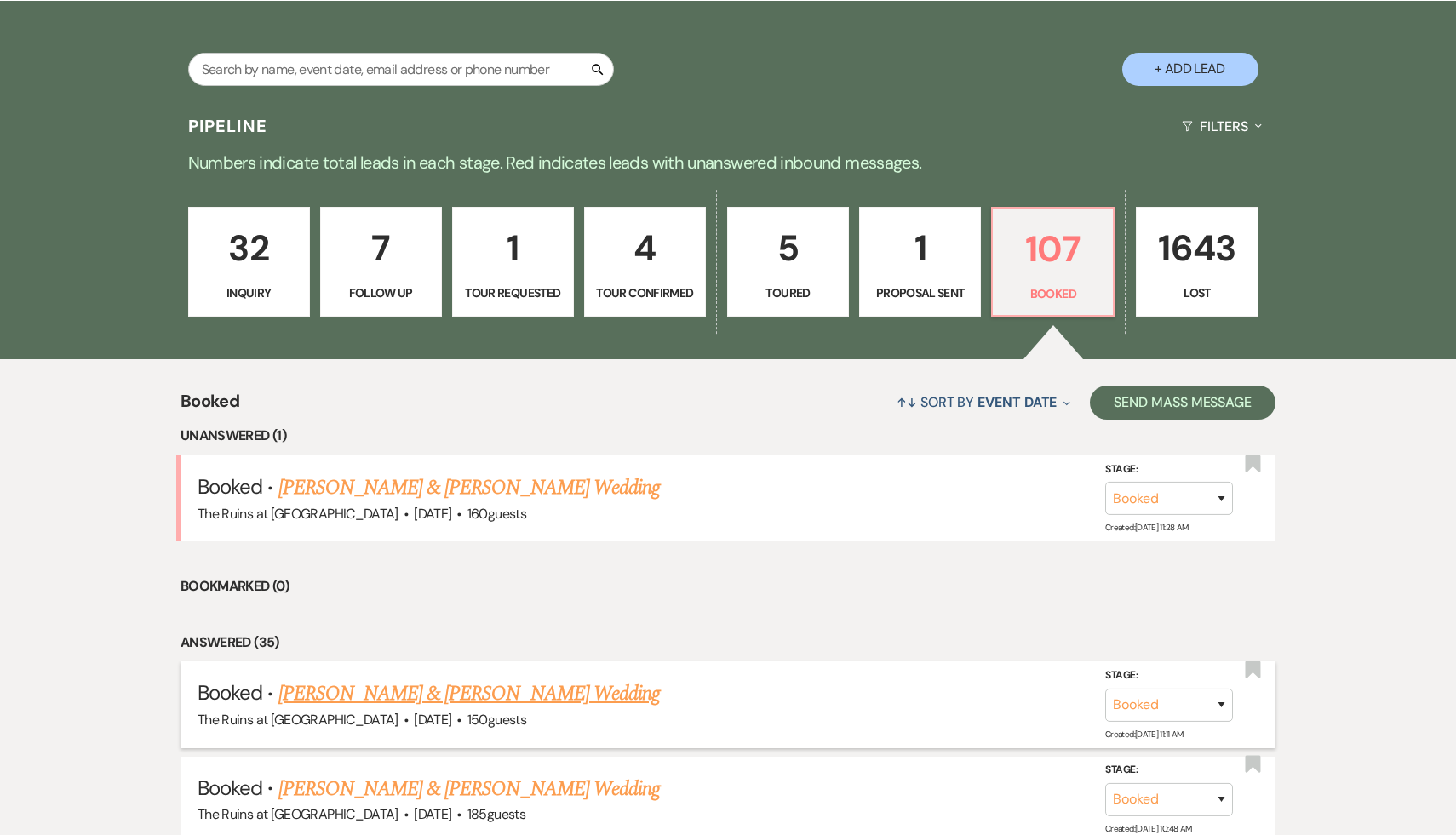
click at [467, 700] on link "[PERSON_NAME] & [PERSON_NAME] Wedding" at bounding box center [469, 694] width 382 height 31
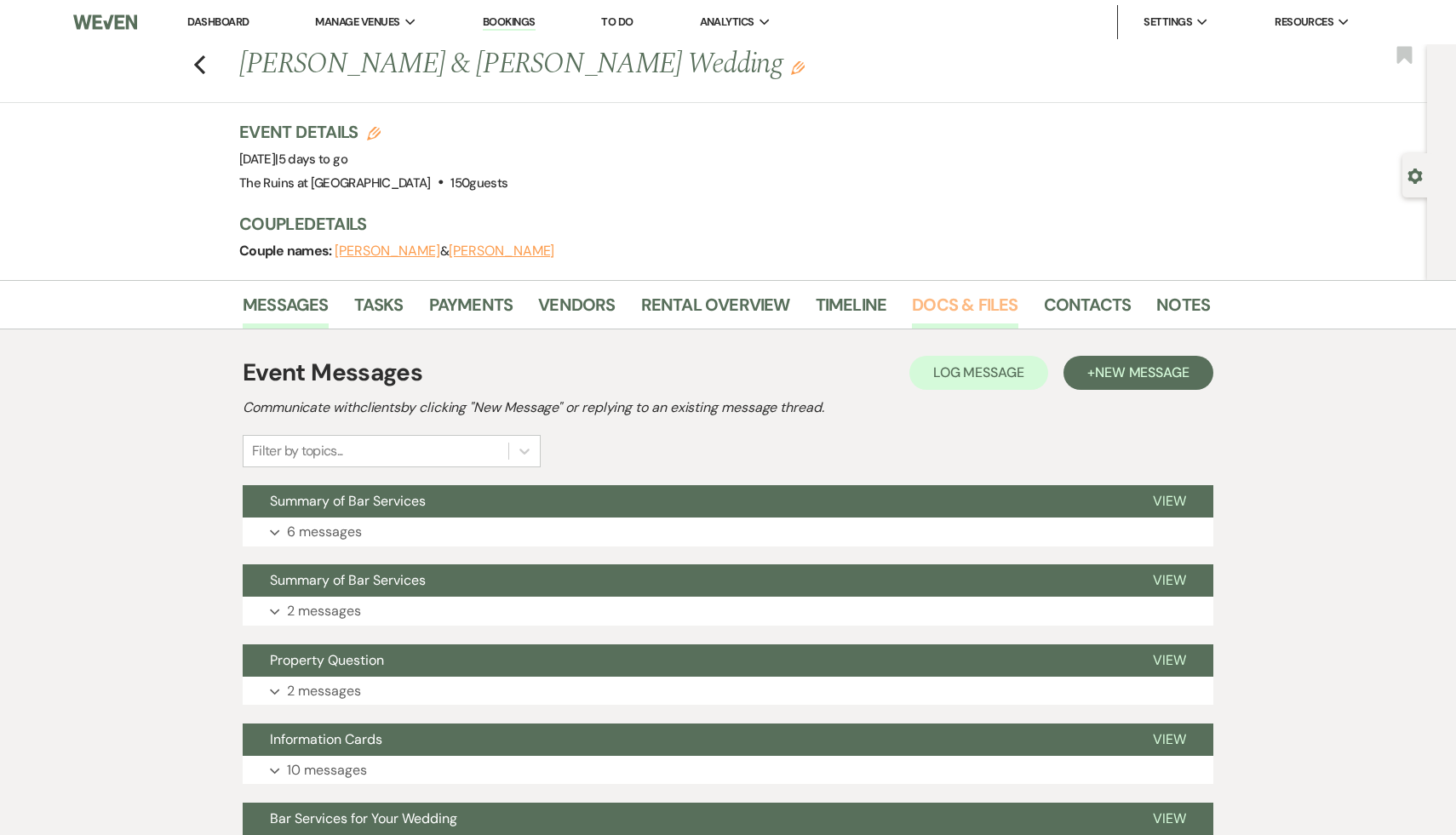
click at [976, 309] on link "Docs & Files" at bounding box center [965, 309] width 105 height 37
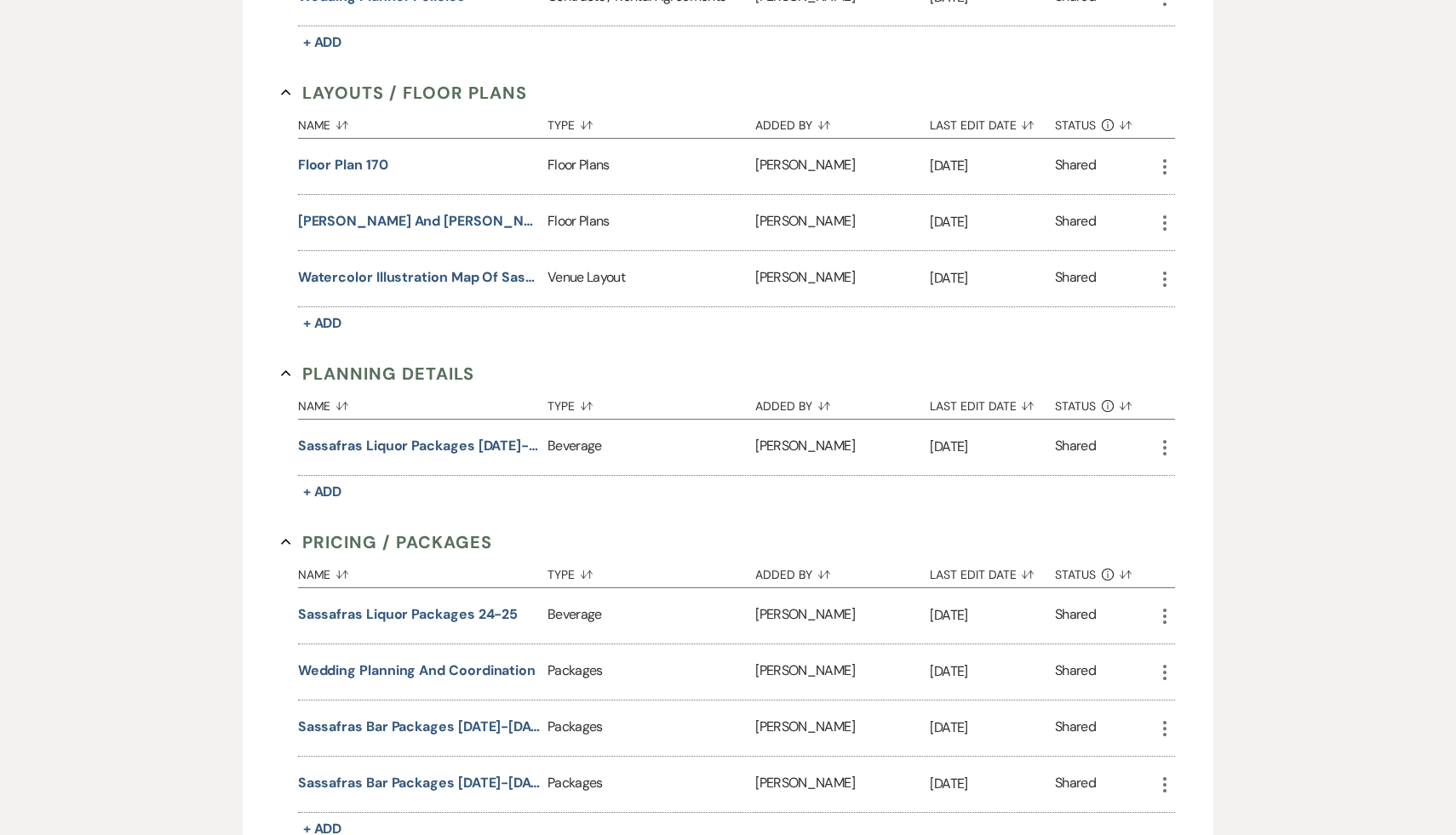
scroll to position [1205, 0]
click at [412, 220] on button "[PERSON_NAME] and [PERSON_NAME] Chair Factory" at bounding box center [419, 225] width 243 height 21
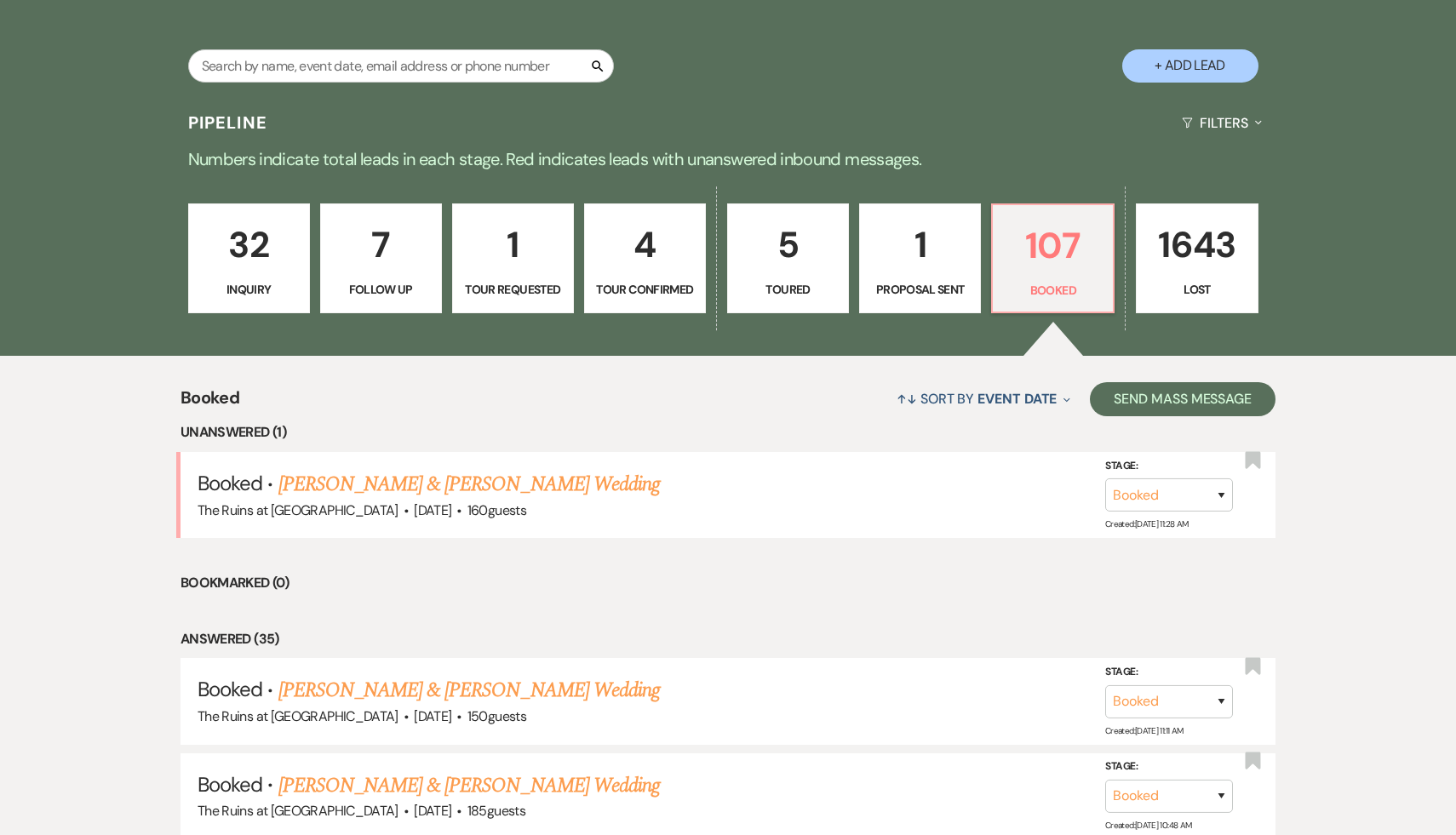
scroll to position [332, 0]
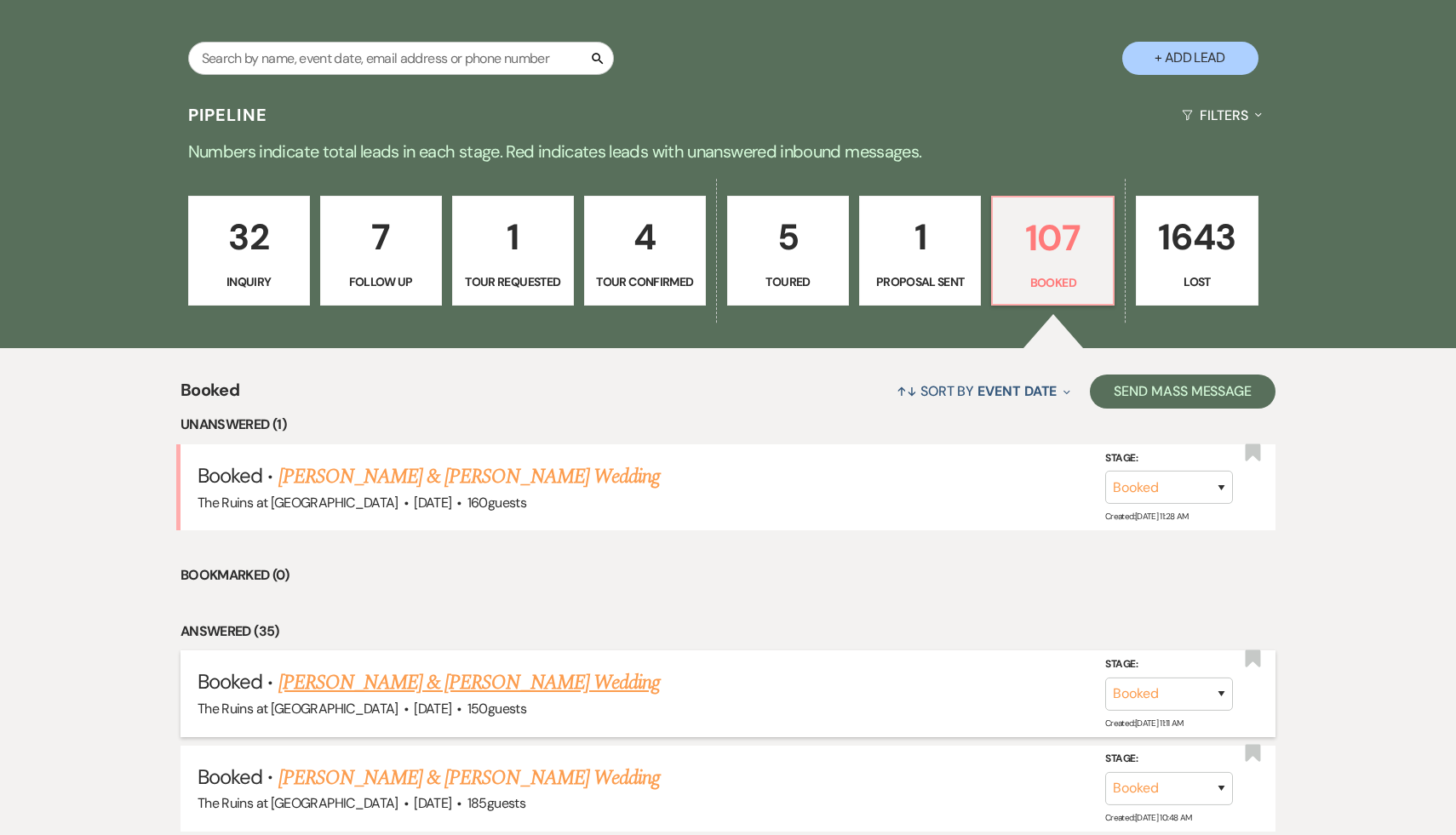
click at [441, 676] on link "[PERSON_NAME] & [PERSON_NAME] Wedding" at bounding box center [469, 683] width 382 height 31
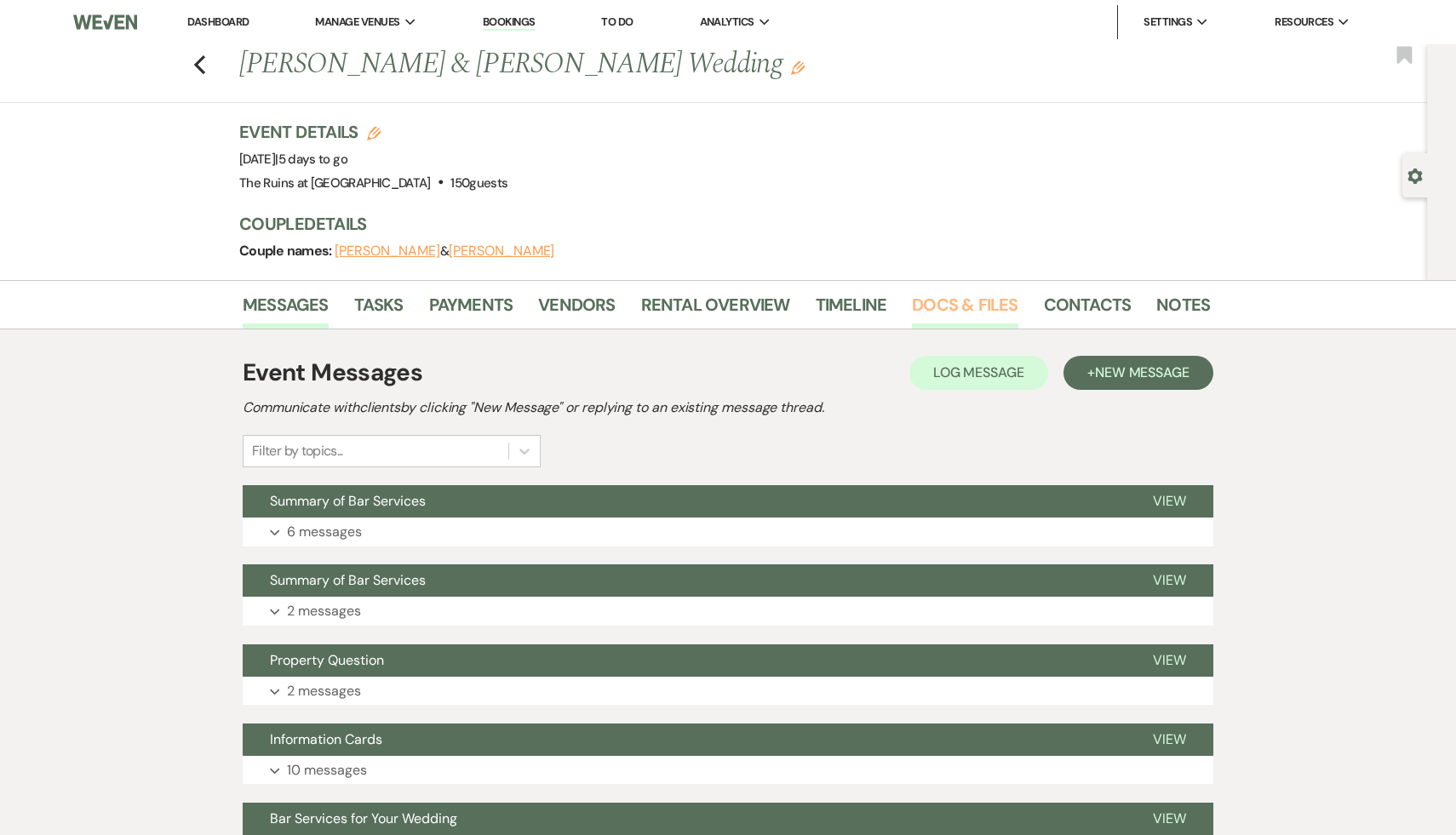
click at [932, 300] on link "Docs & Files" at bounding box center [965, 309] width 105 height 37
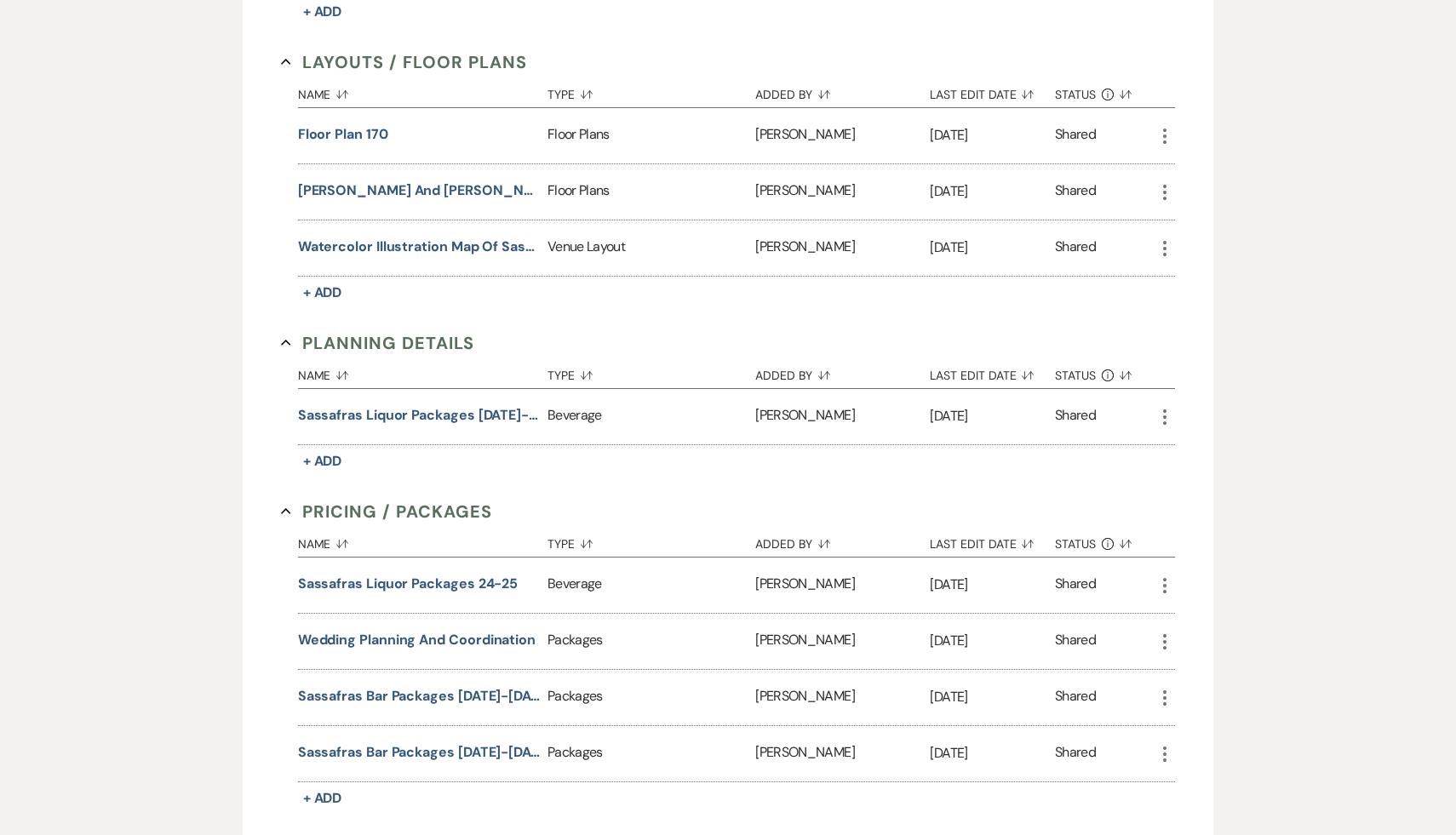
scroll to position [1226, 0]
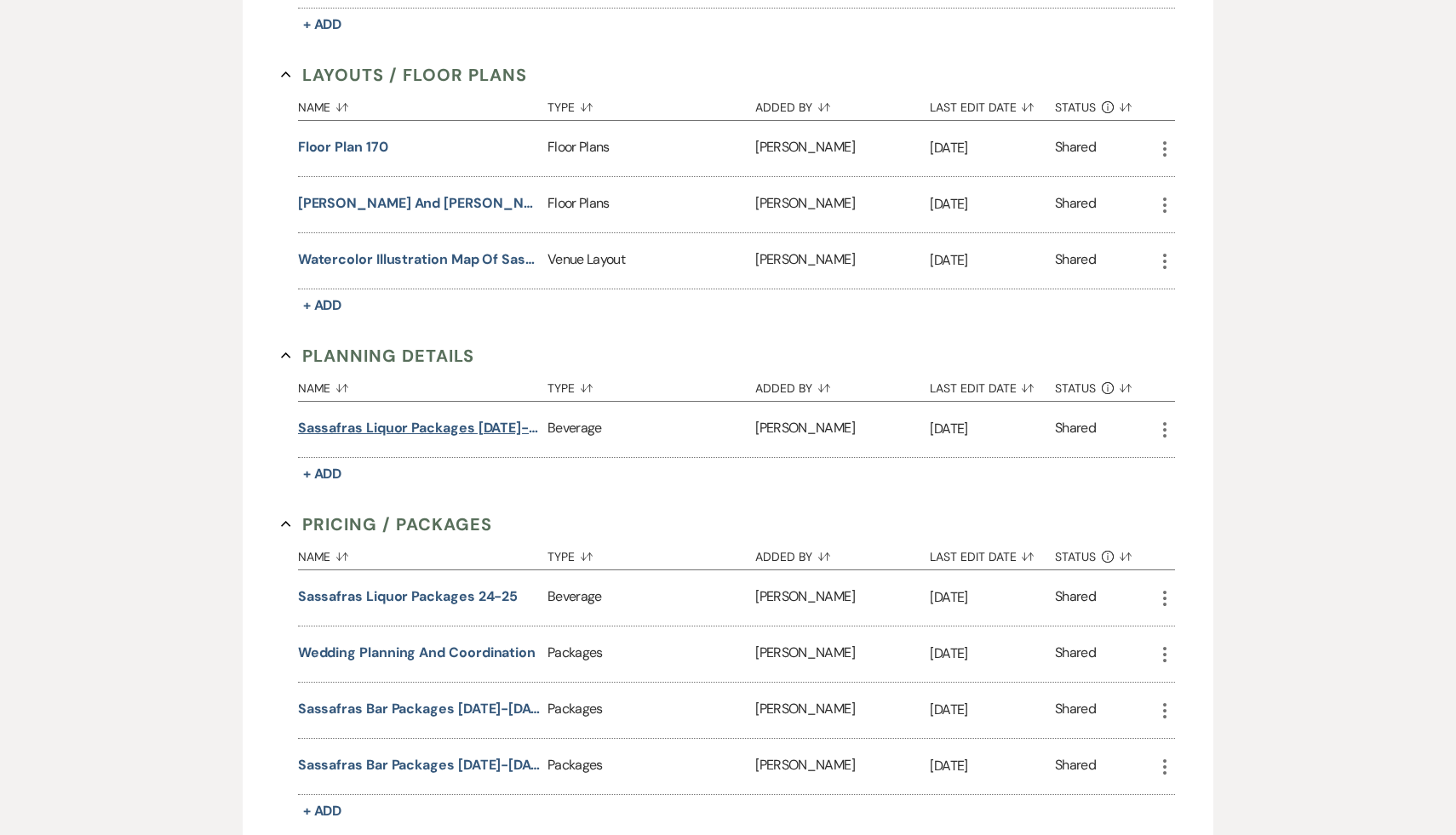
click at [460, 418] on button "Sassafras Liquor Packages [DATE]-[DATE]" at bounding box center [419, 428] width 243 height 21
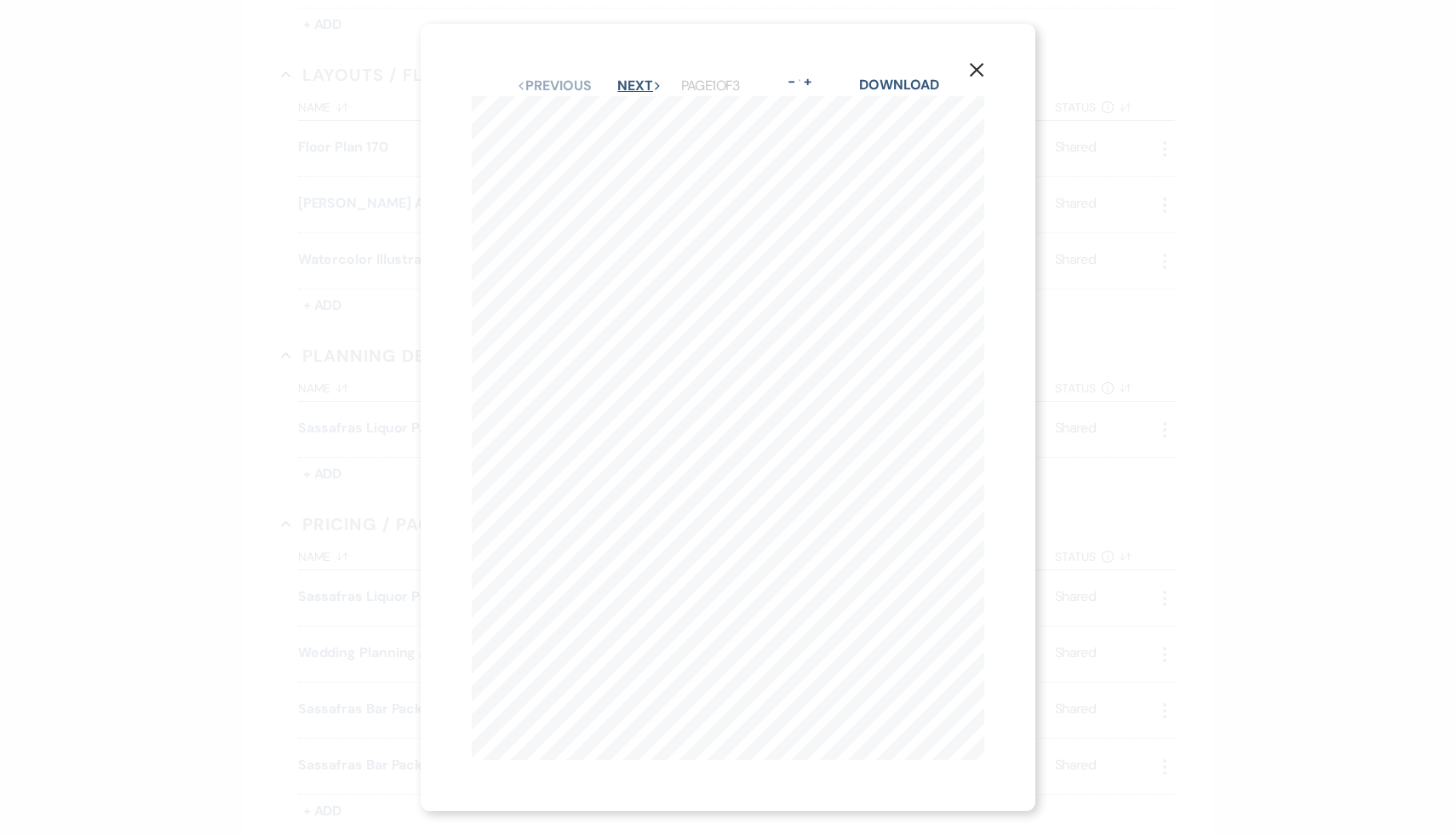
click at [630, 84] on button "Next Next" at bounding box center [639, 86] width 44 height 14
click at [630, 81] on button "Next Next" at bounding box center [639, 86] width 44 height 14
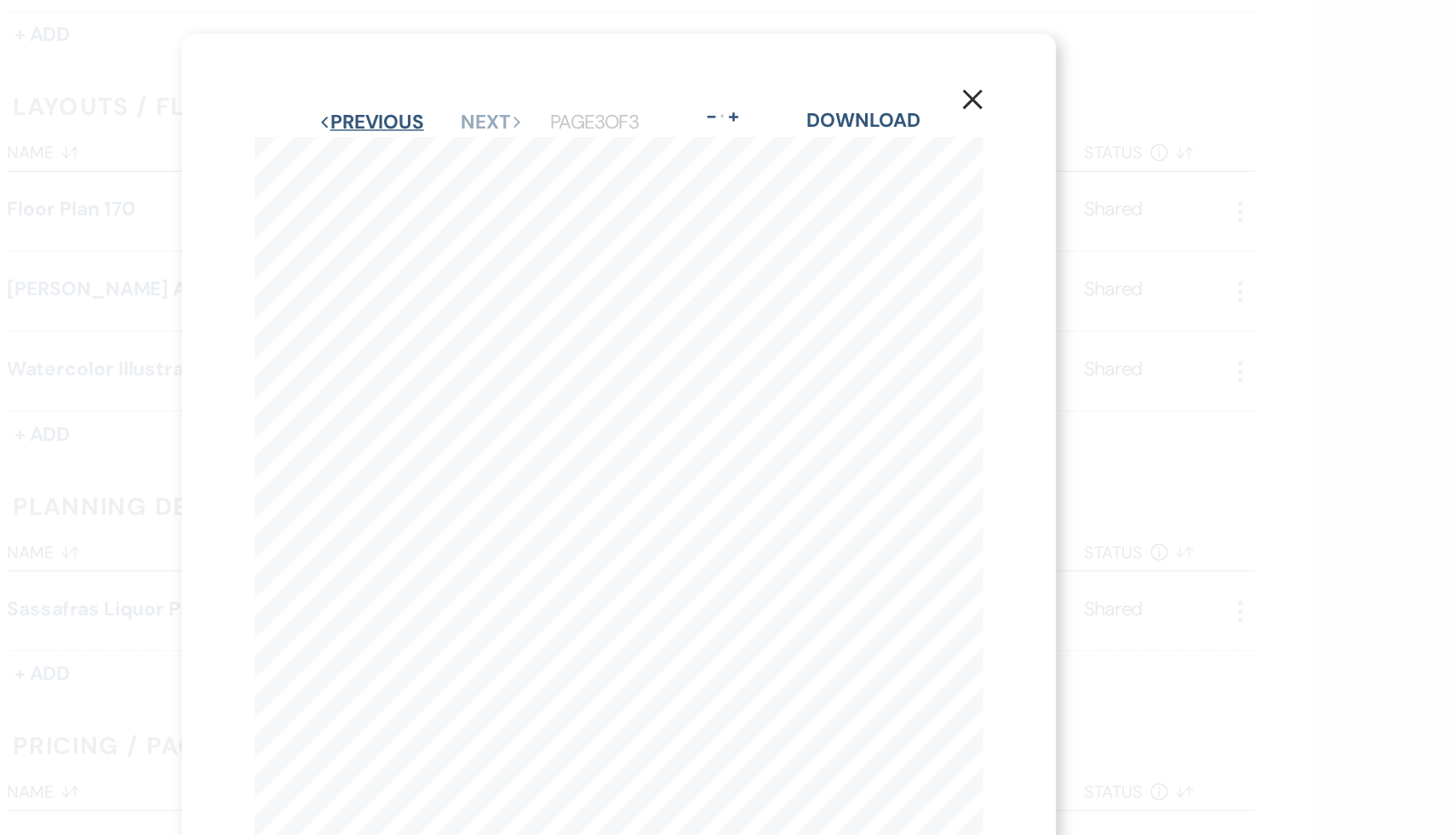
click at [543, 86] on button "Previous Previous" at bounding box center [554, 86] width 74 height 14
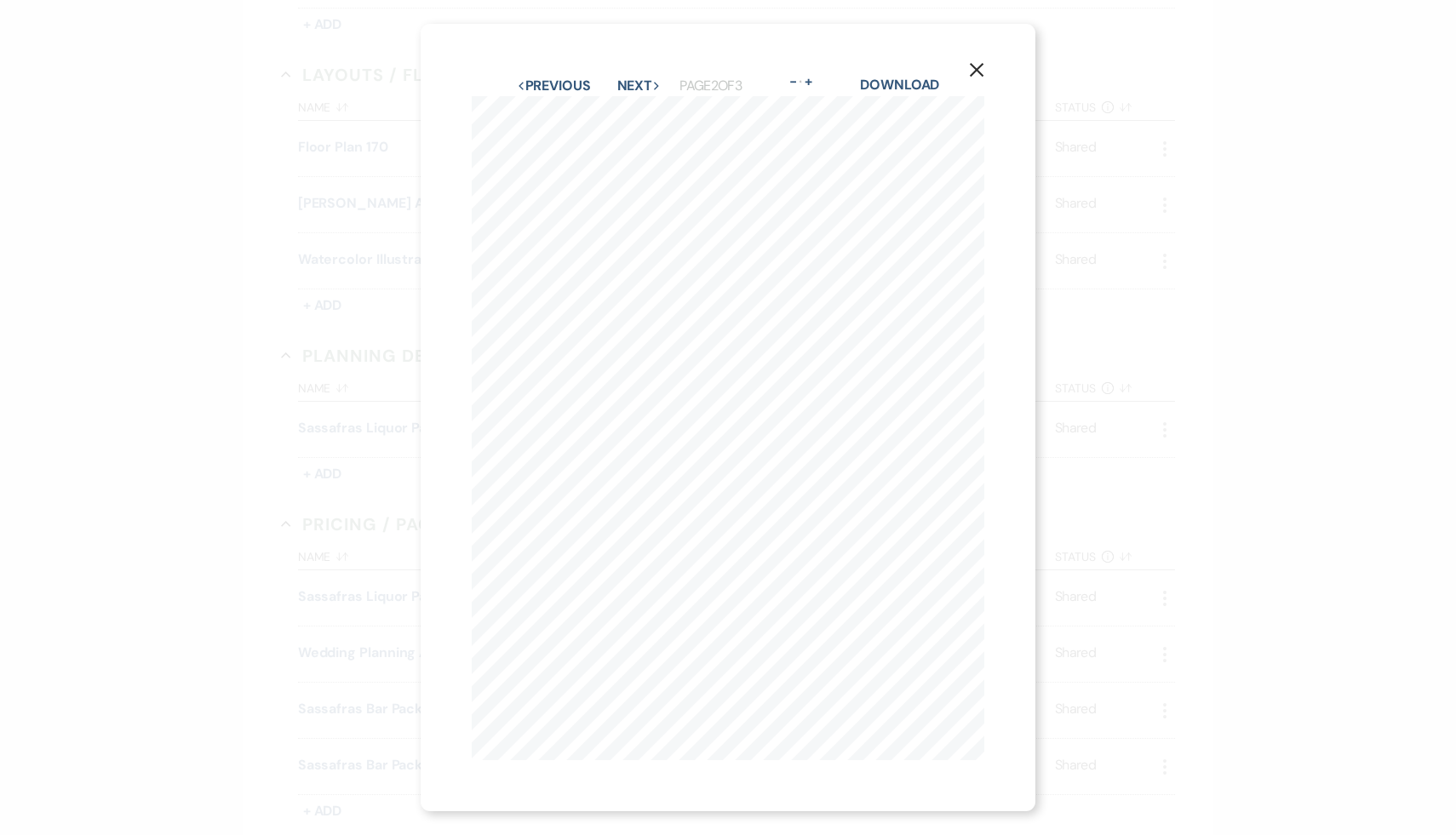
click at [978, 70] on use "button" at bounding box center [977, 70] width 14 height 14
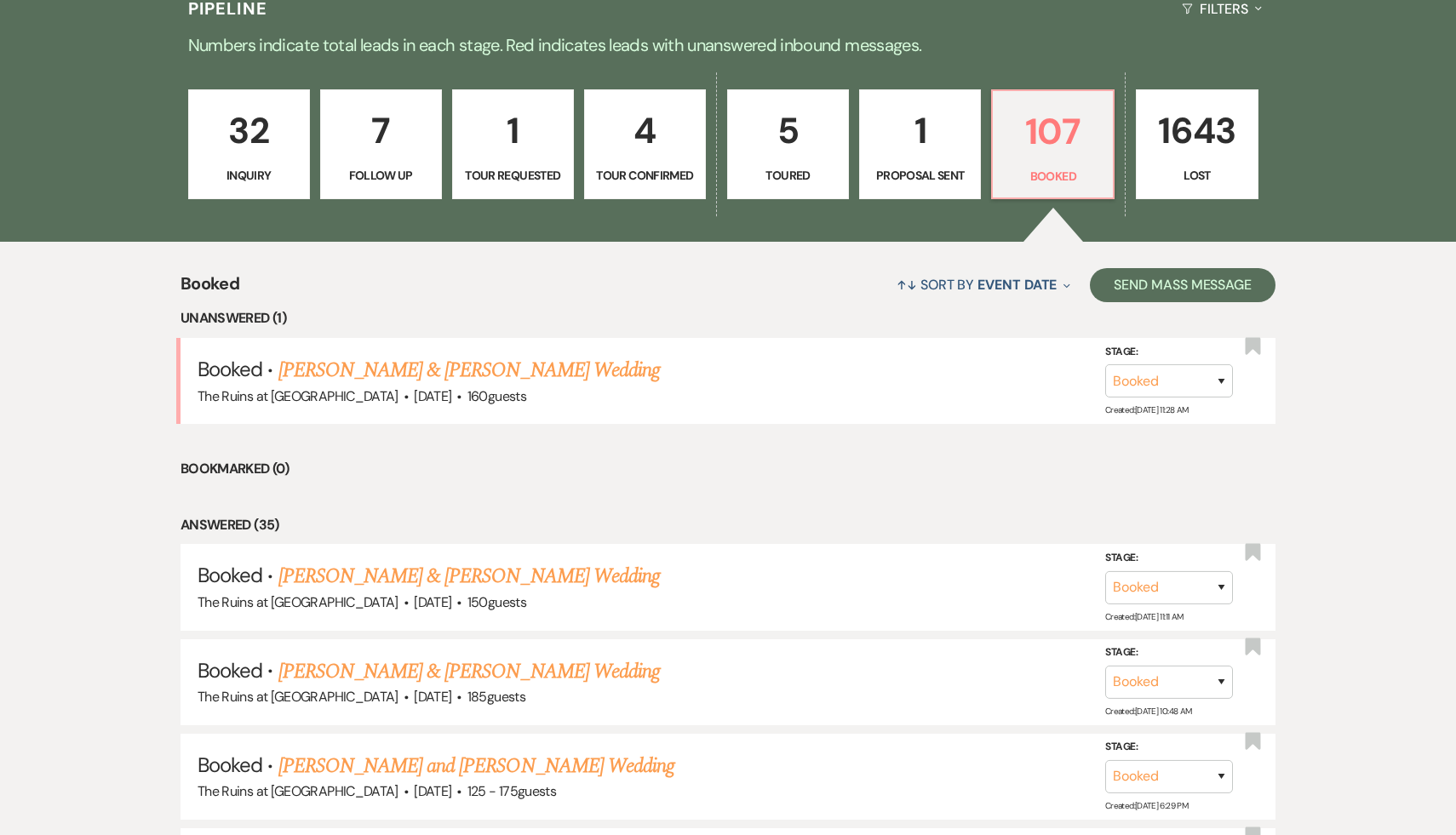
scroll to position [439, 0]
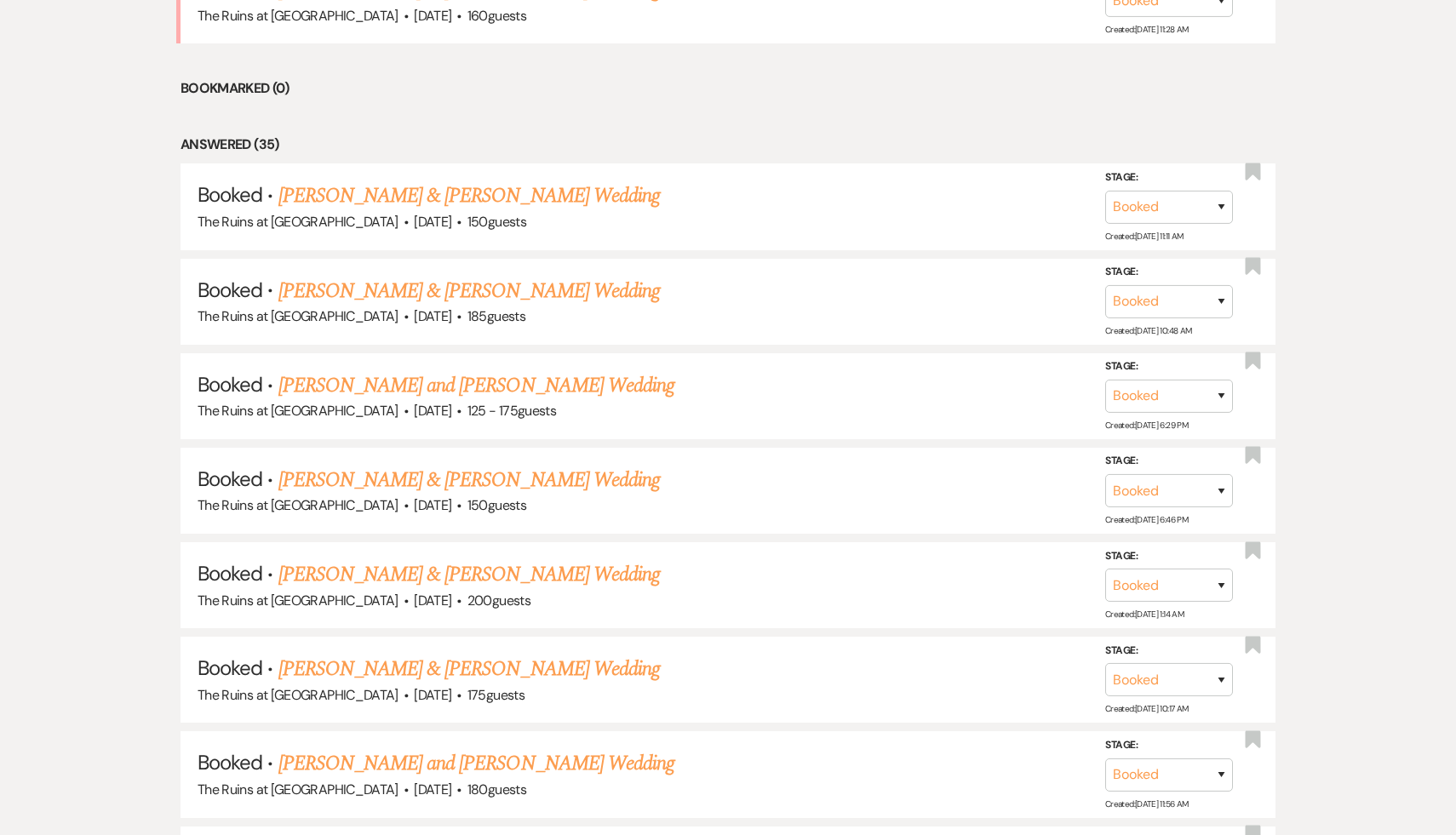
scroll to position [731, 0]
